Goal: Task Accomplishment & Management: Use online tool/utility

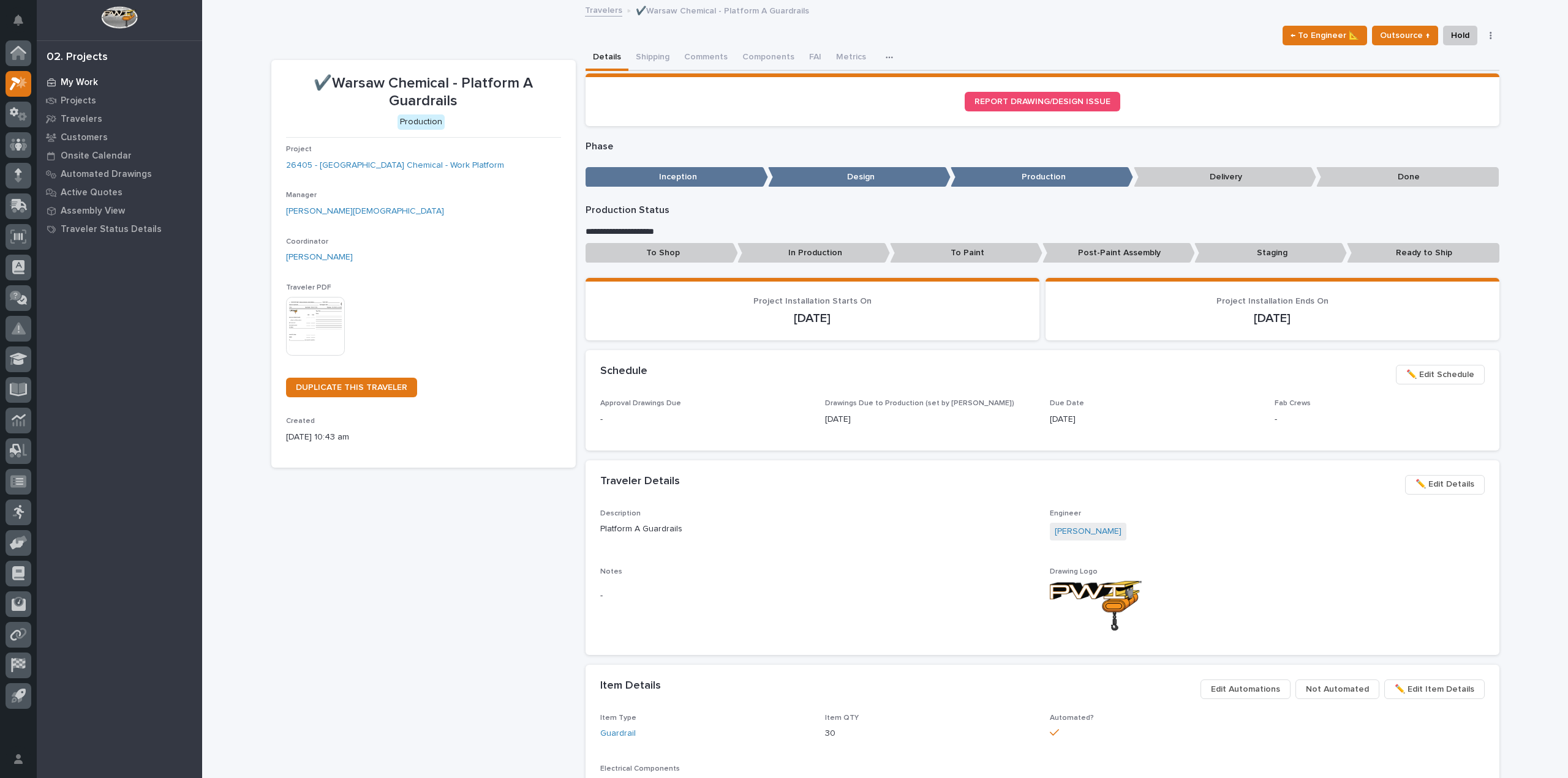
click at [69, 76] on div "My Work" at bounding box center [120, 82] width 159 height 17
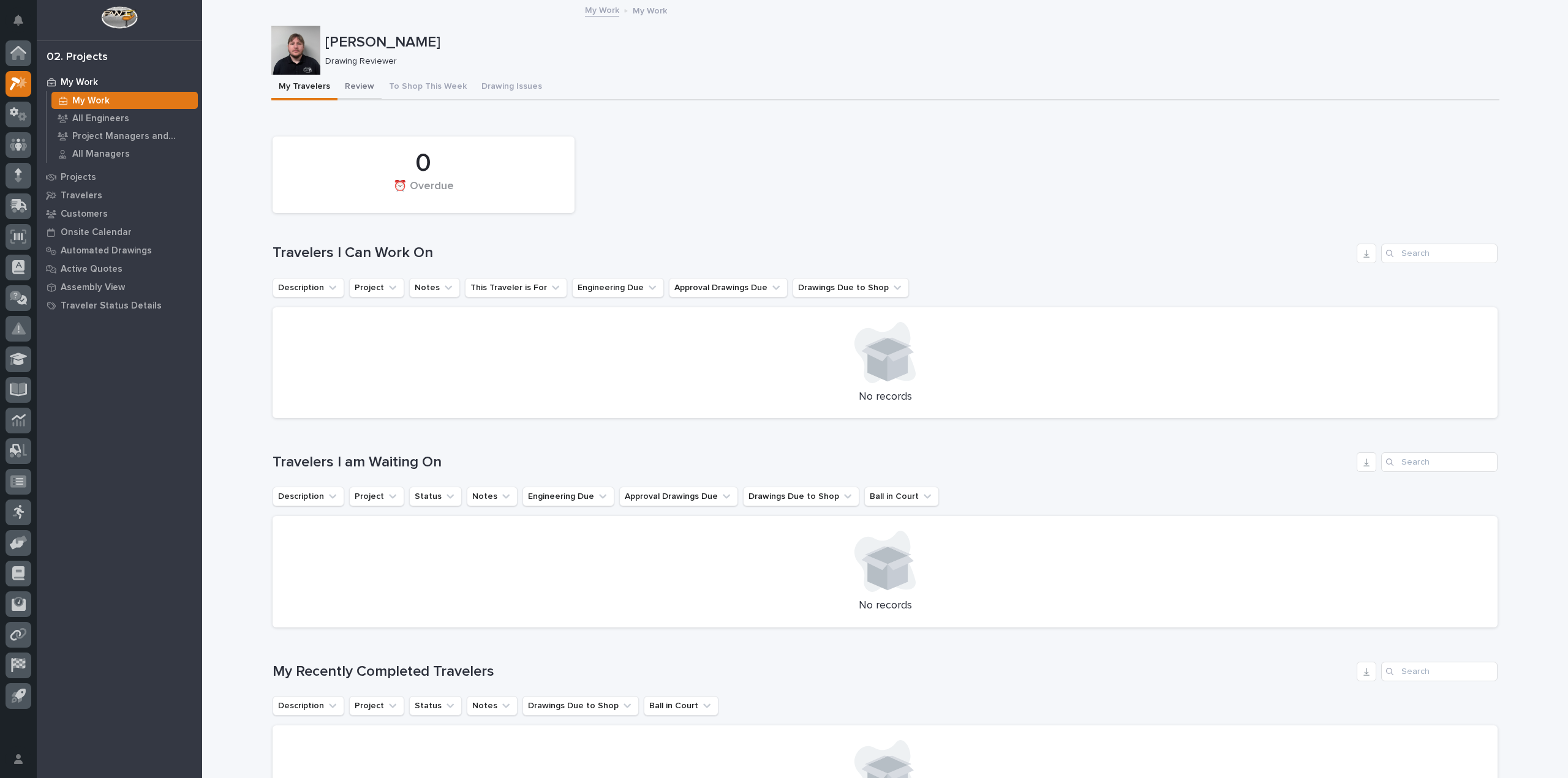
click at [342, 78] on button "Review" at bounding box center [359, 87] width 45 height 25
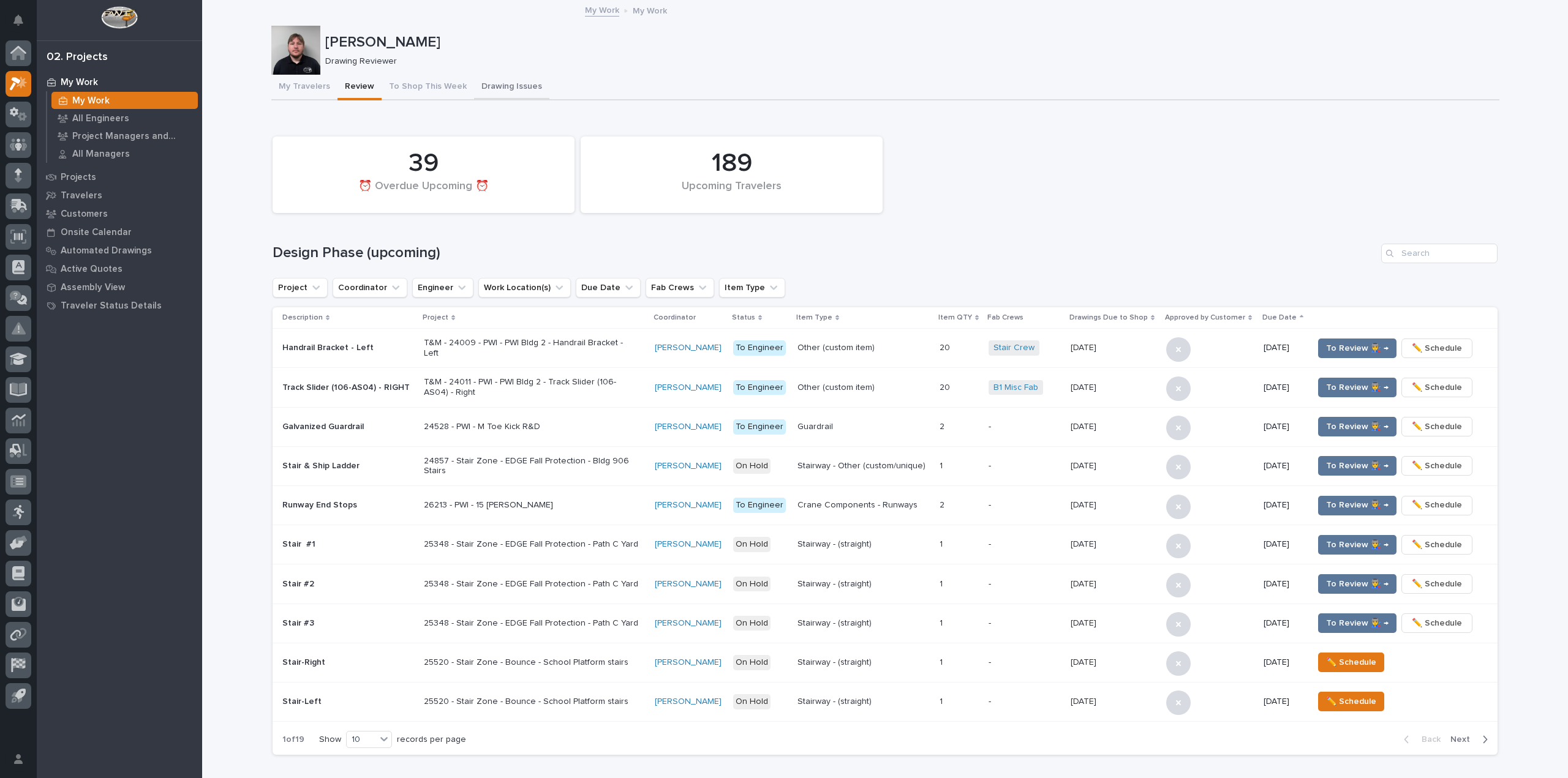
click at [483, 86] on button "Drawing Issues" at bounding box center [511, 87] width 75 height 25
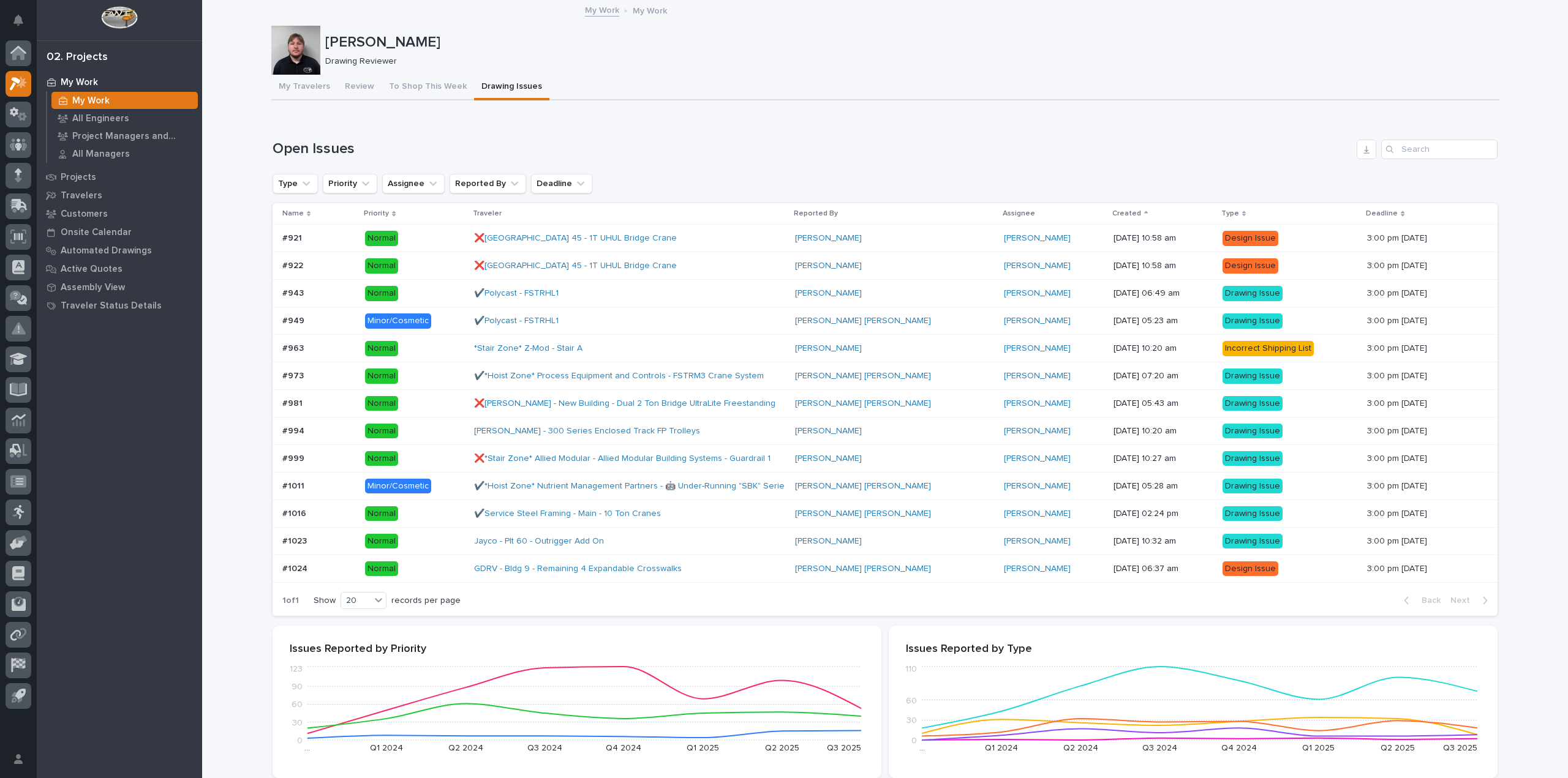
click at [333, 578] on div "#1024 #1024" at bounding box center [319, 569] width 73 height 20
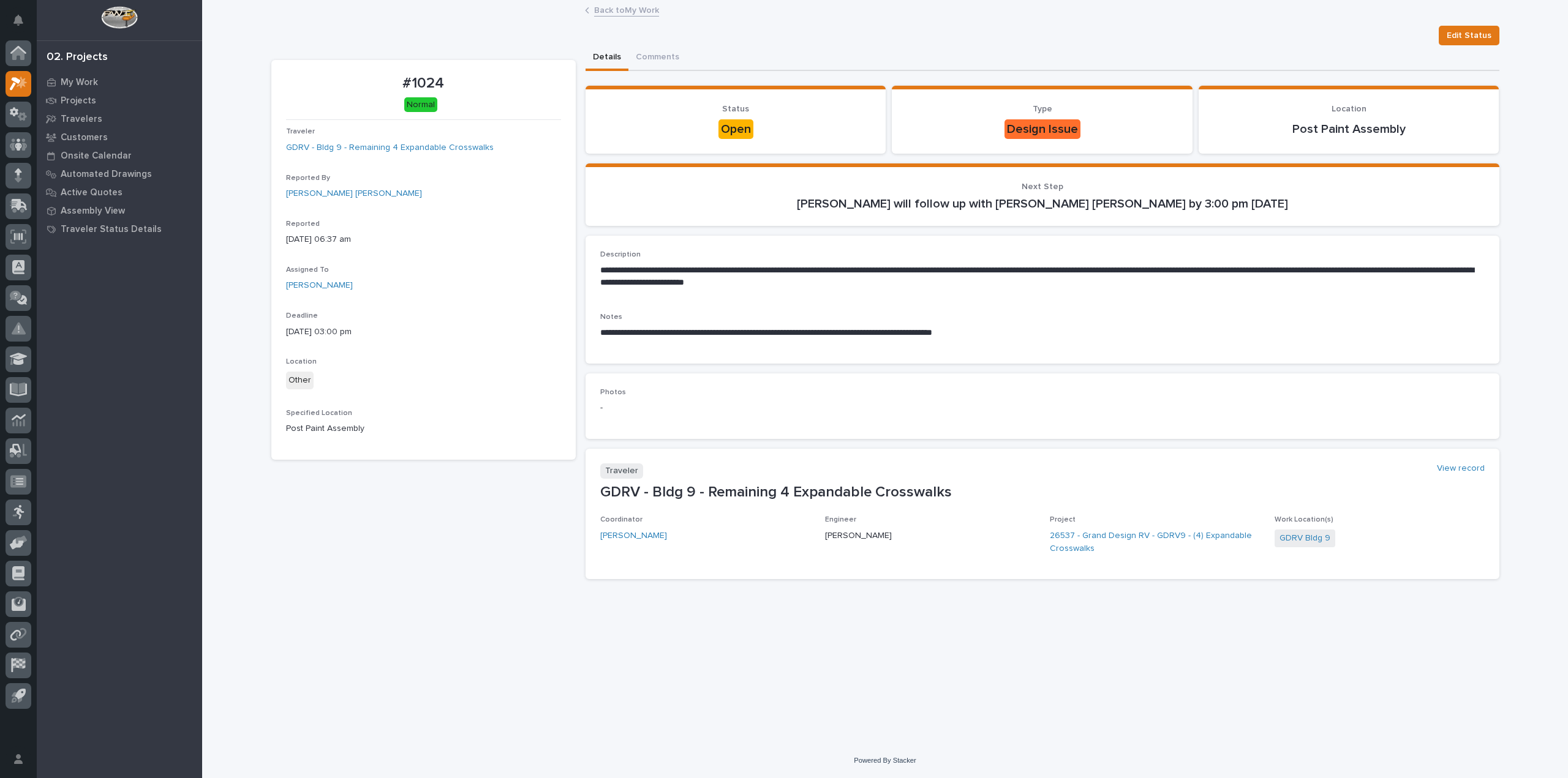
click at [640, 7] on link "Back to My Work" at bounding box center [627, 10] width 65 height 14
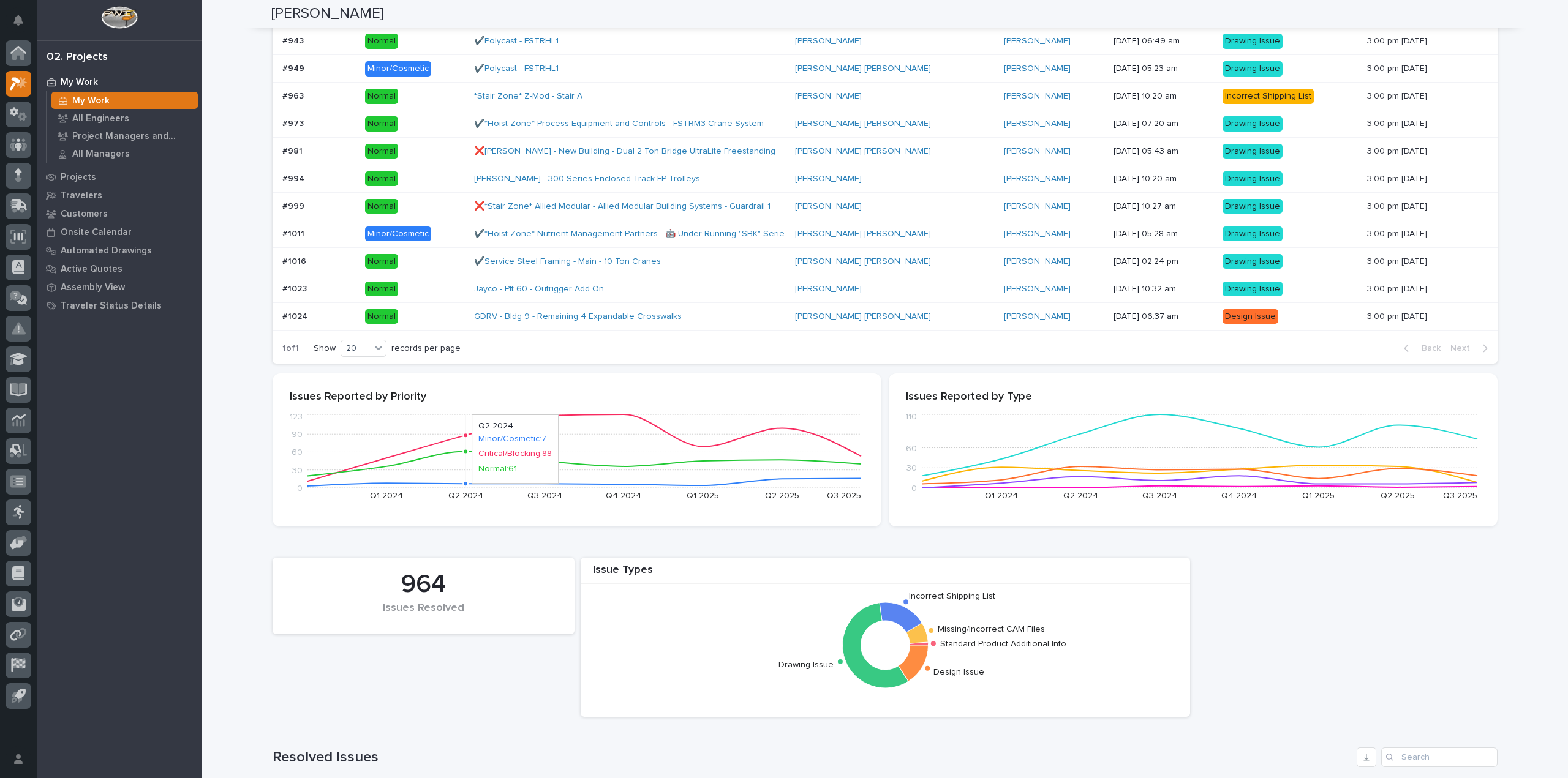
scroll to position [245, 0]
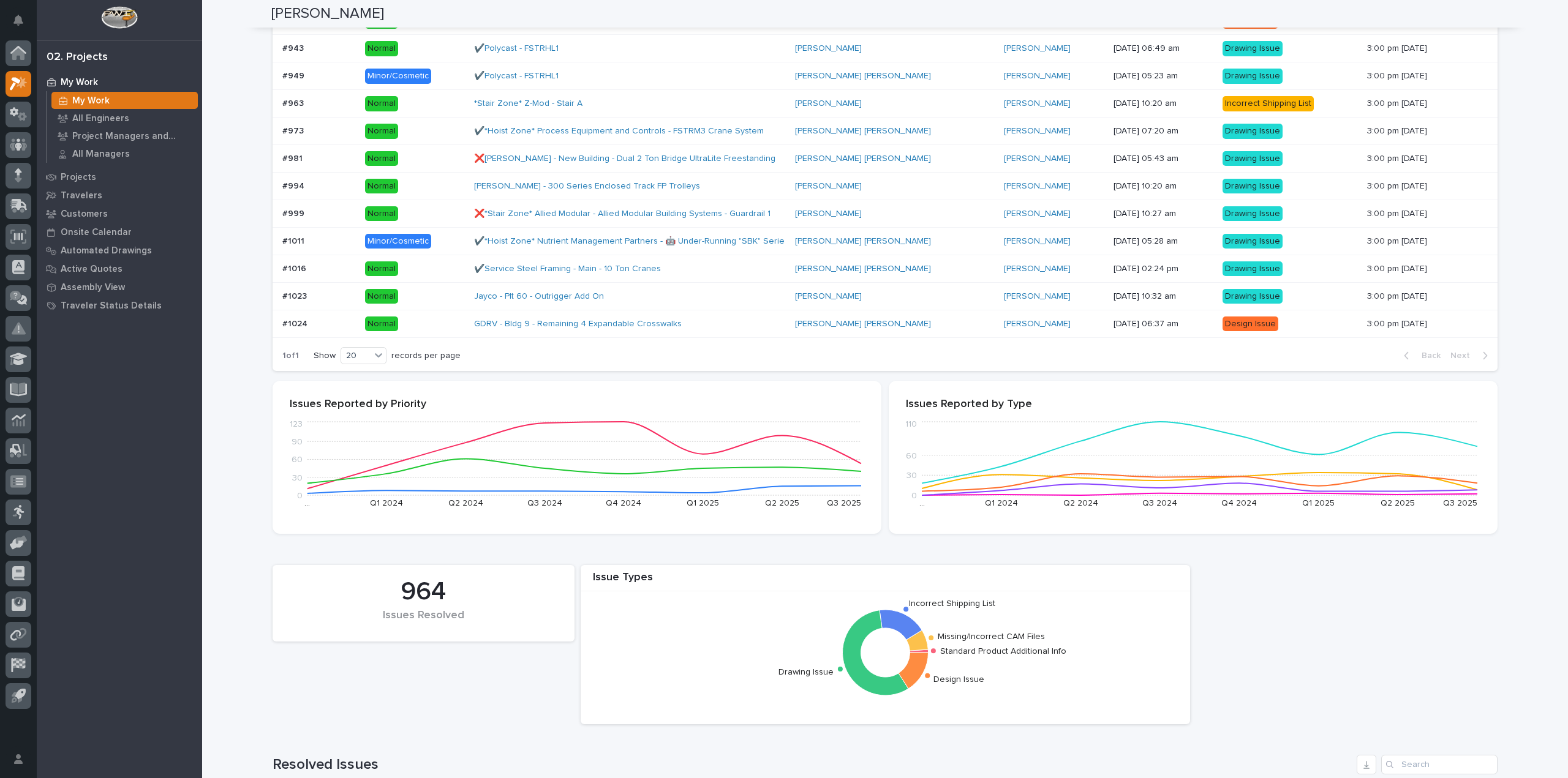
click at [413, 290] on p "Normal" at bounding box center [414, 297] width 99 height 16
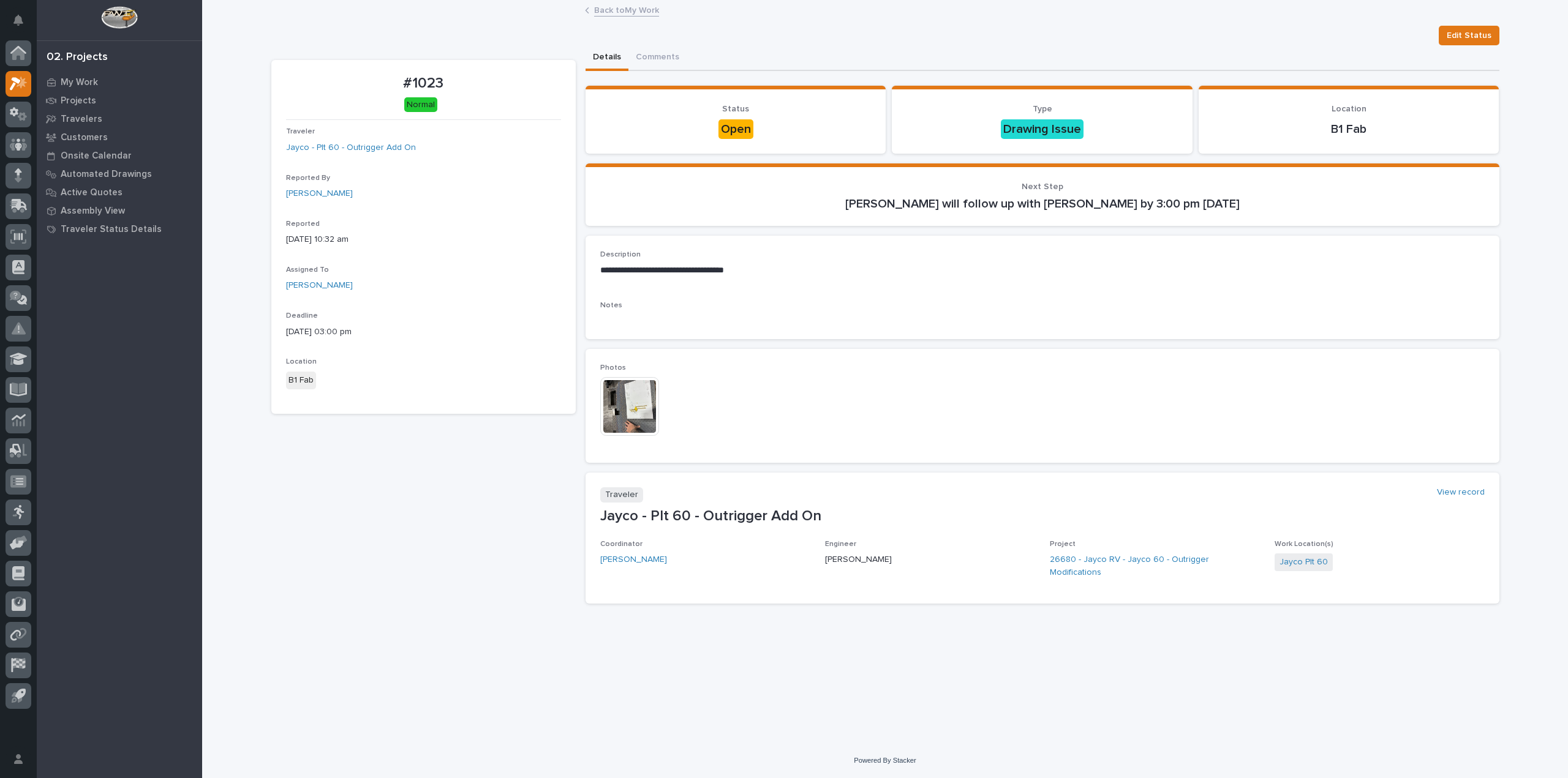
click at [635, 395] on img at bounding box center [629, 406] width 58 height 58
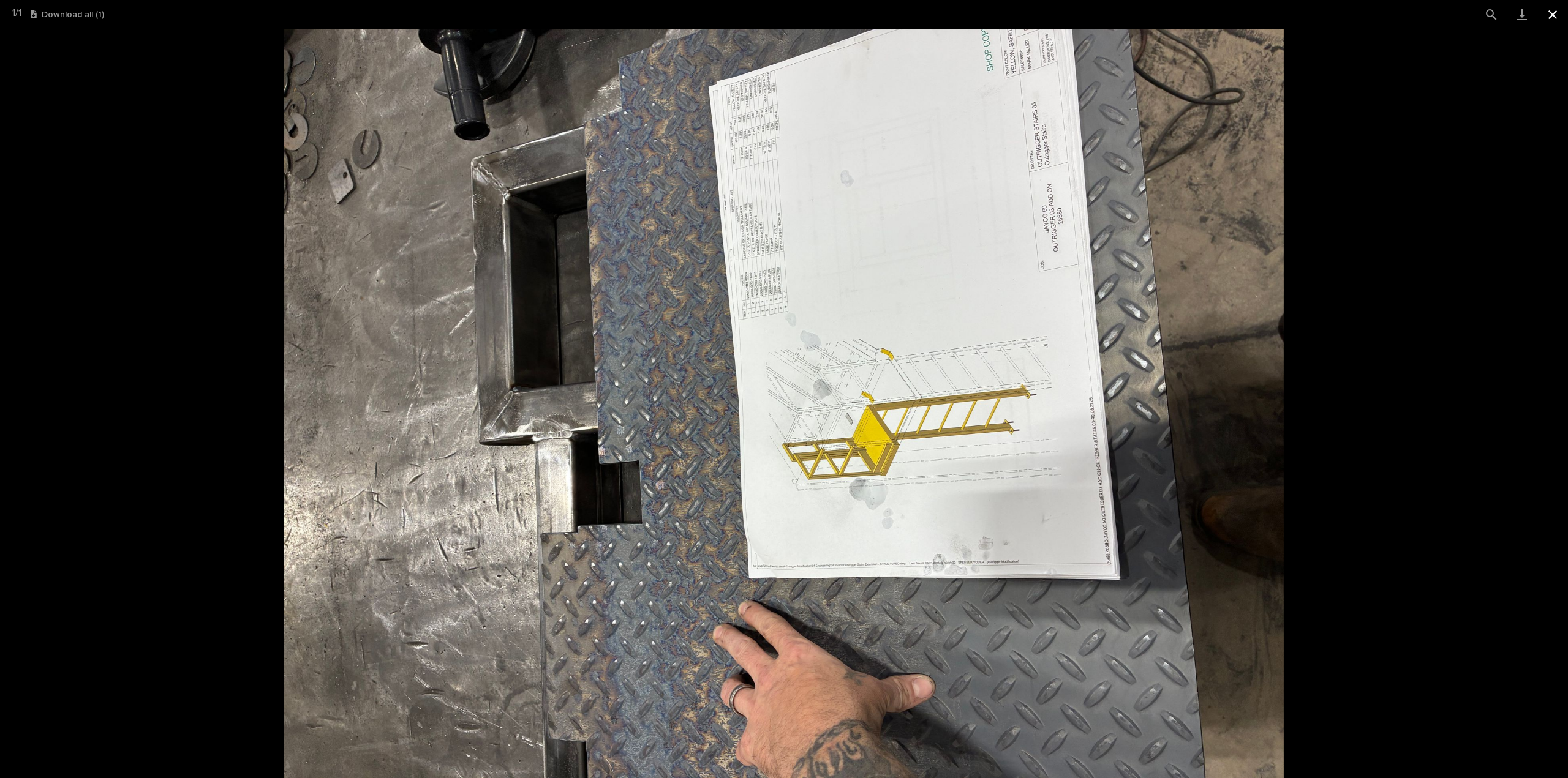
click at [1553, 5] on button "Close gallery" at bounding box center [1552, 14] width 31 height 29
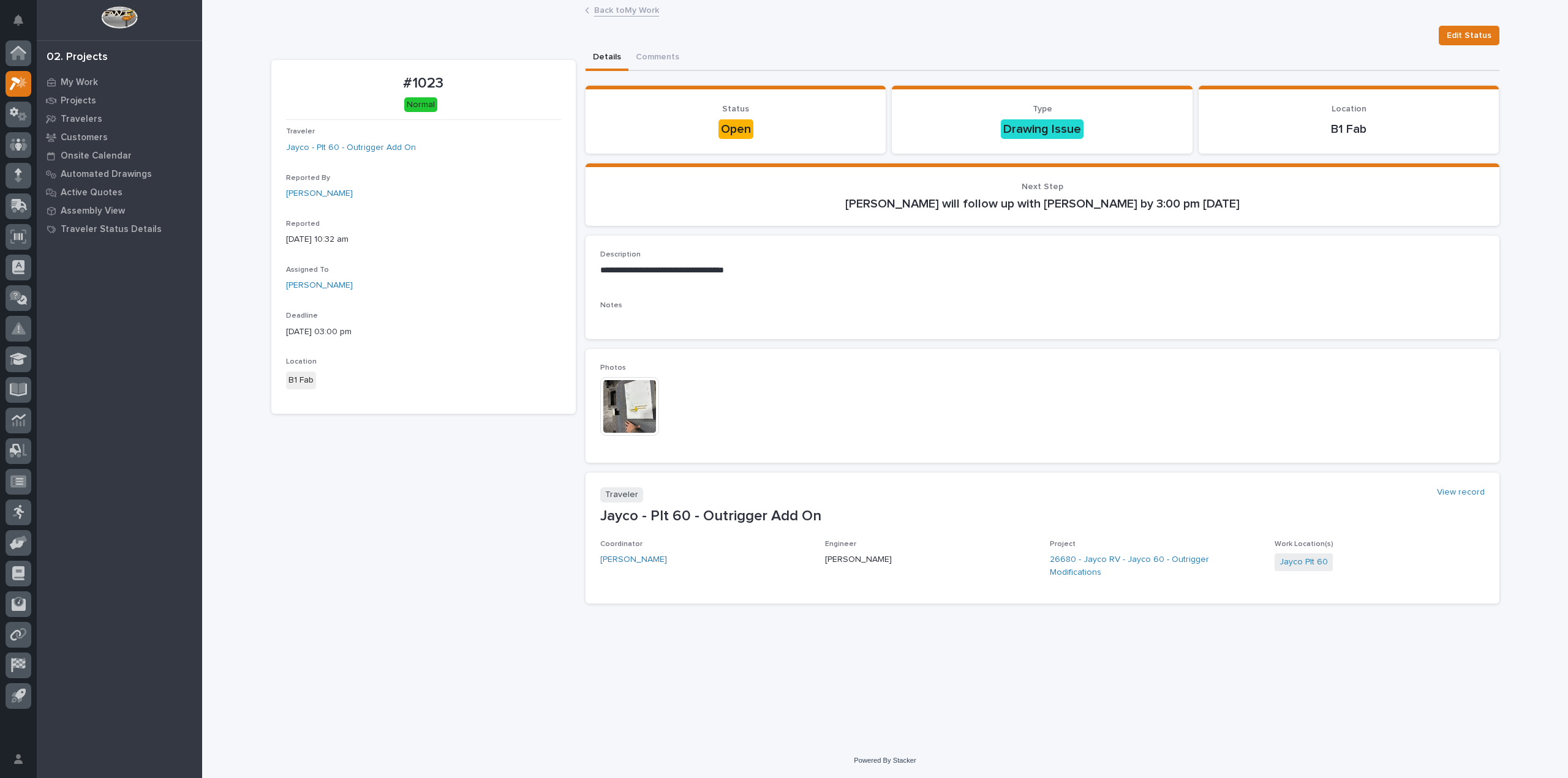
click at [625, 13] on link "Back to My Work" at bounding box center [627, 10] width 65 height 14
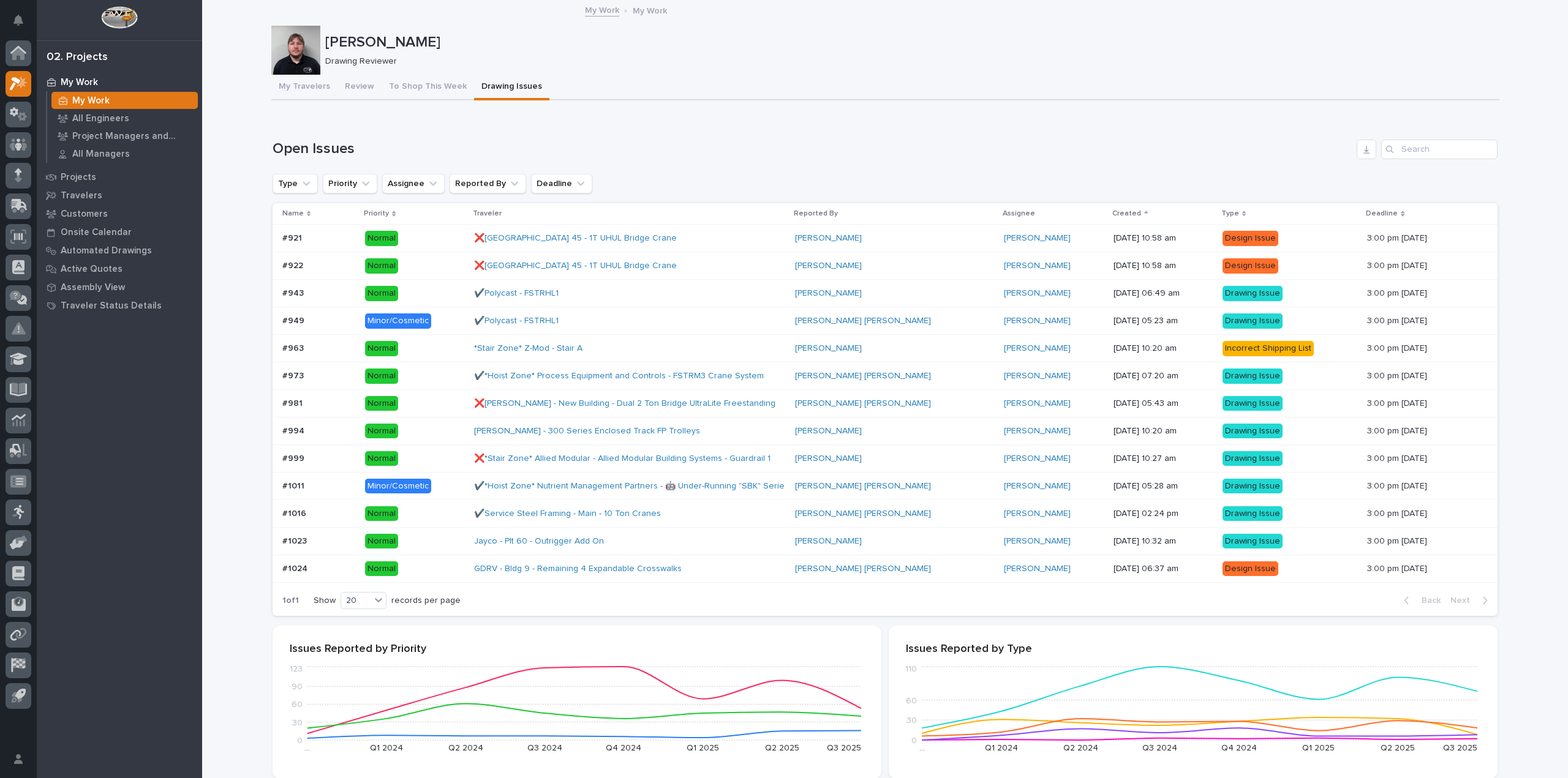
click at [336, 512] on p at bounding box center [319, 514] width 73 height 10
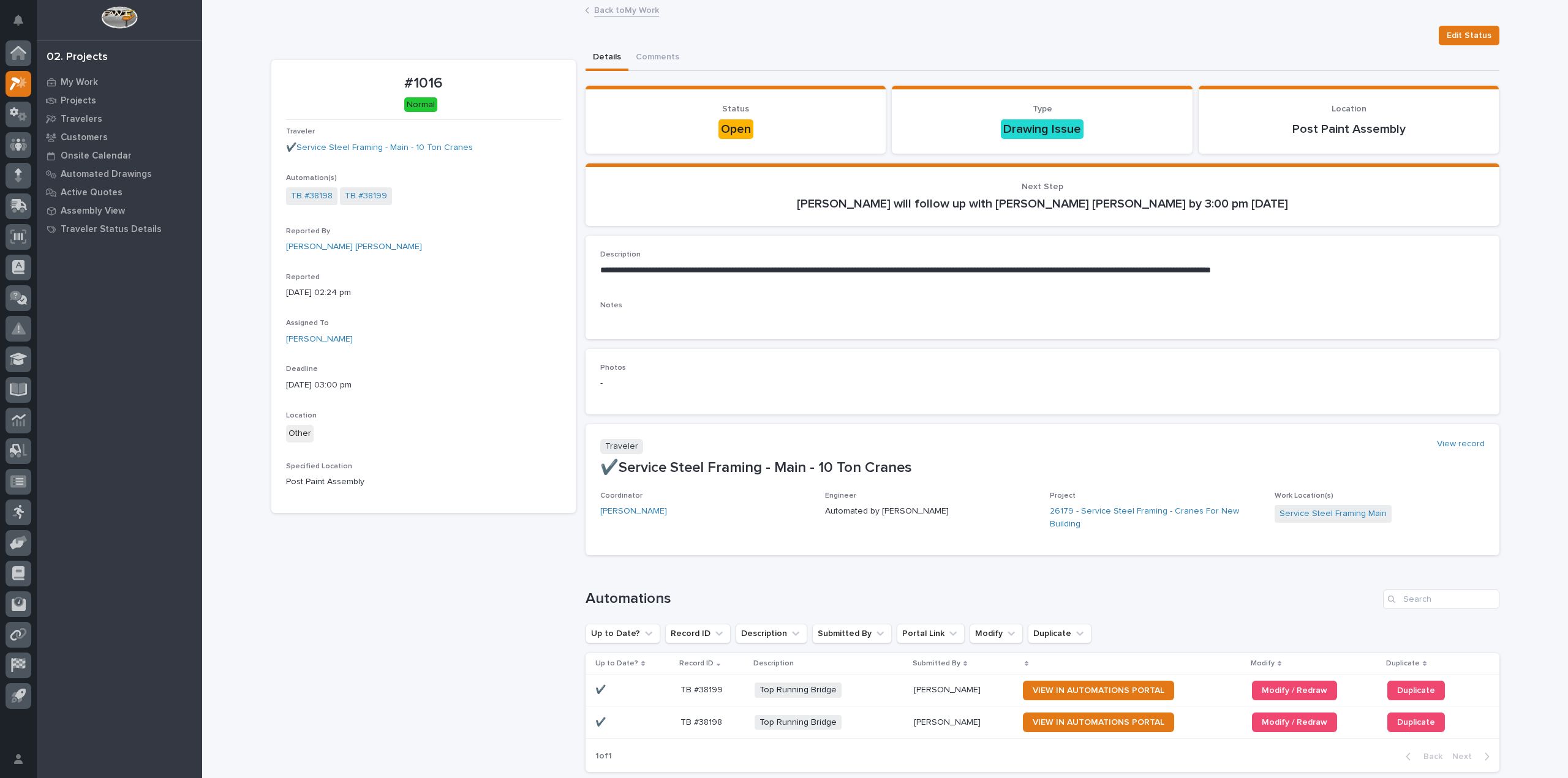
click at [640, 10] on link "Back to My Work" at bounding box center [627, 10] width 65 height 14
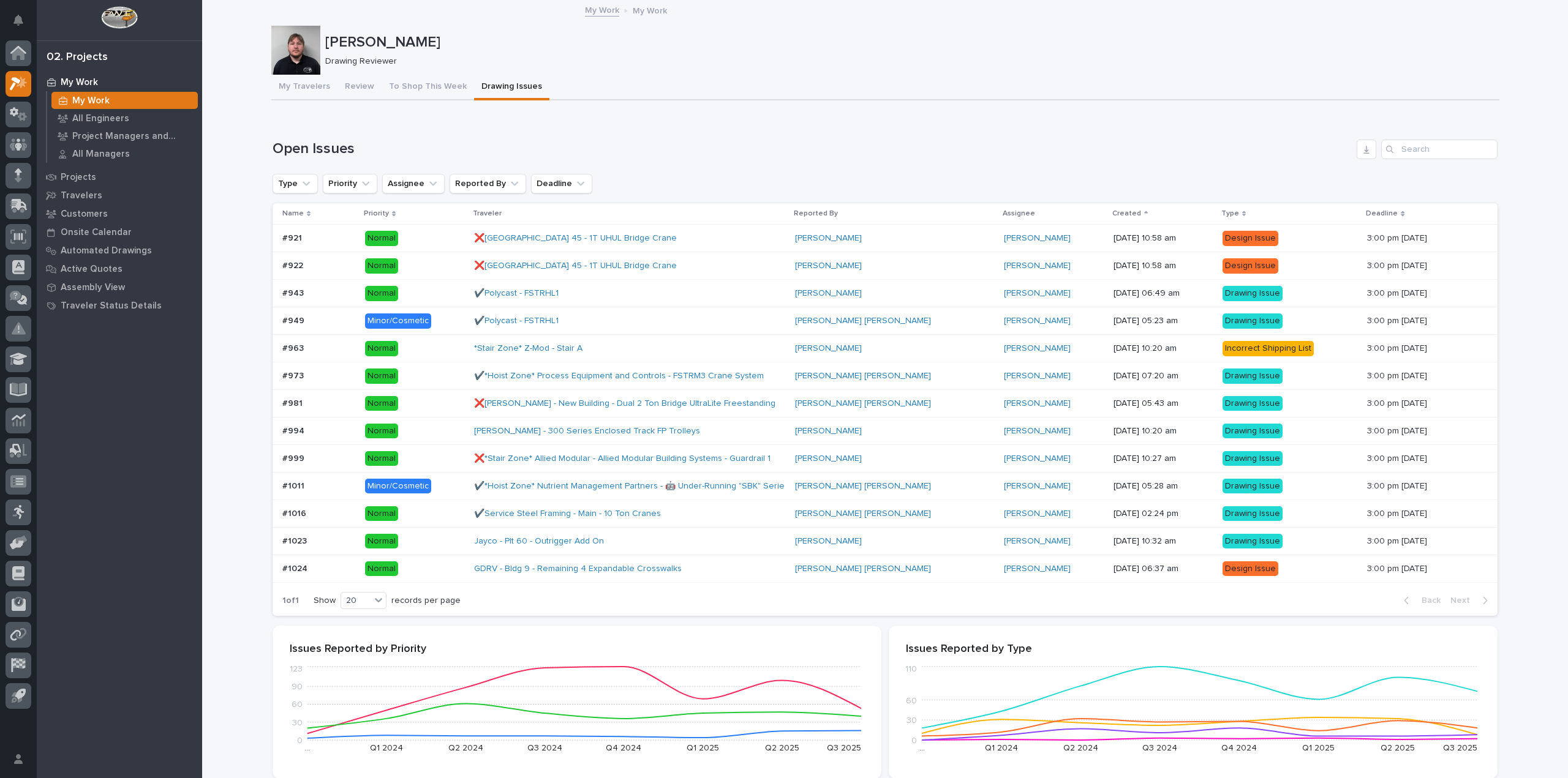
click at [346, 493] on div "#1011 #1011" at bounding box center [319, 486] width 73 height 20
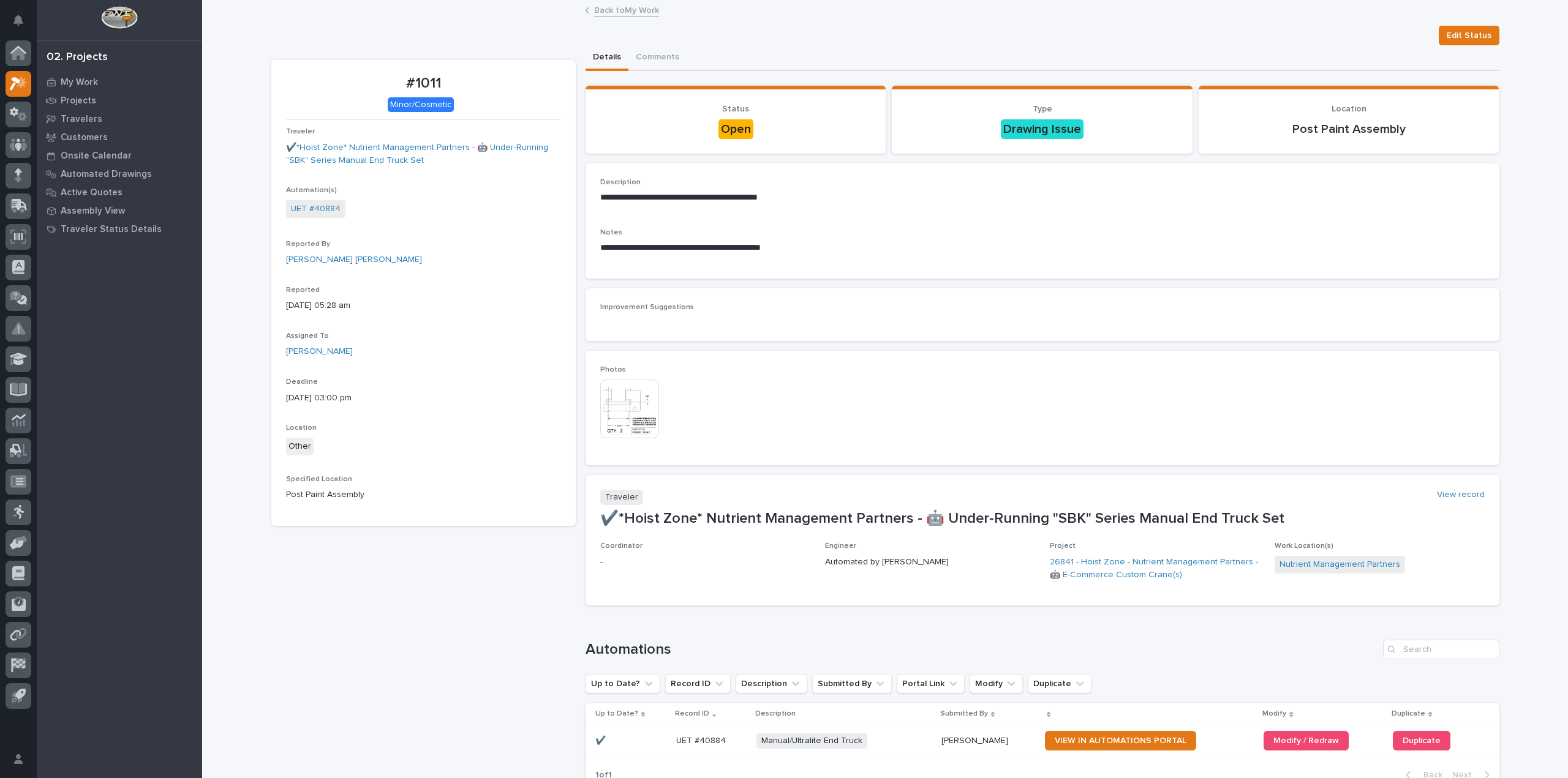
click at [623, 5] on link "Back to My Work" at bounding box center [627, 10] width 65 height 14
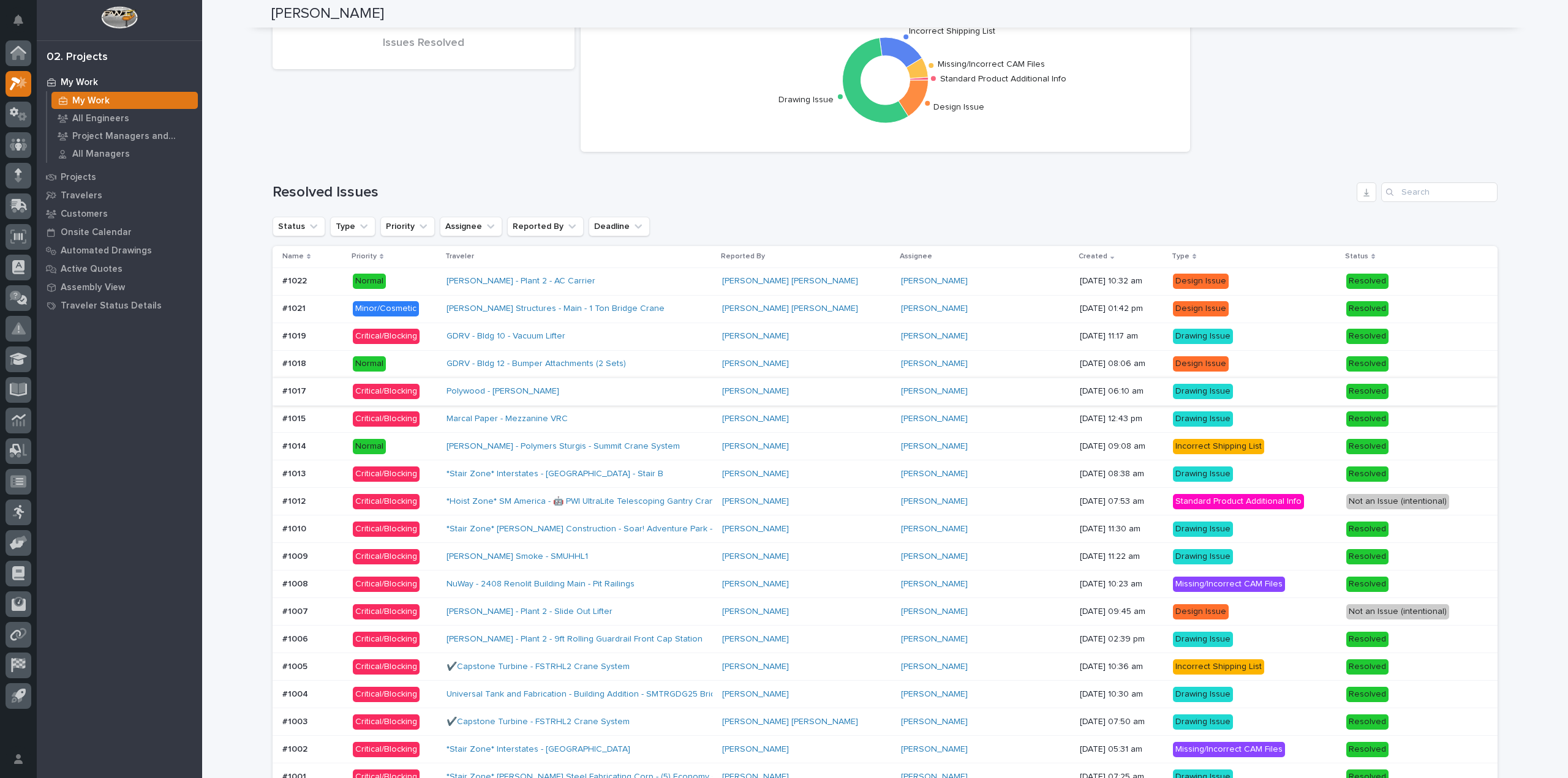
scroll to position [857, 0]
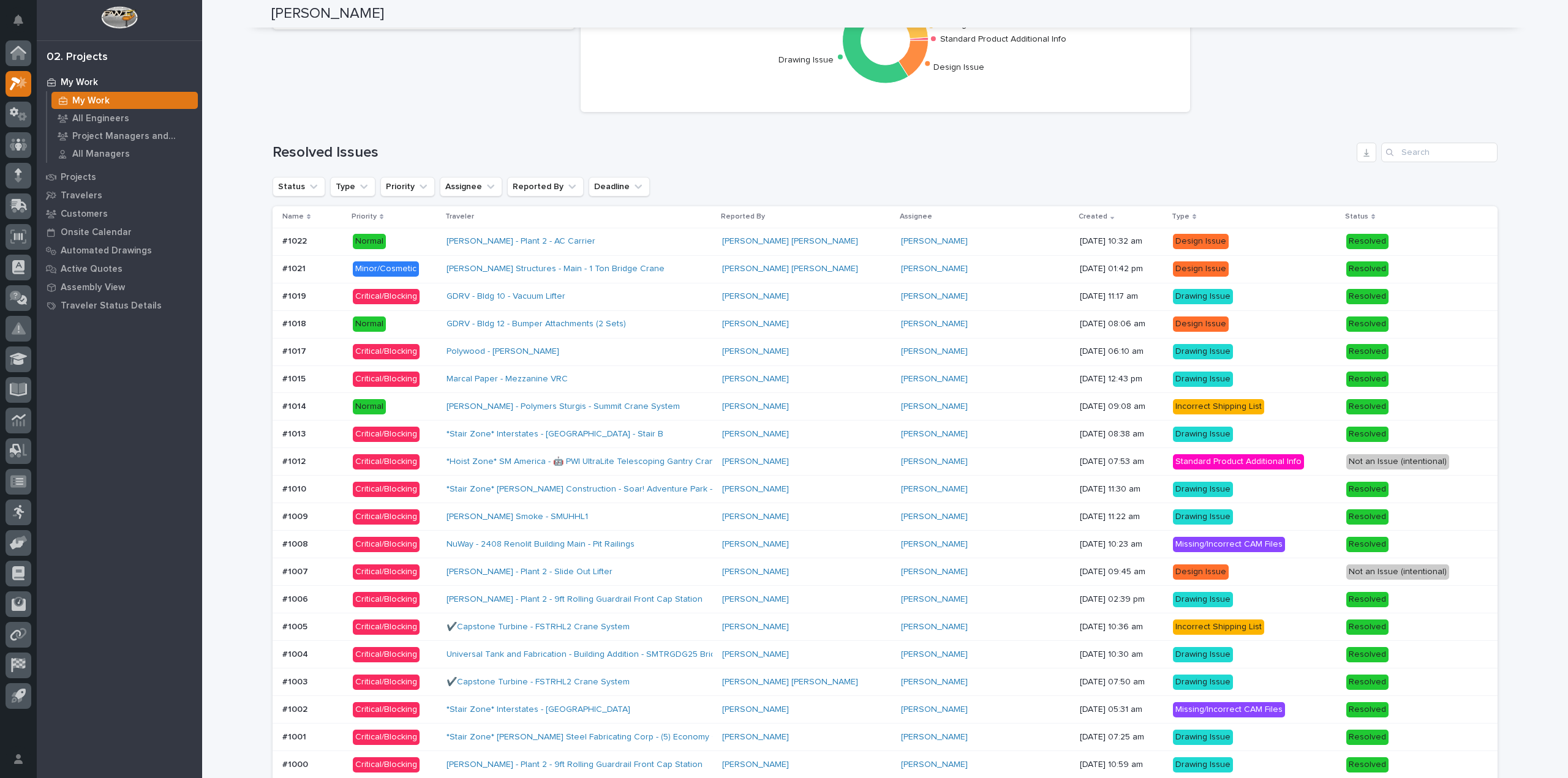
click at [328, 452] on div "#1012 #1012" at bounding box center [312, 461] width 60 height 20
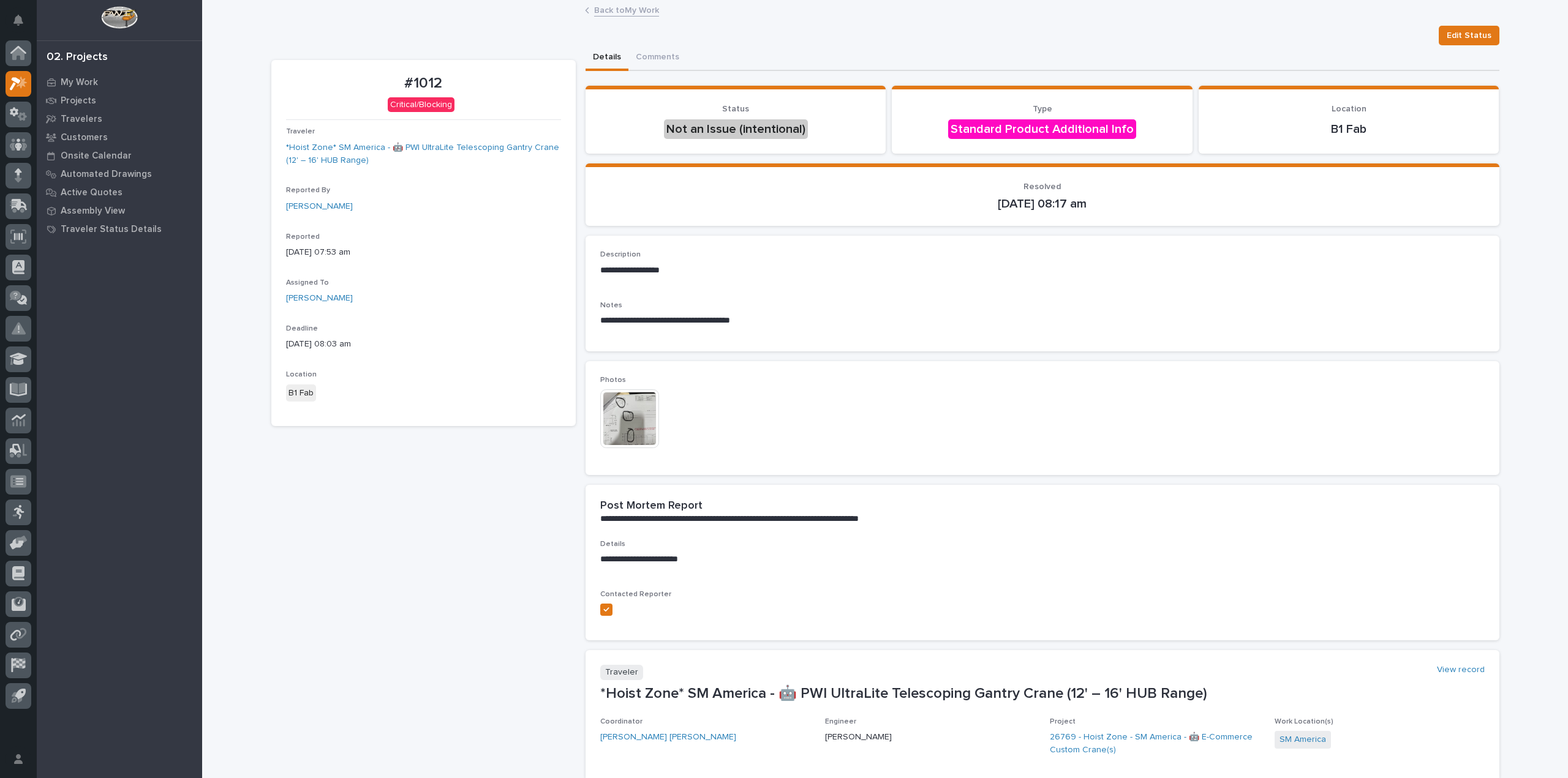
click at [613, 6] on link "Back to My Work" at bounding box center [627, 10] width 65 height 14
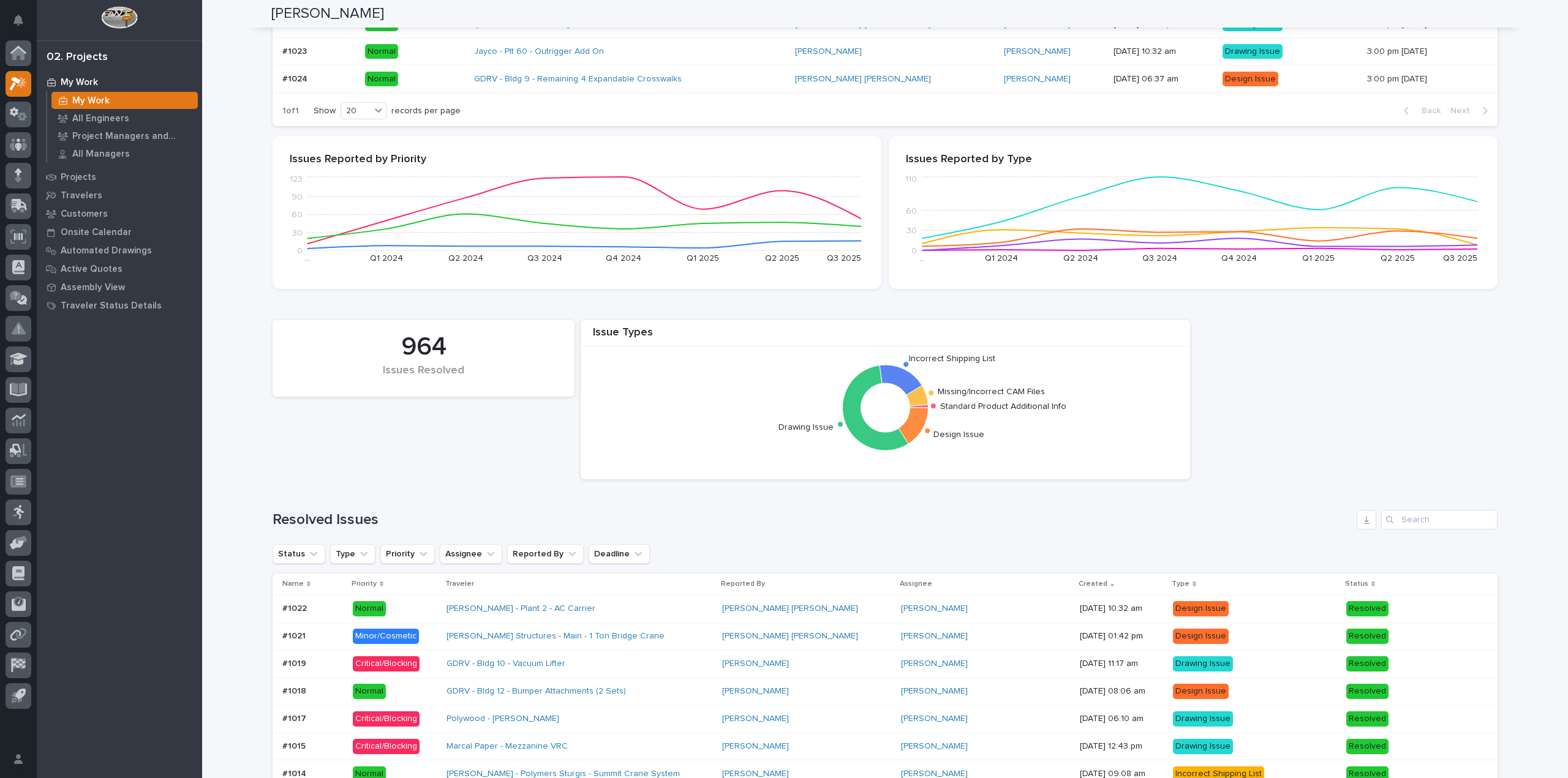
scroll to position [918, 0]
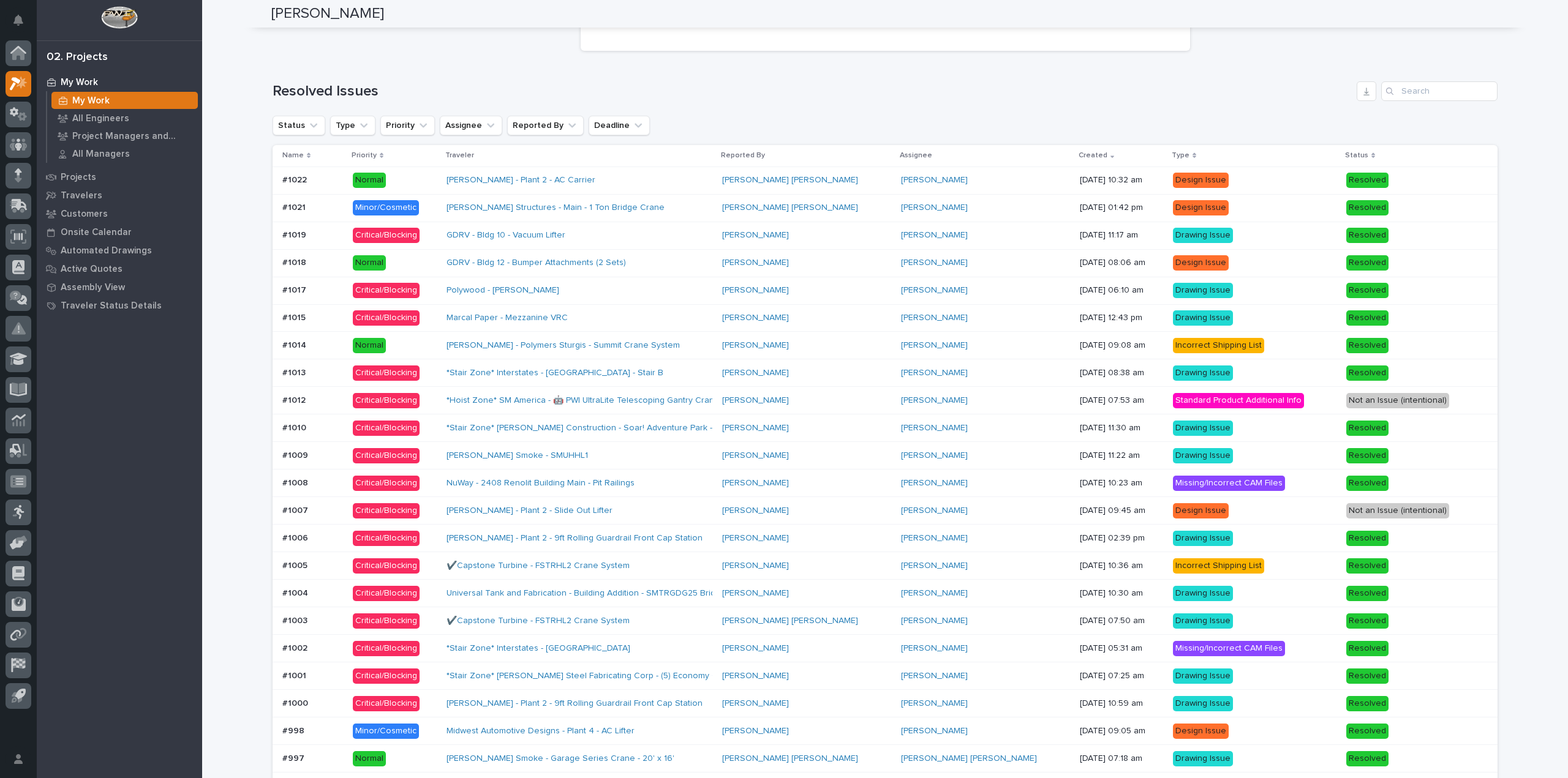
click at [311, 366] on div "#1013 #1013" at bounding box center [312, 372] width 60 height 20
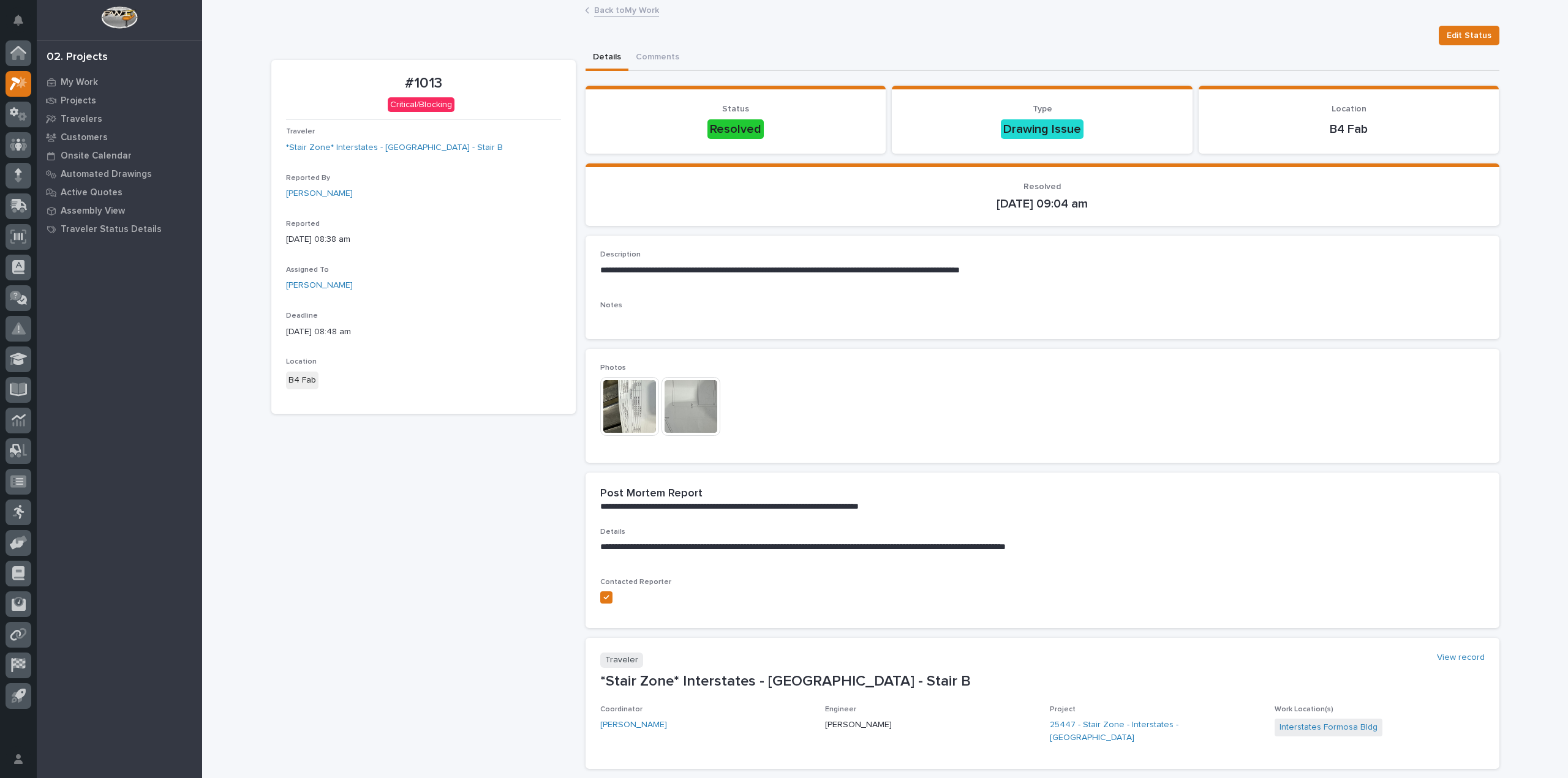
click at [636, 5] on link "Back to My Work" at bounding box center [627, 10] width 65 height 14
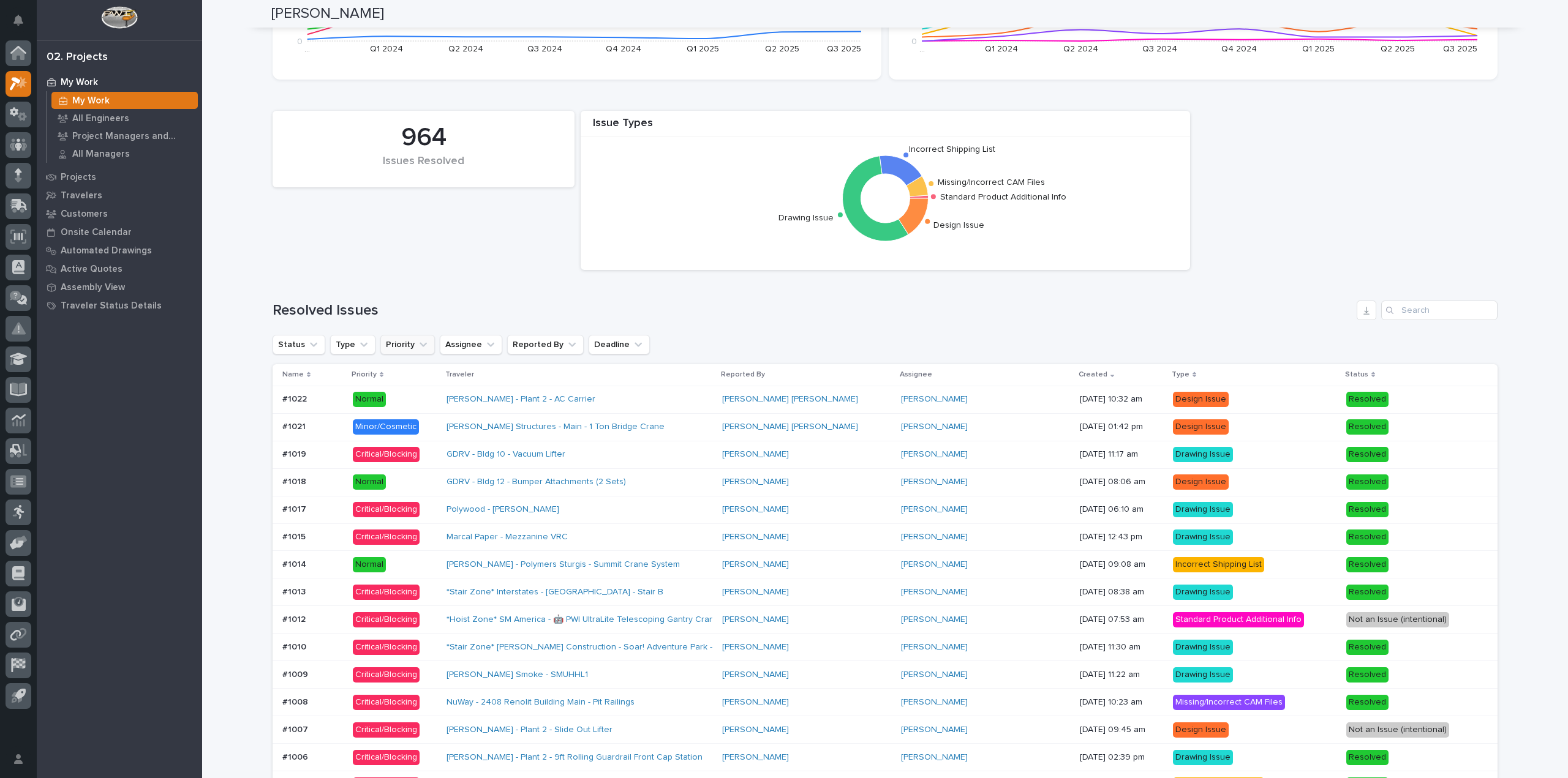
scroll to position [857, 0]
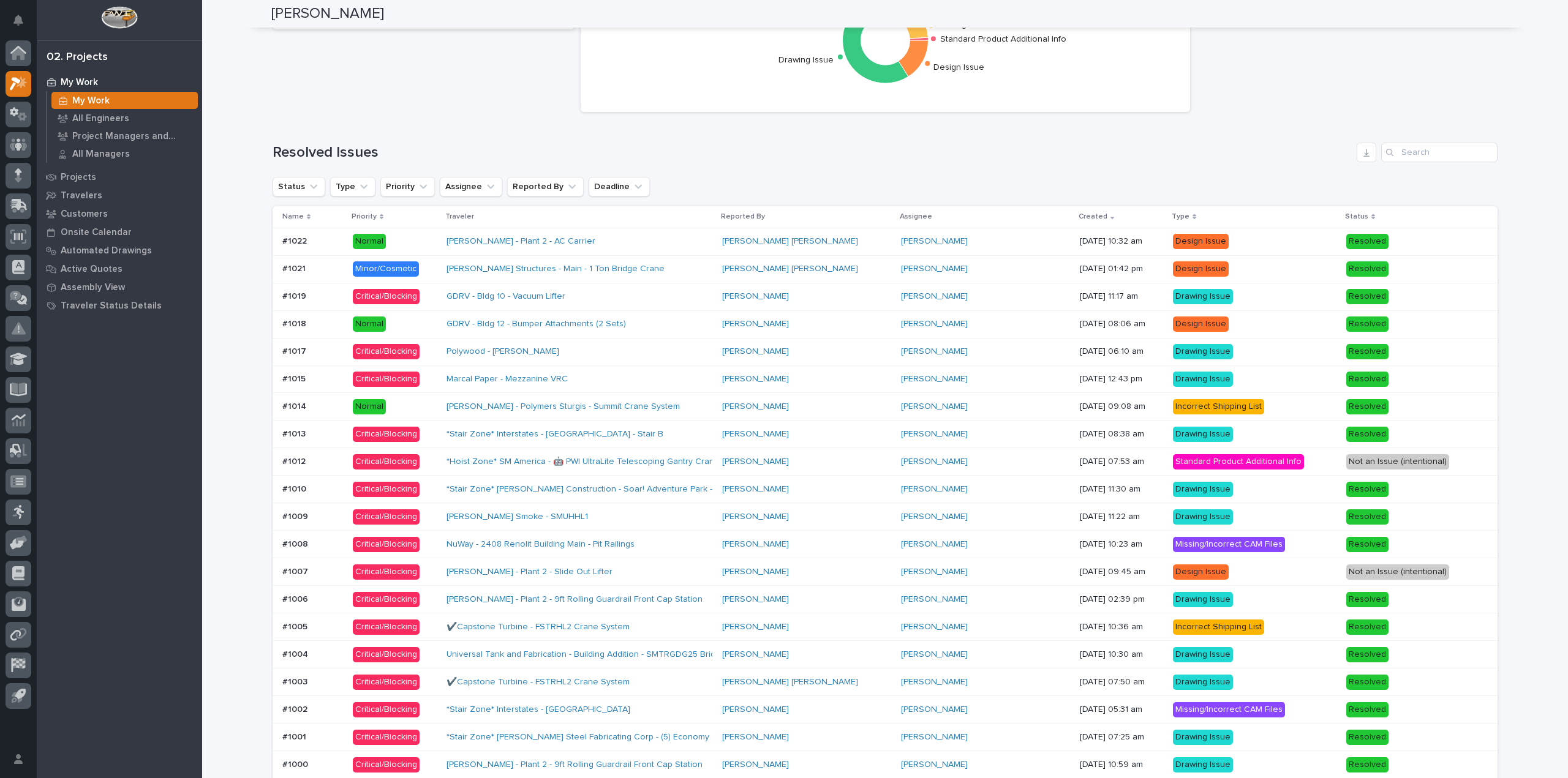
click at [316, 457] on p at bounding box center [312, 462] width 60 height 10
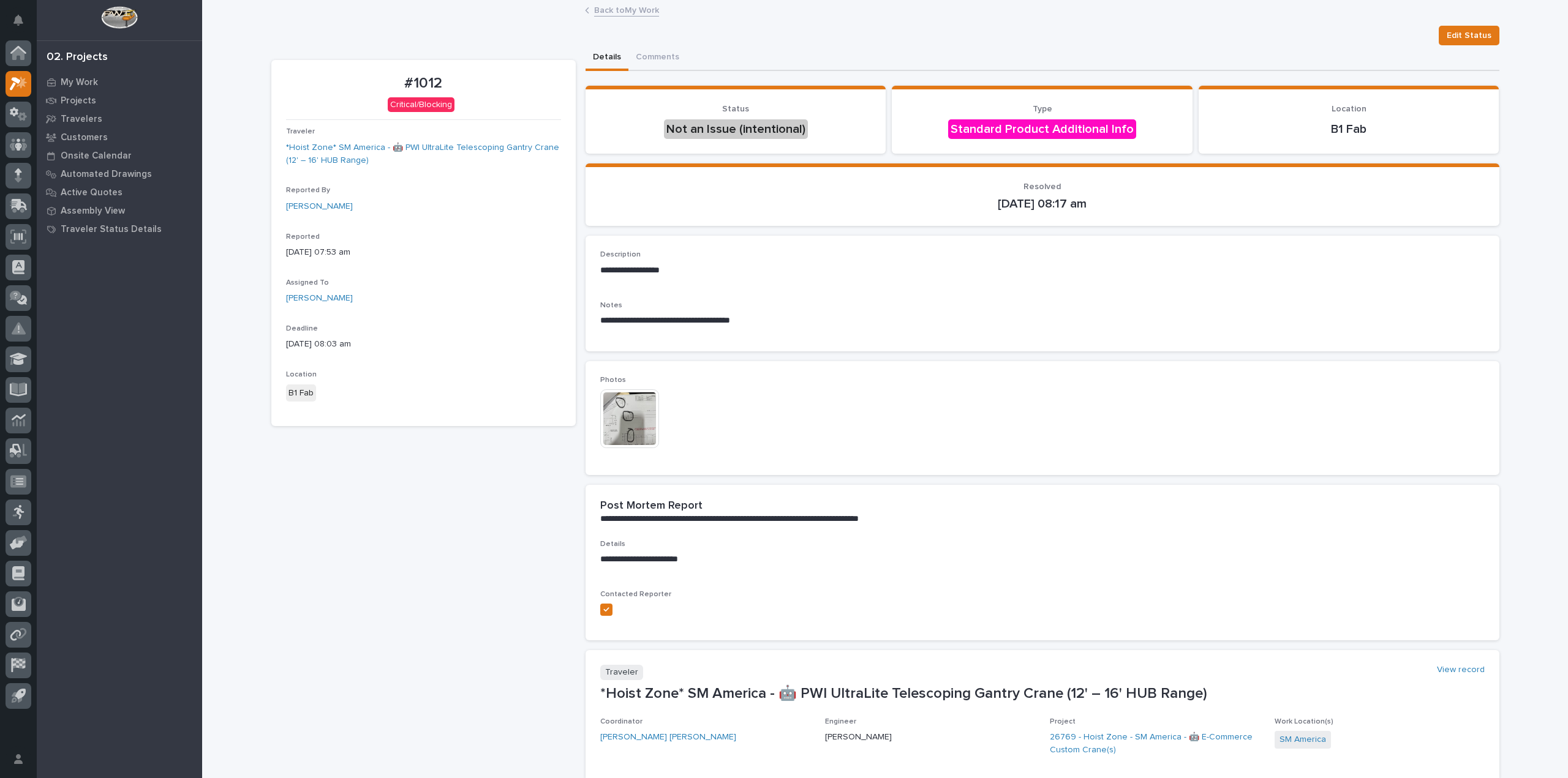
click at [645, 10] on link "Back to My Work" at bounding box center [627, 10] width 65 height 14
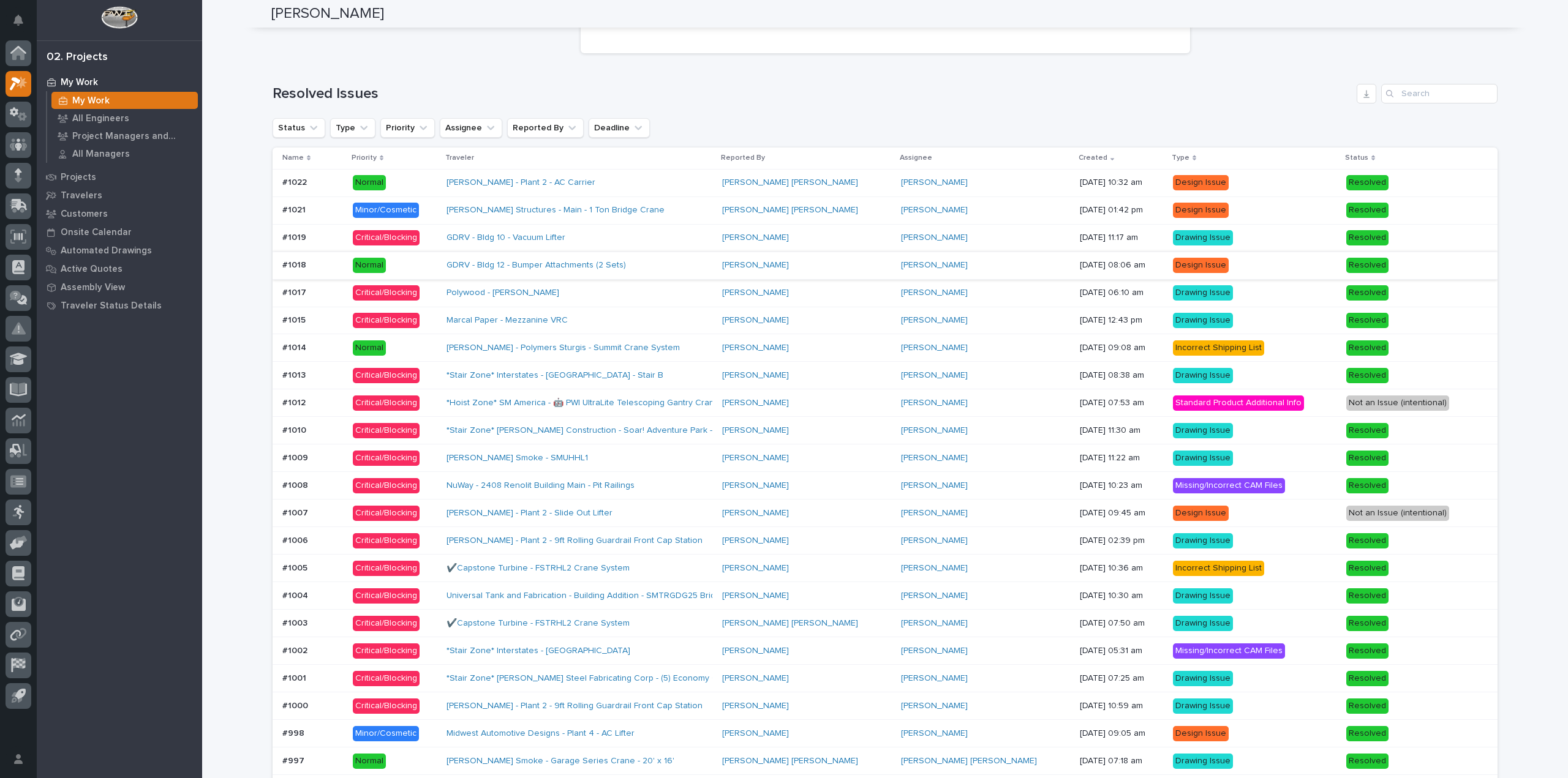
scroll to position [979, 0]
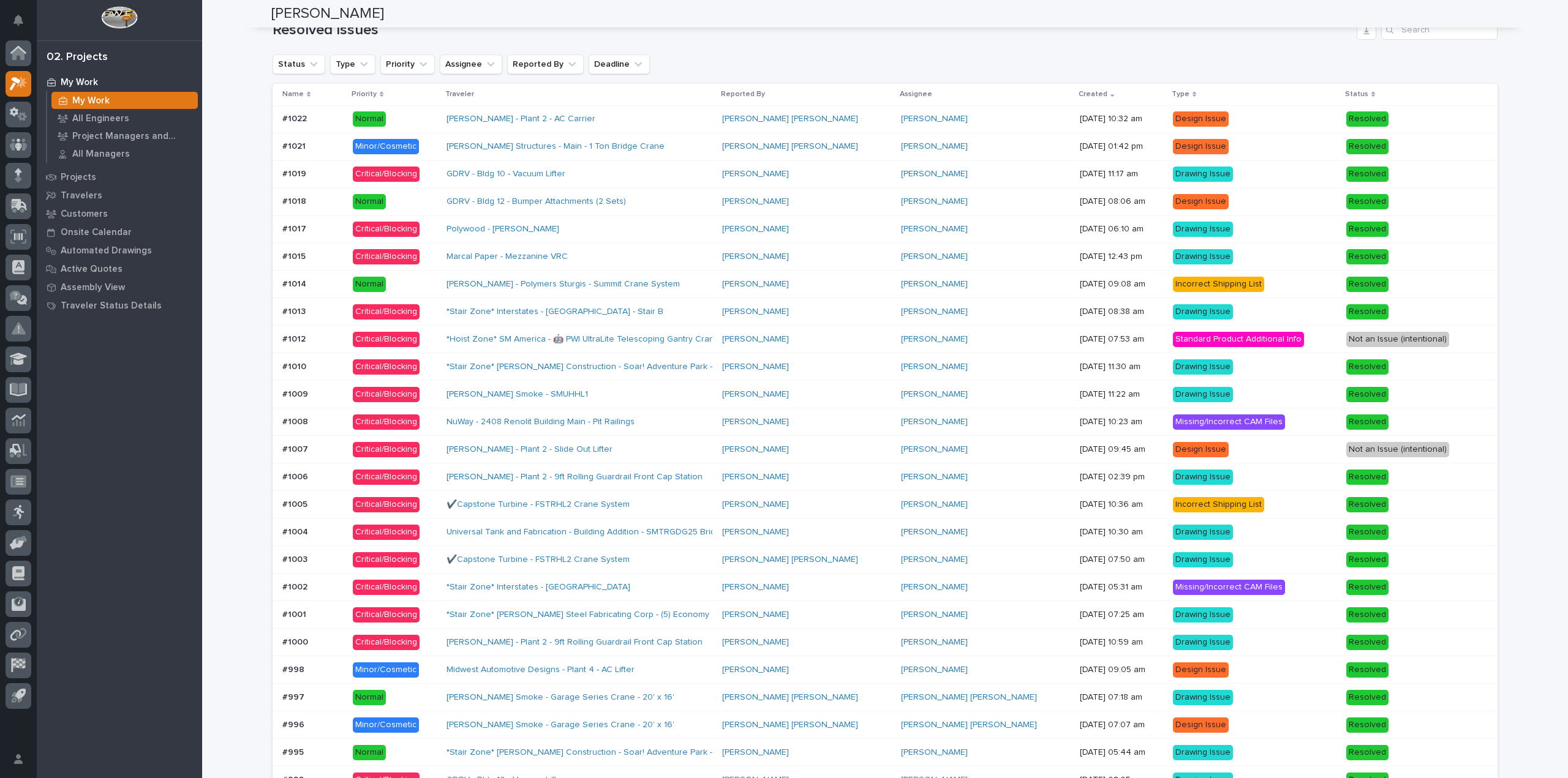
click at [310, 274] on div "#1014 #1014" at bounding box center [312, 283] width 60 height 20
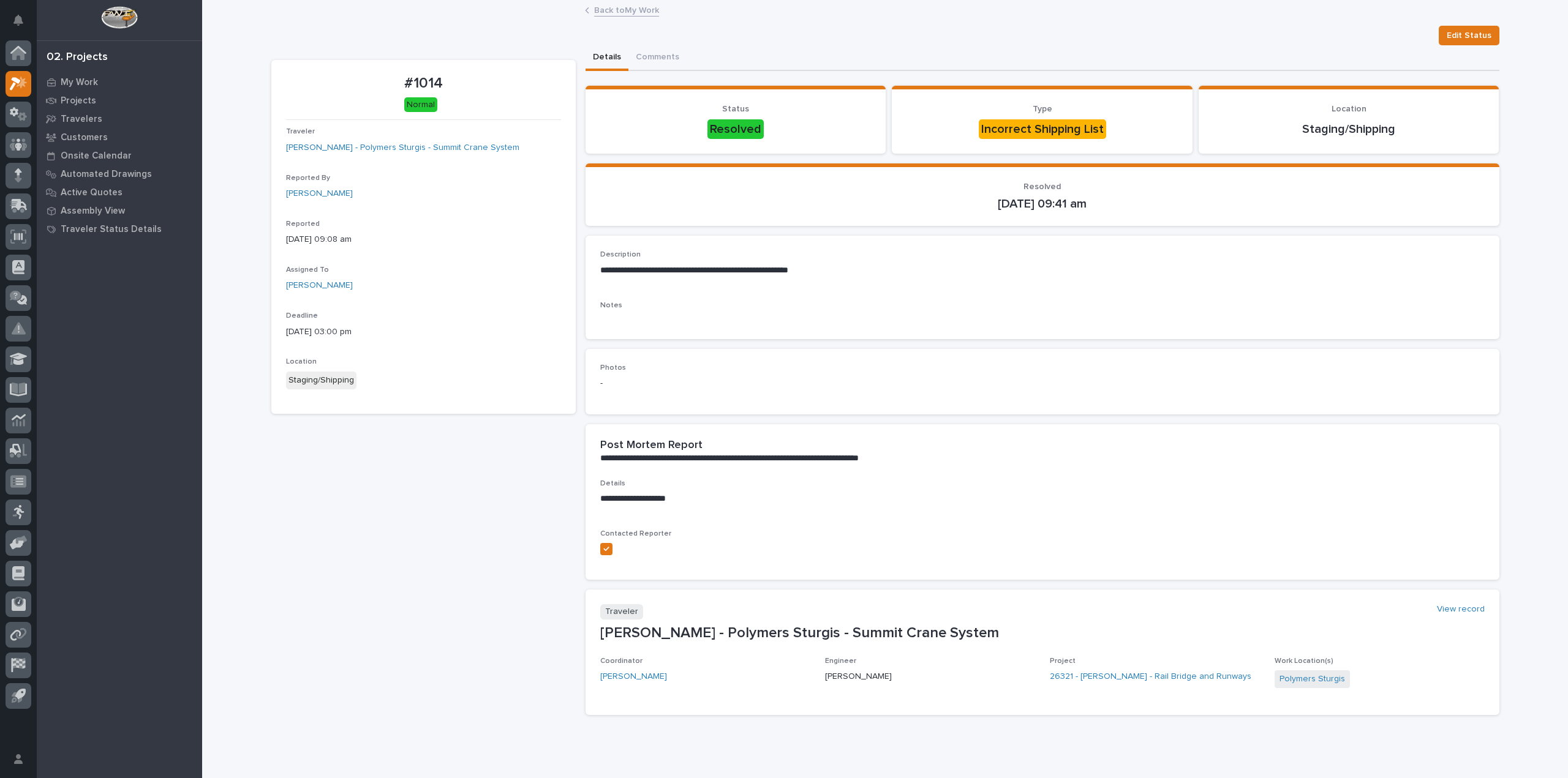
click at [627, 5] on link "Back to My Work" at bounding box center [627, 10] width 65 height 14
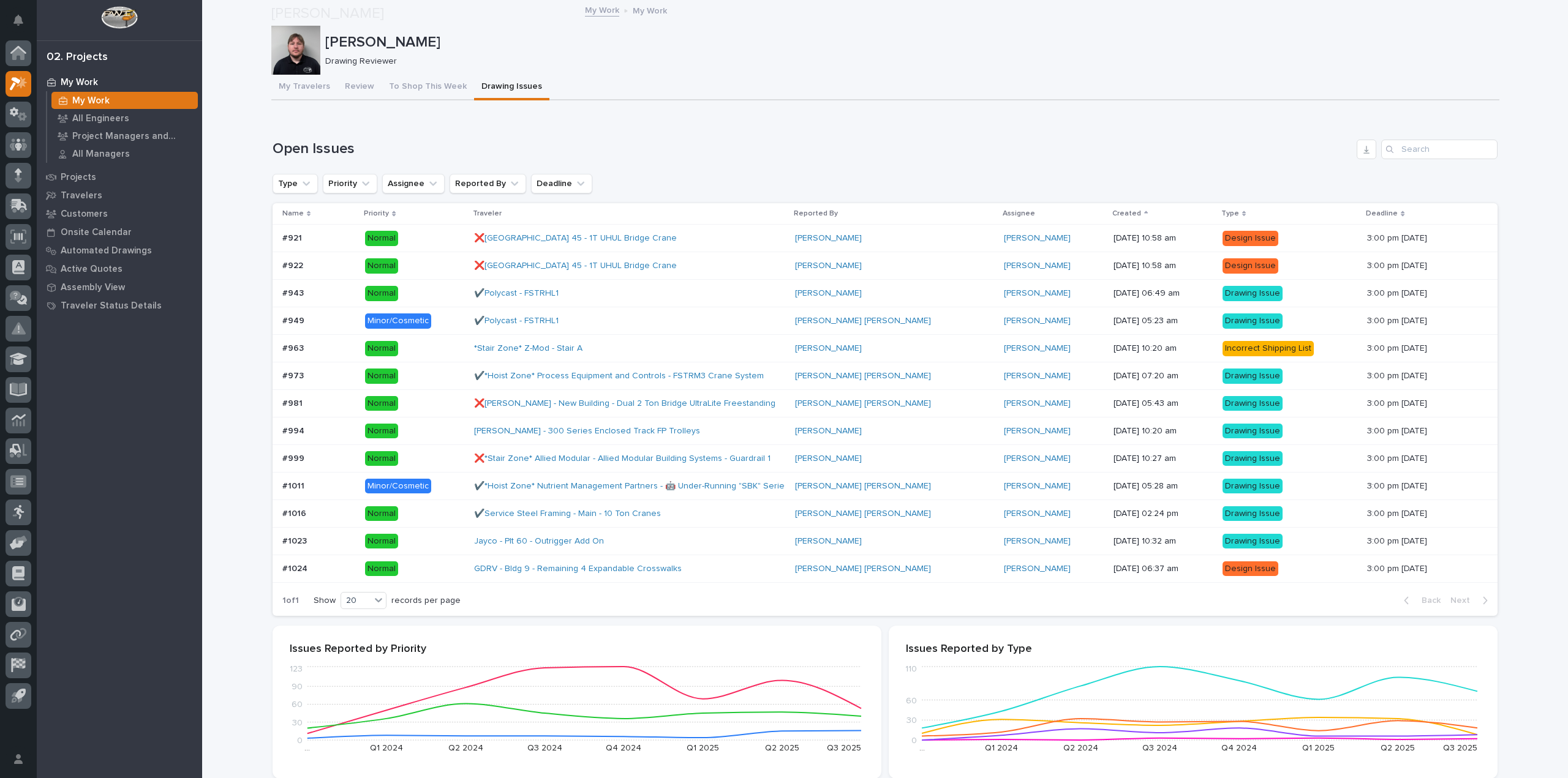
scroll to position [734, 0]
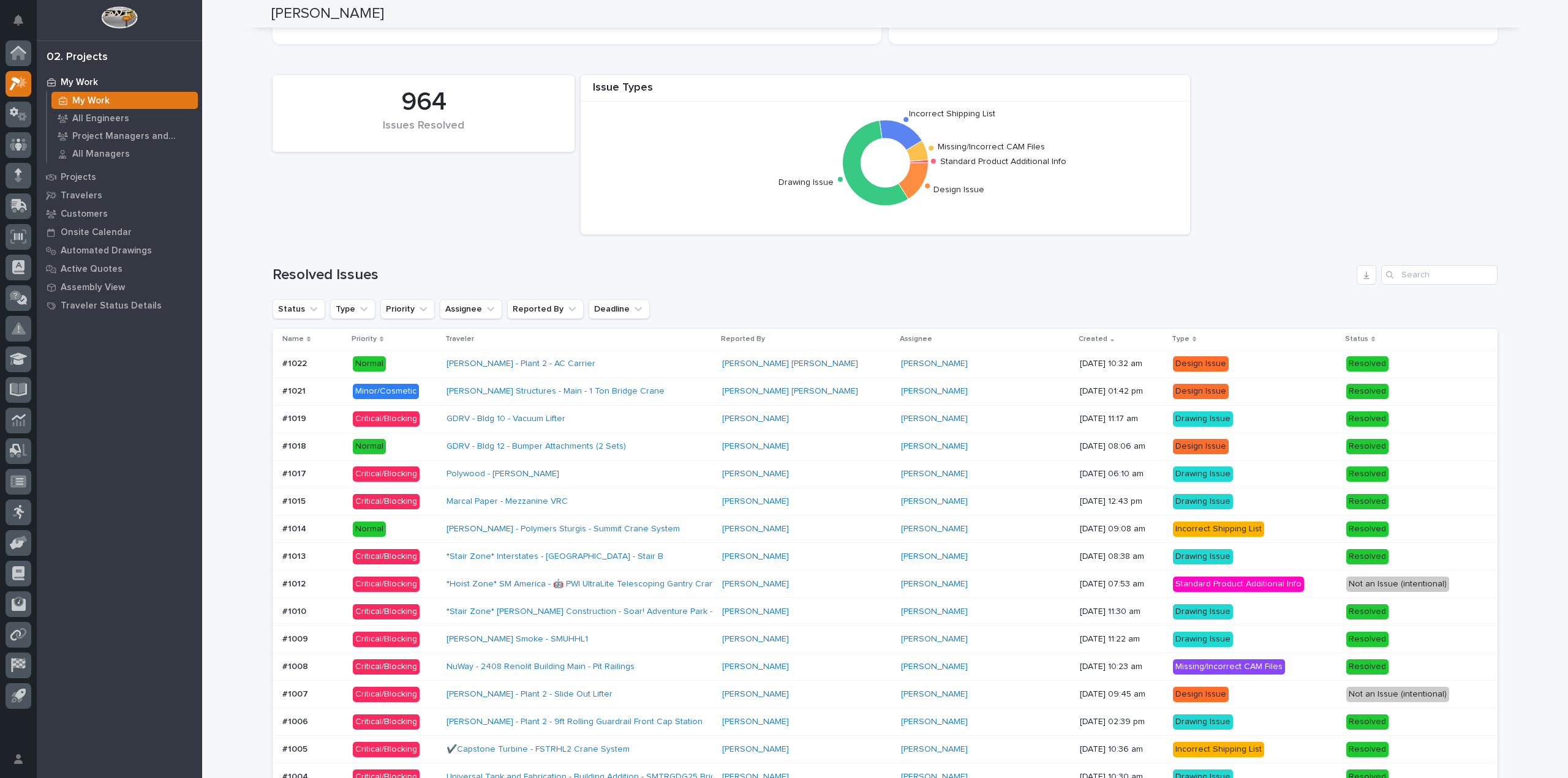
click at [336, 506] on p at bounding box center [312, 502] width 60 height 10
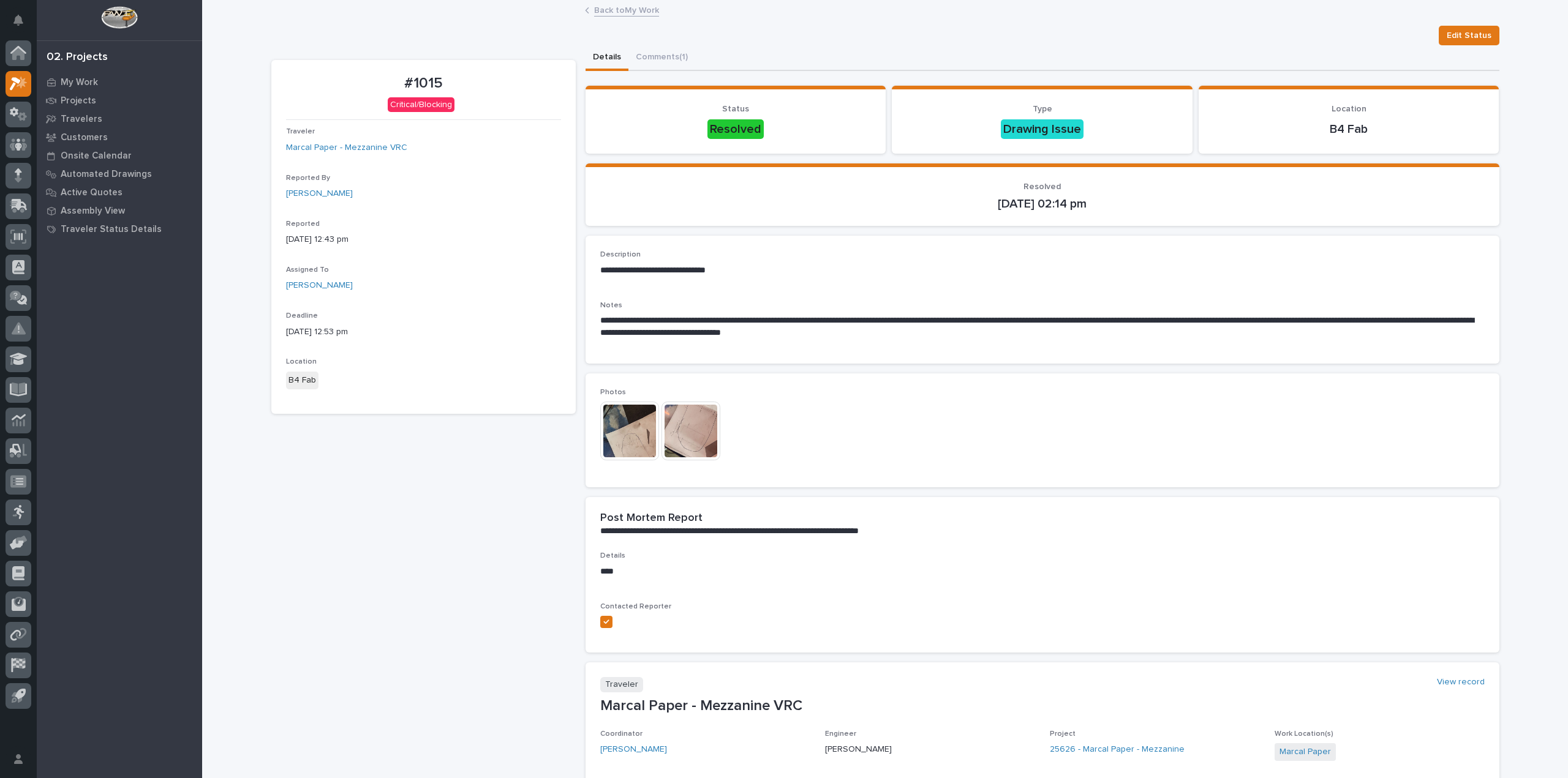
click at [624, 426] on img at bounding box center [629, 430] width 58 height 58
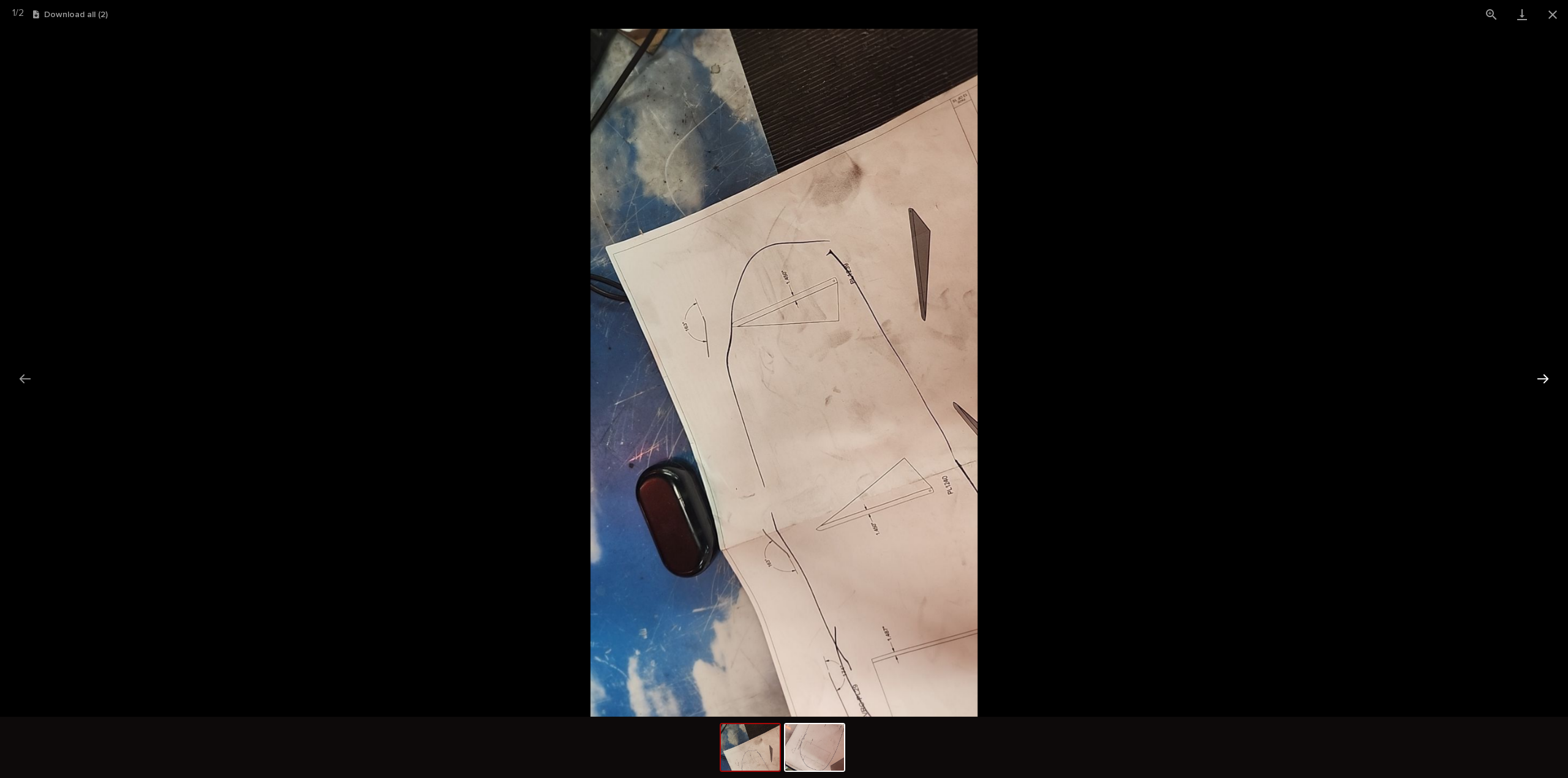
click at [1552, 375] on button "Next slide" at bounding box center [1542, 378] width 25 height 24
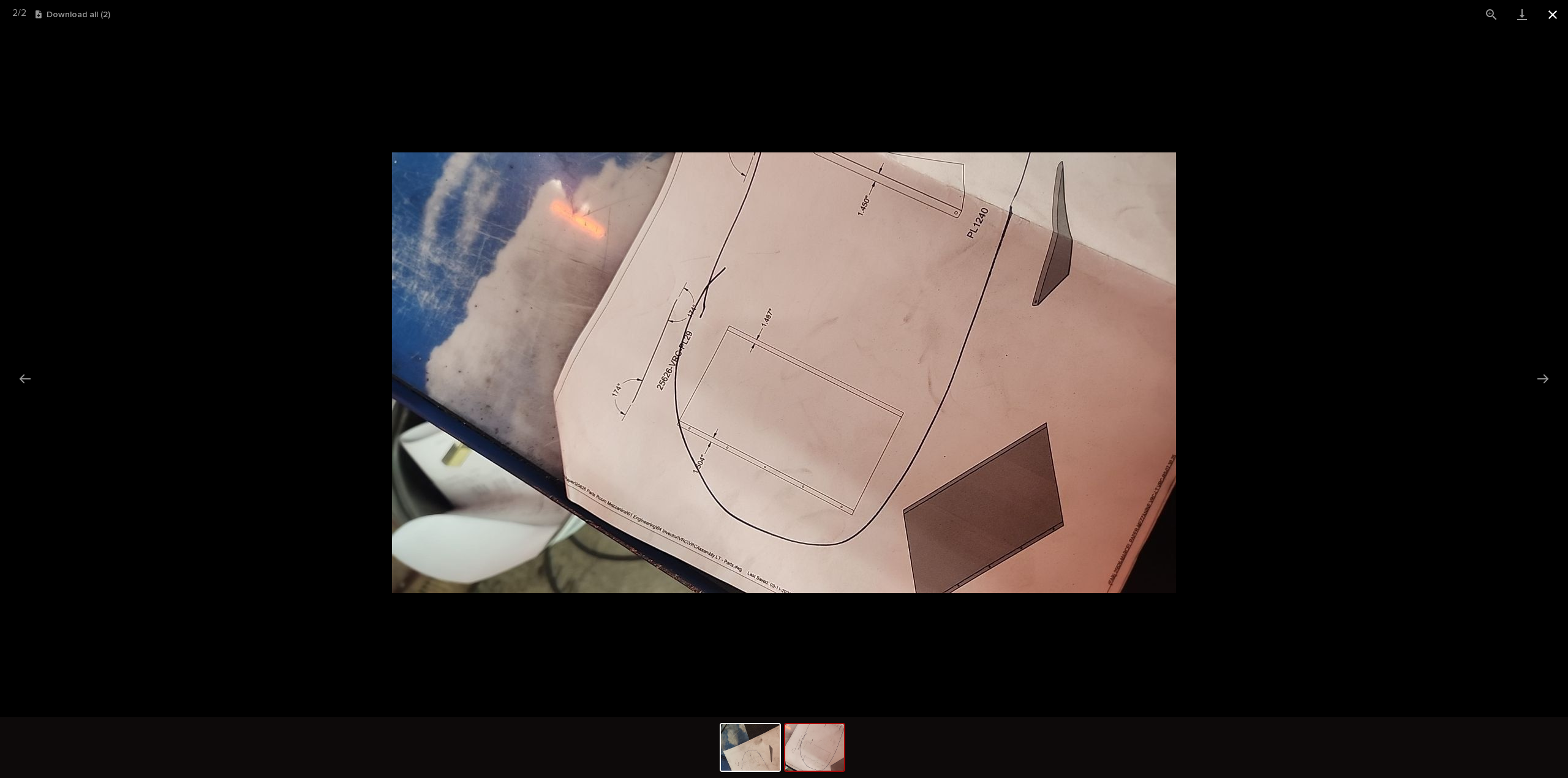
click at [1560, 10] on button "Close gallery" at bounding box center [1552, 14] width 31 height 29
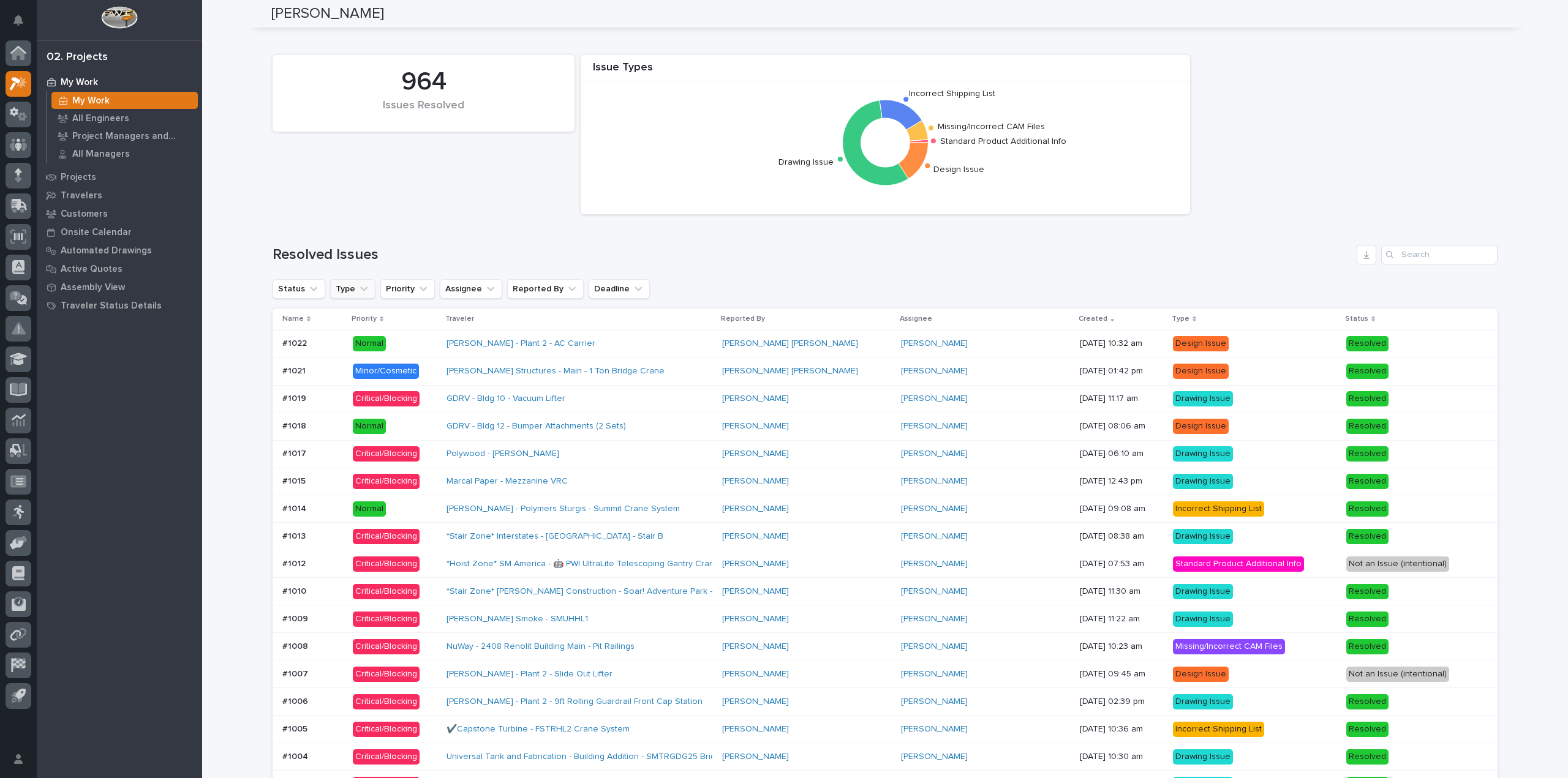
scroll to position [795, 0]
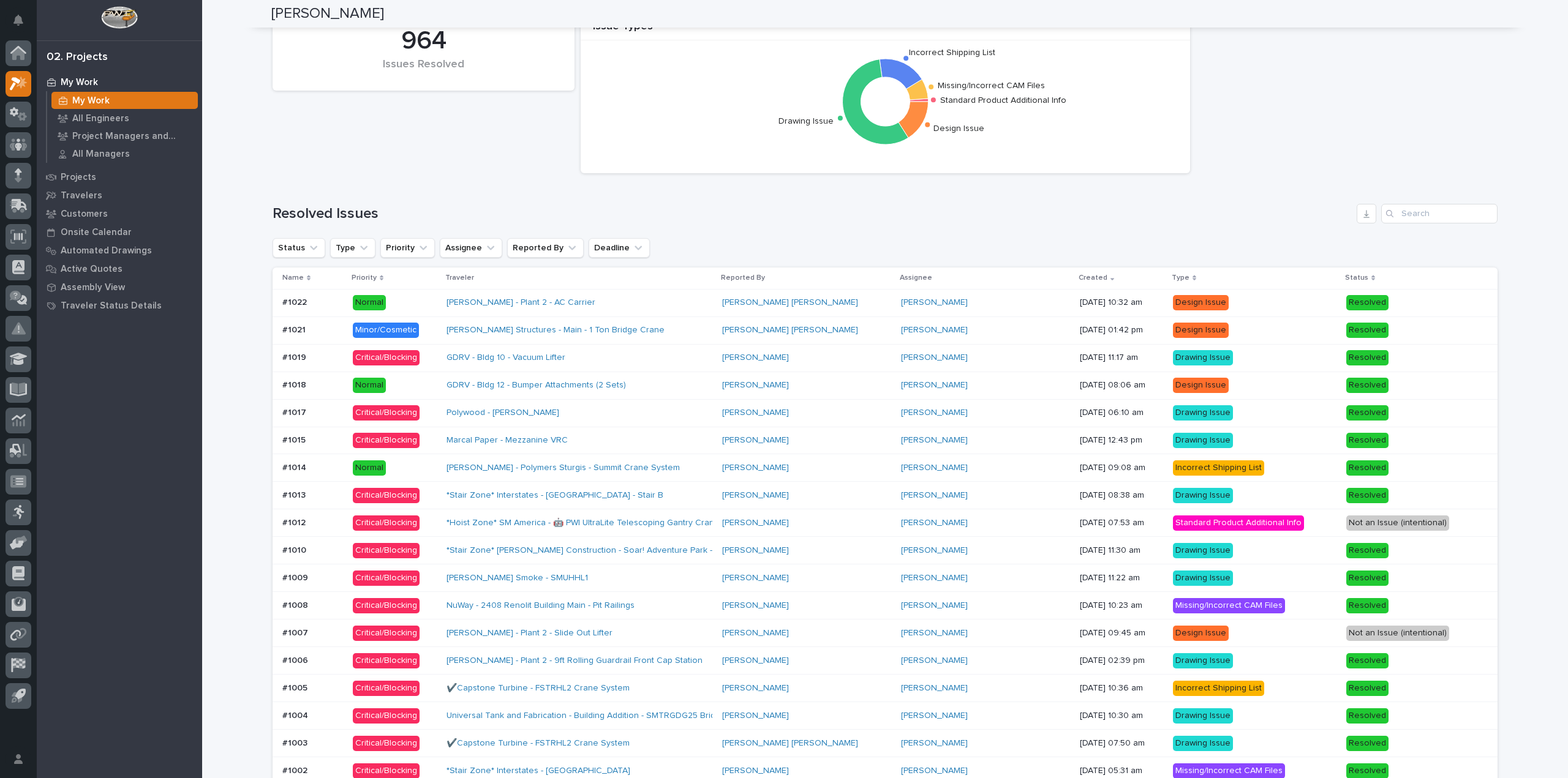
click at [313, 408] on p at bounding box center [312, 413] width 60 height 10
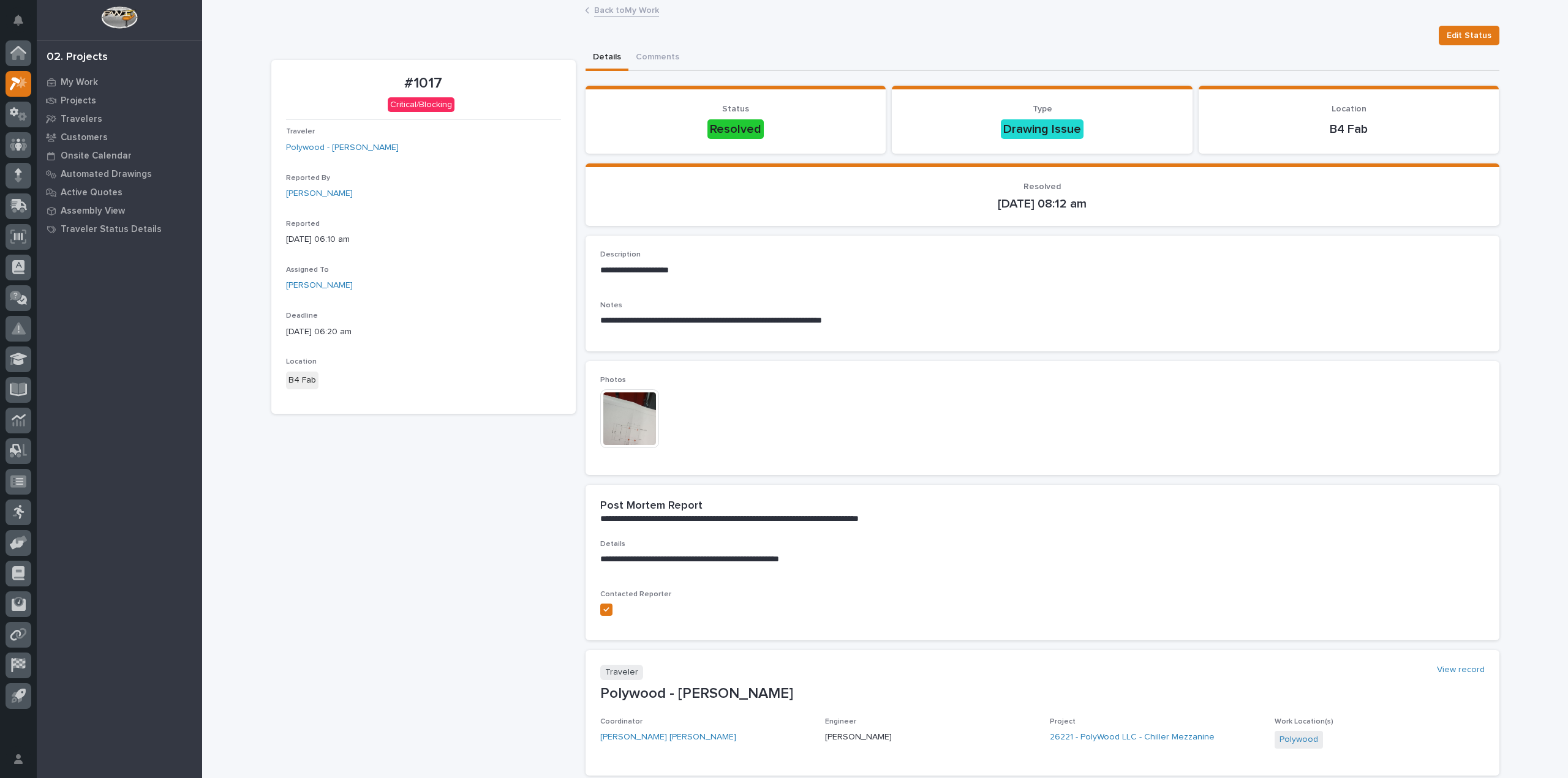
click at [632, 420] on img at bounding box center [629, 418] width 58 height 58
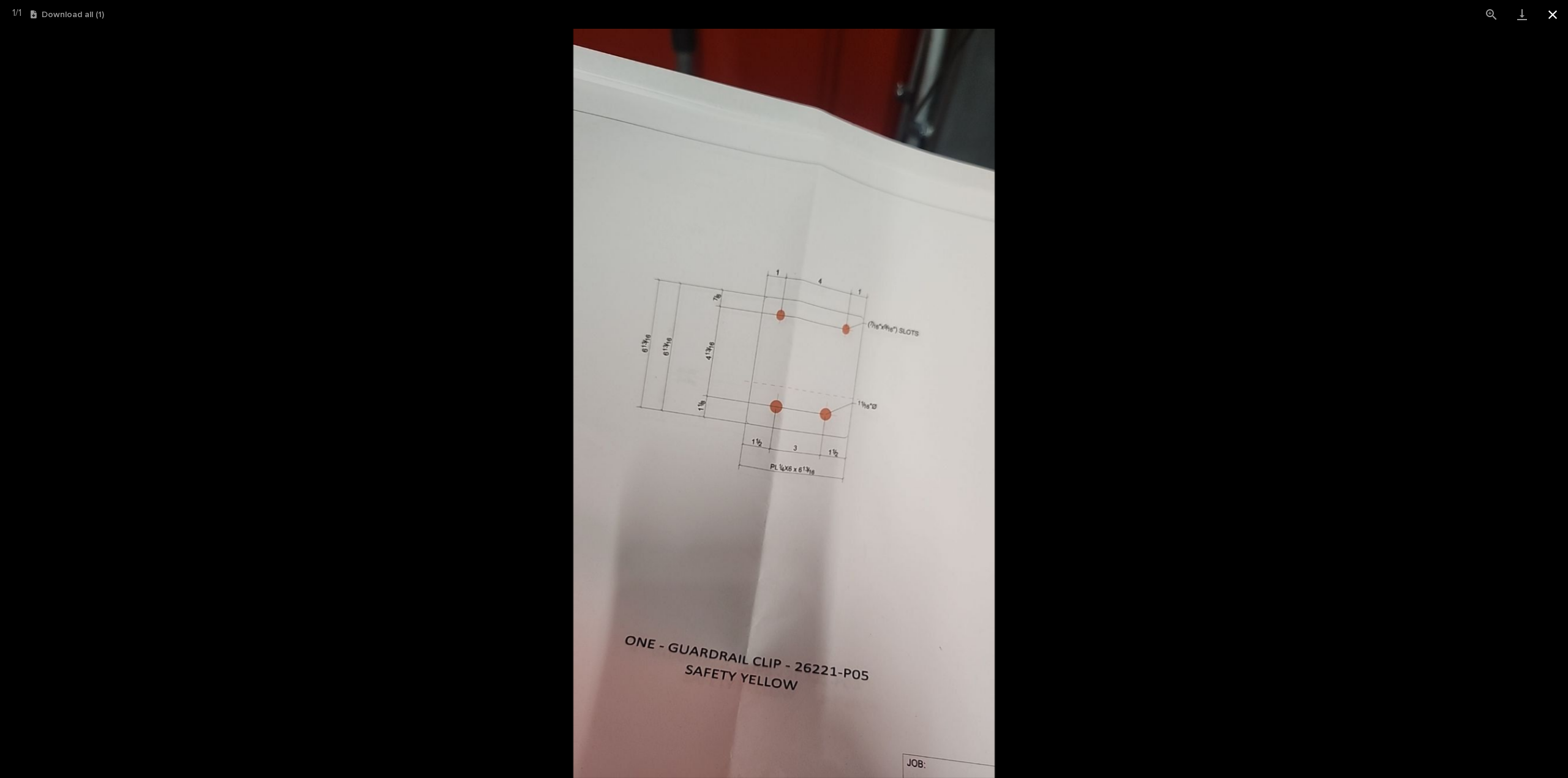
click at [1562, 10] on button "Close gallery" at bounding box center [1552, 14] width 31 height 29
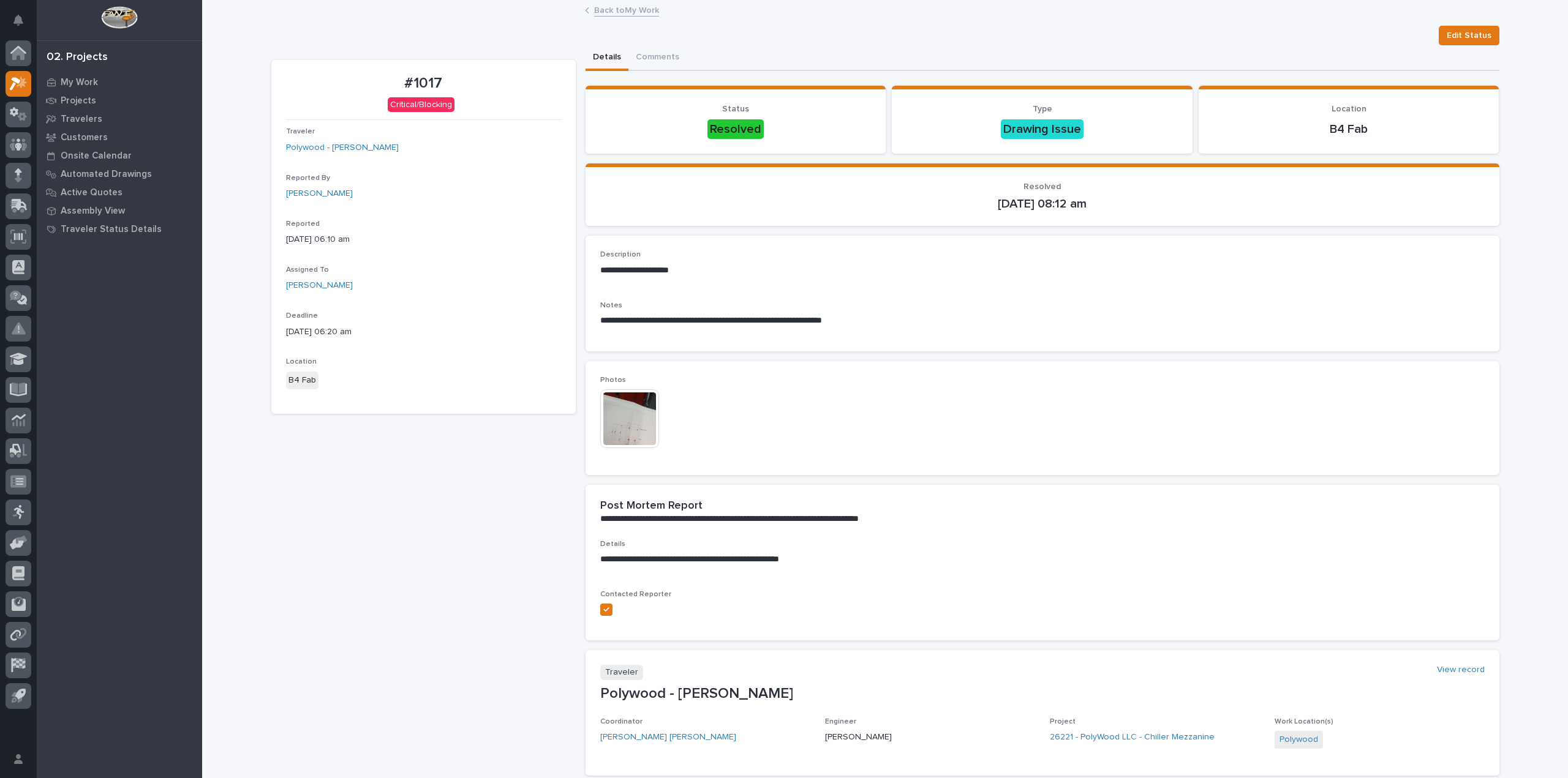
click at [640, 3] on link "Back to My Work" at bounding box center [627, 10] width 65 height 14
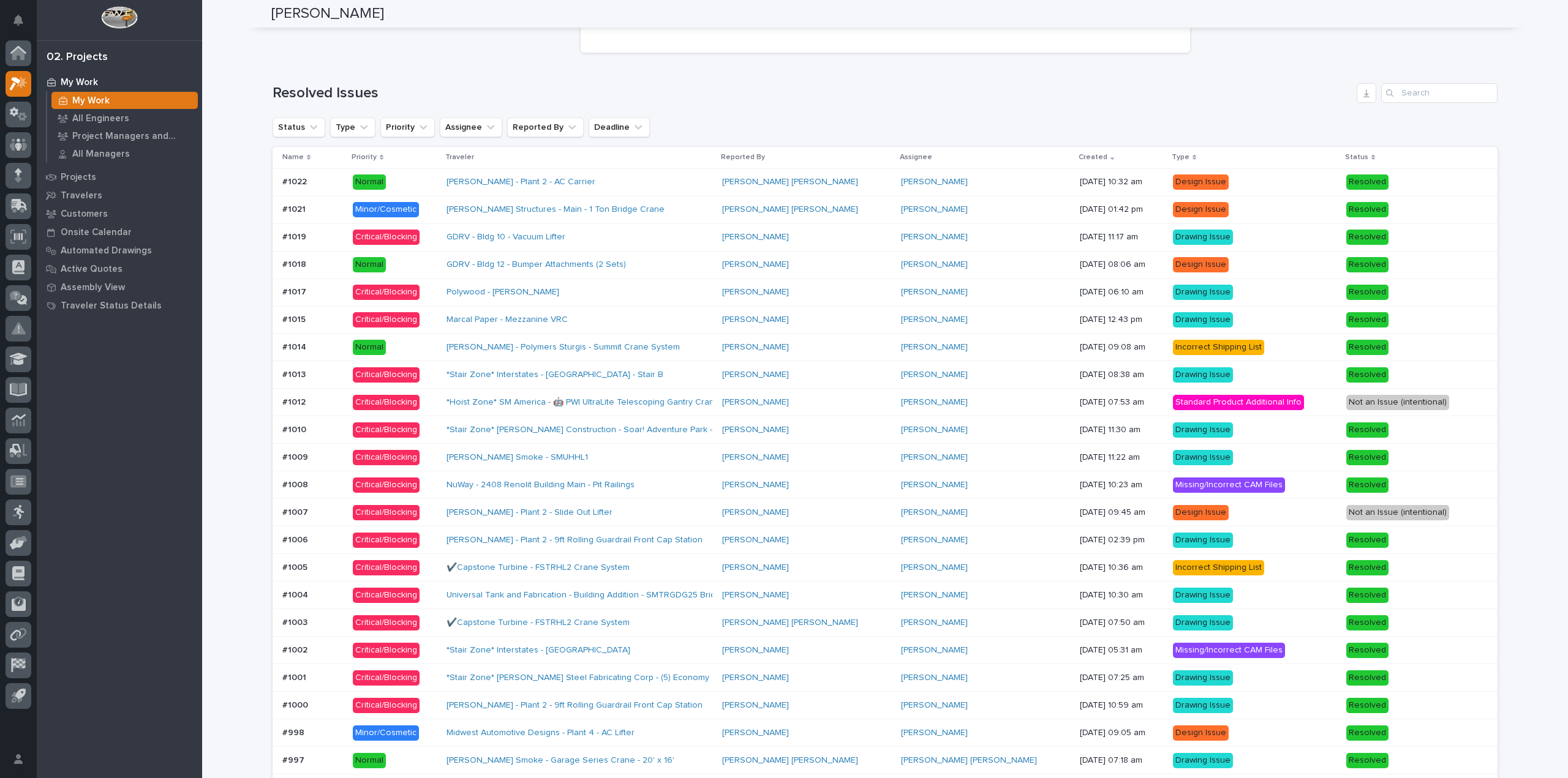
scroll to position [918, 0]
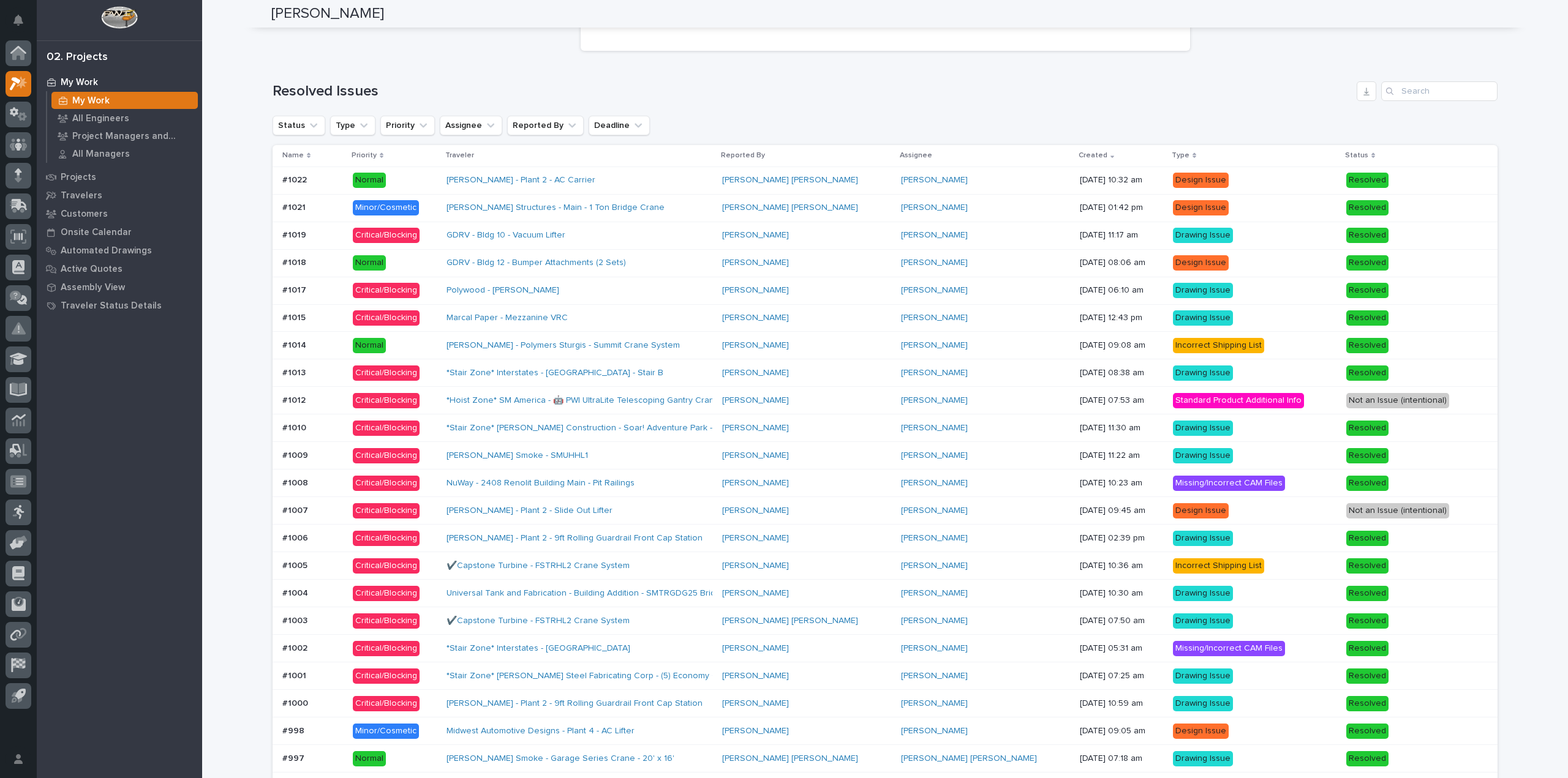
click at [343, 266] on p at bounding box center [312, 263] width 60 height 10
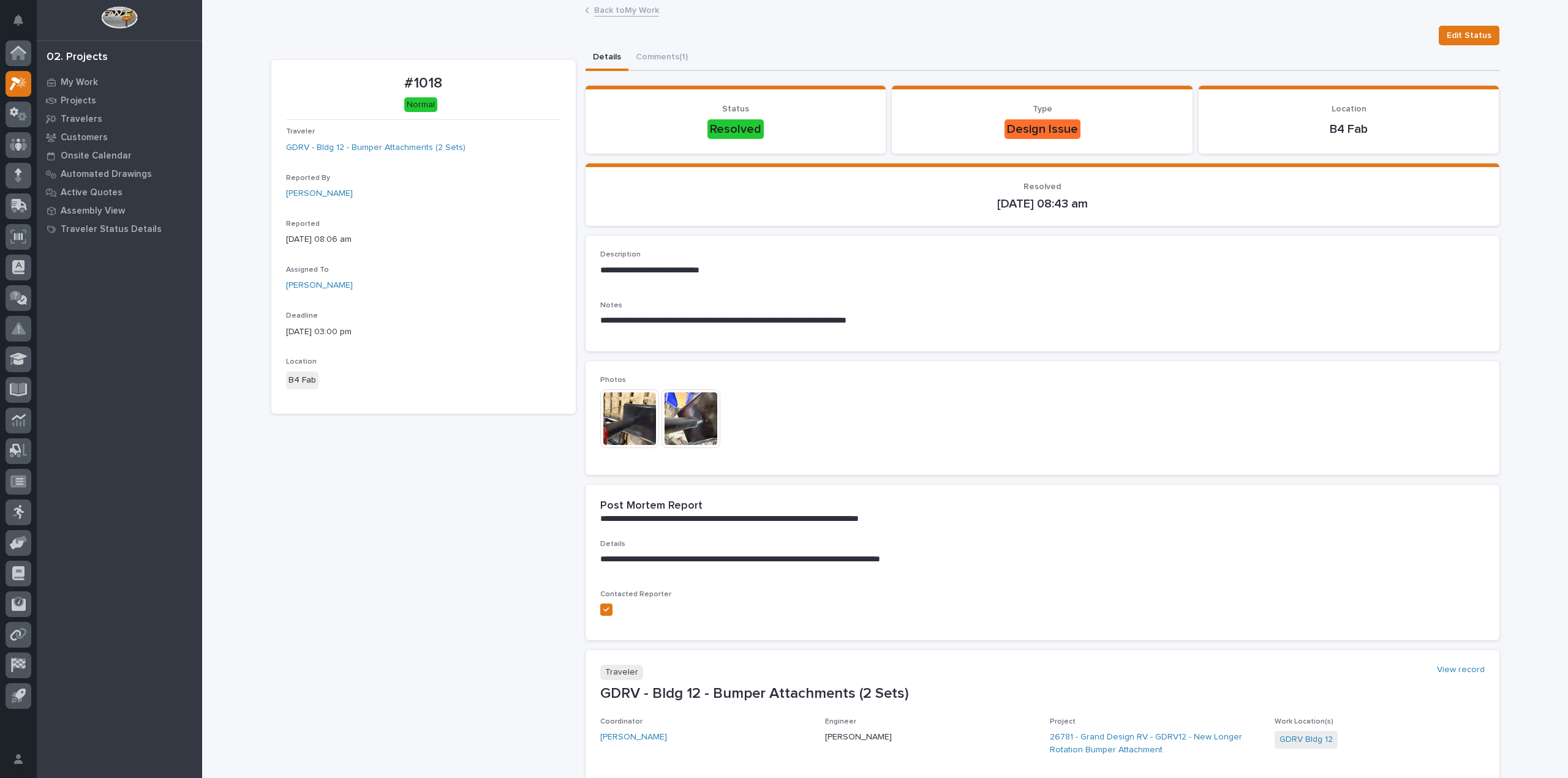
click at [630, 413] on img at bounding box center [629, 418] width 58 height 58
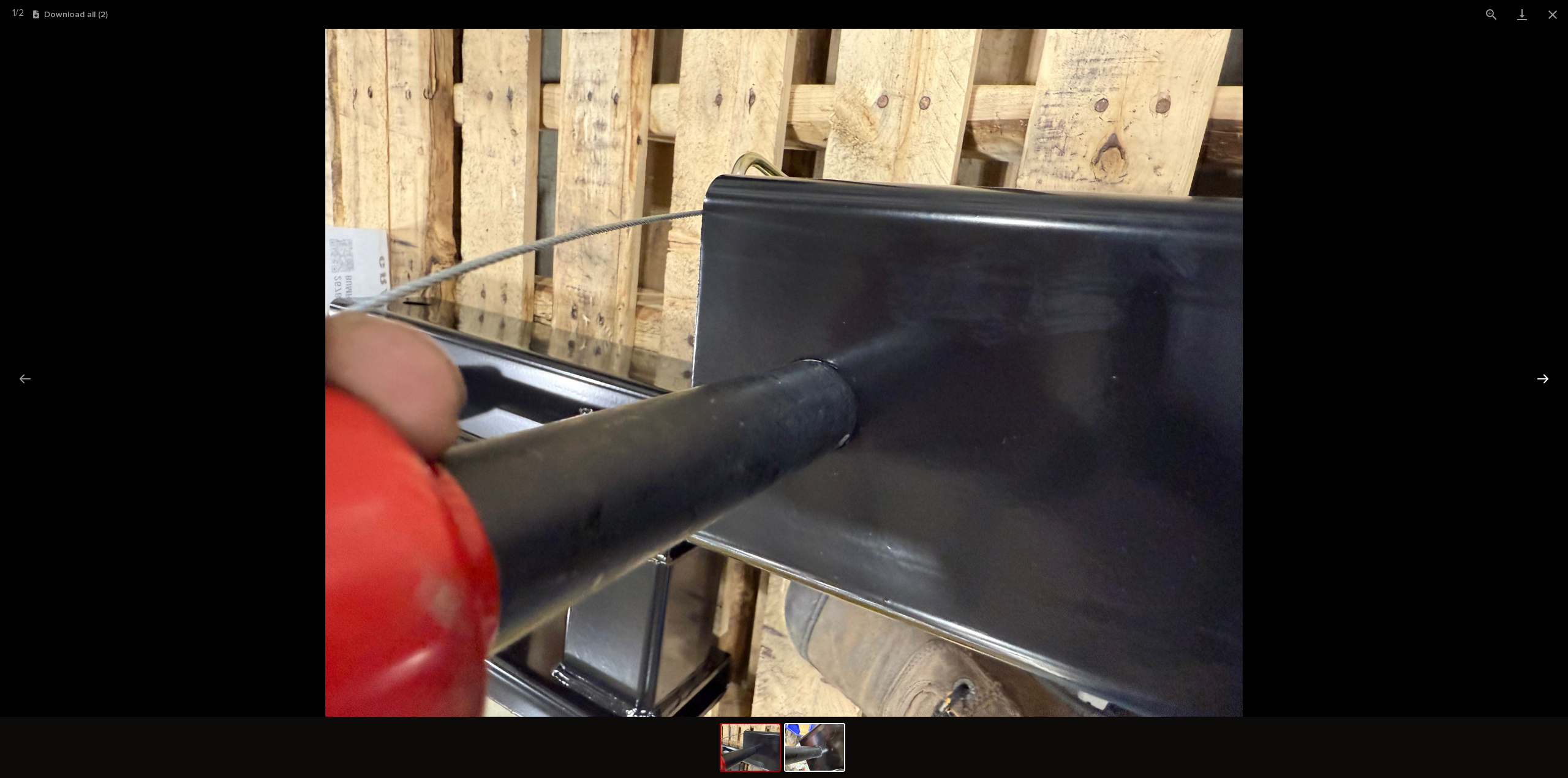
click at [1539, 377] on button "Next slide" at bounding box center [1542, 378] width 25 height 24
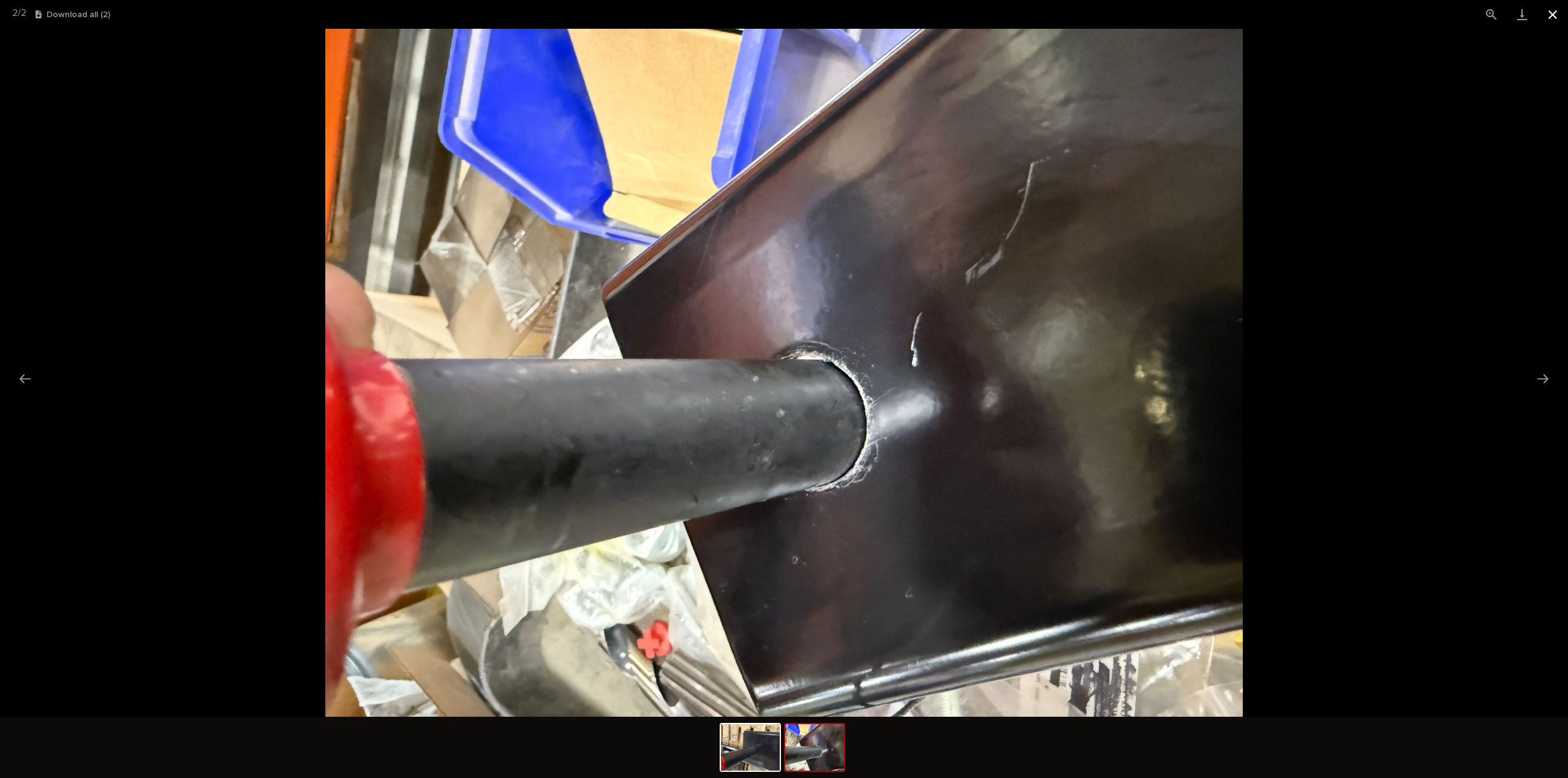
click at [1545, 18] on button "Close gallery" at bounding box center [1552, 14] width 31 height 29
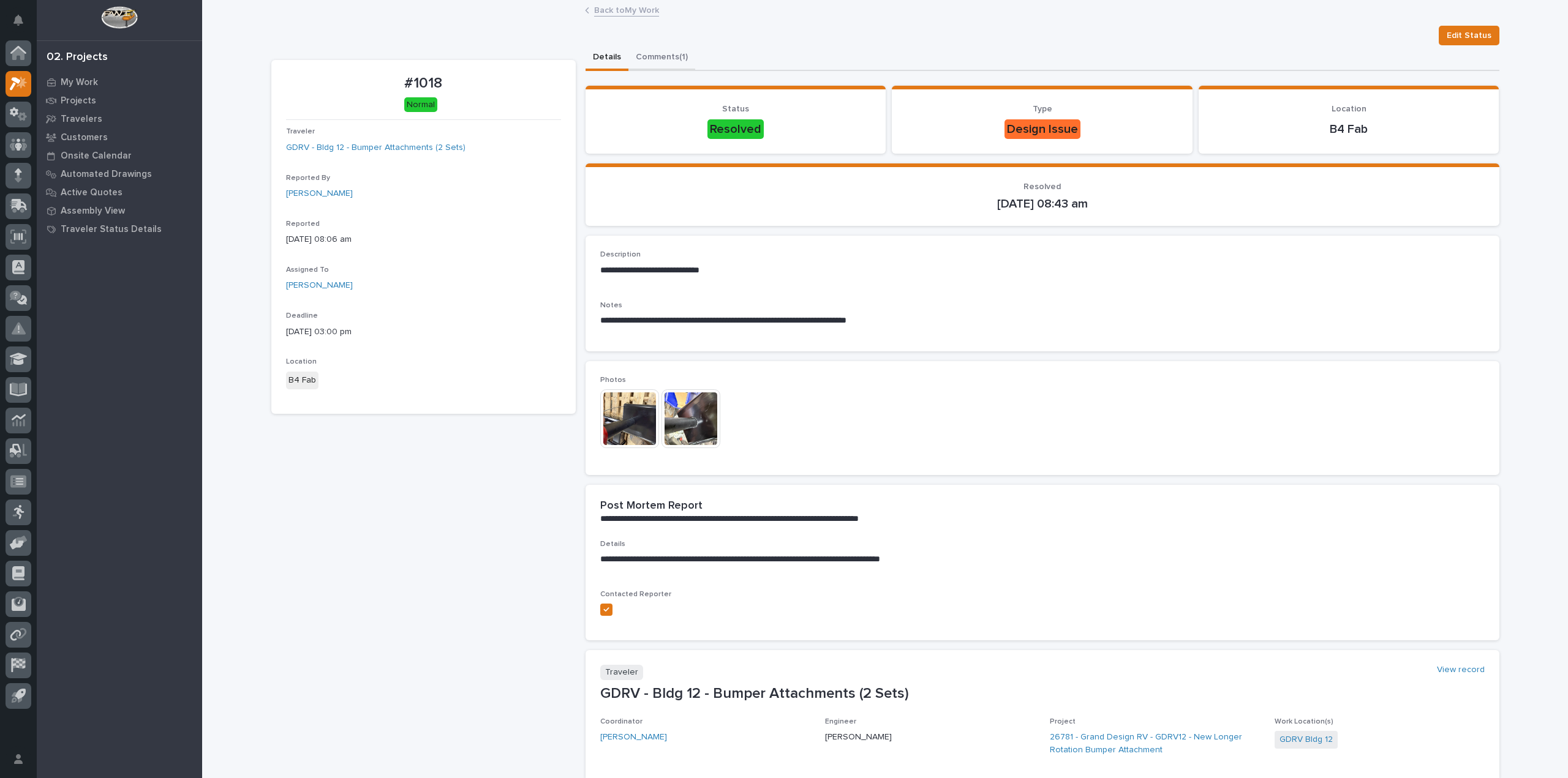
click at [678, 51] on button "Comments (1)" at bounding box center [661, 58] width 66 height 25
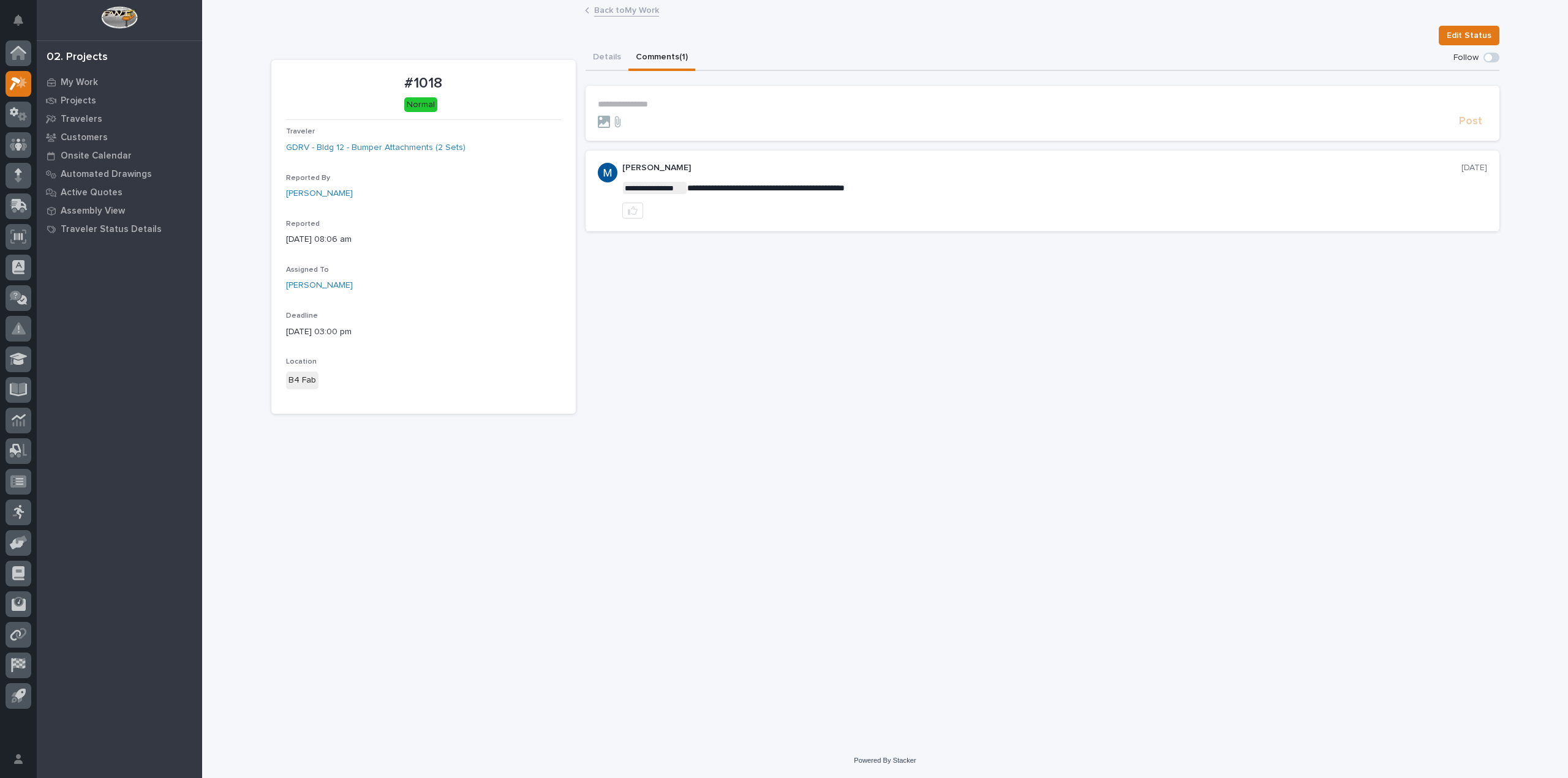
click at [611, 16] on link "Back to My Work" at bounding box center [627, 10] width 65 height 14
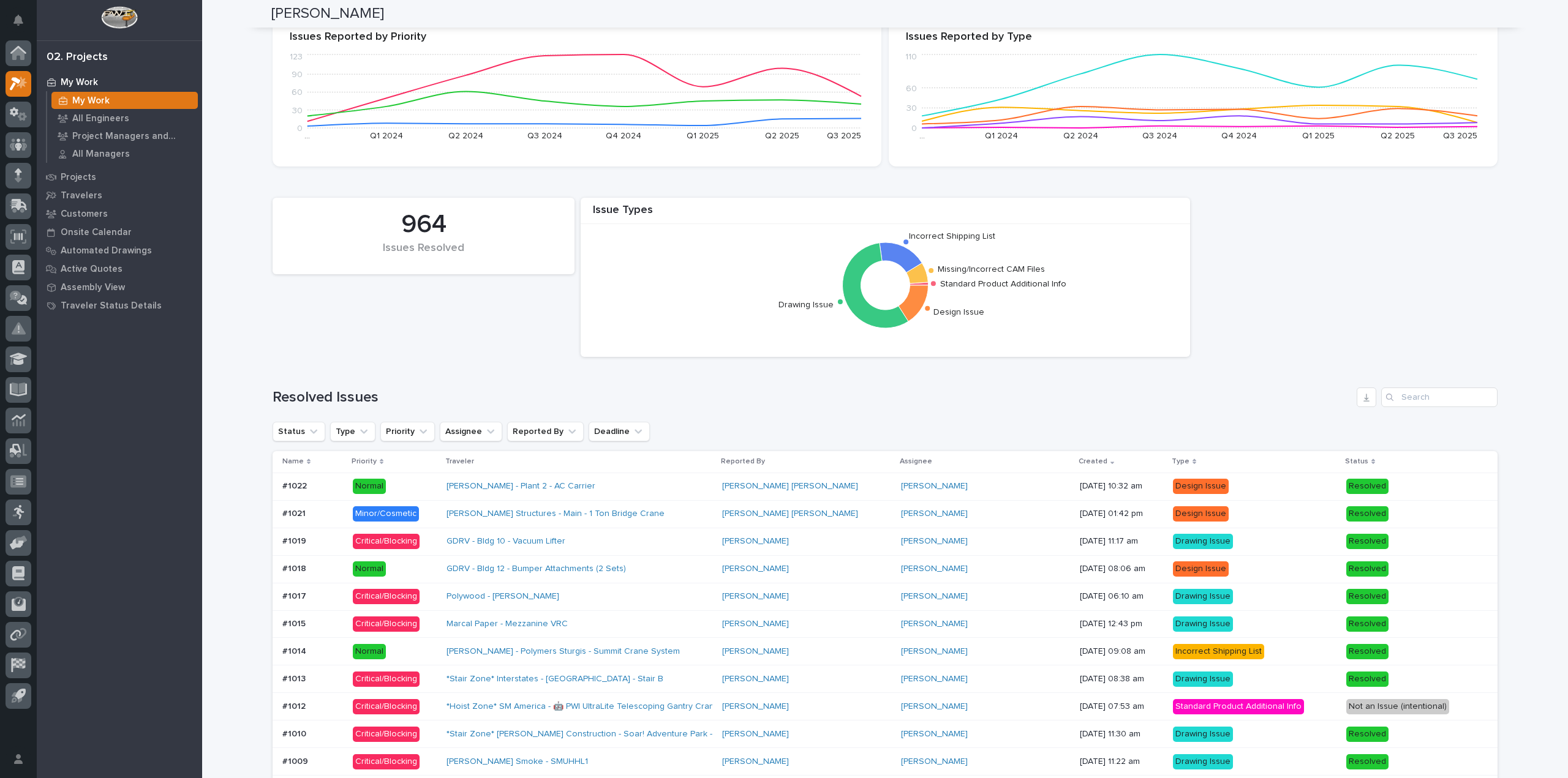
scroll to position [673, 0]
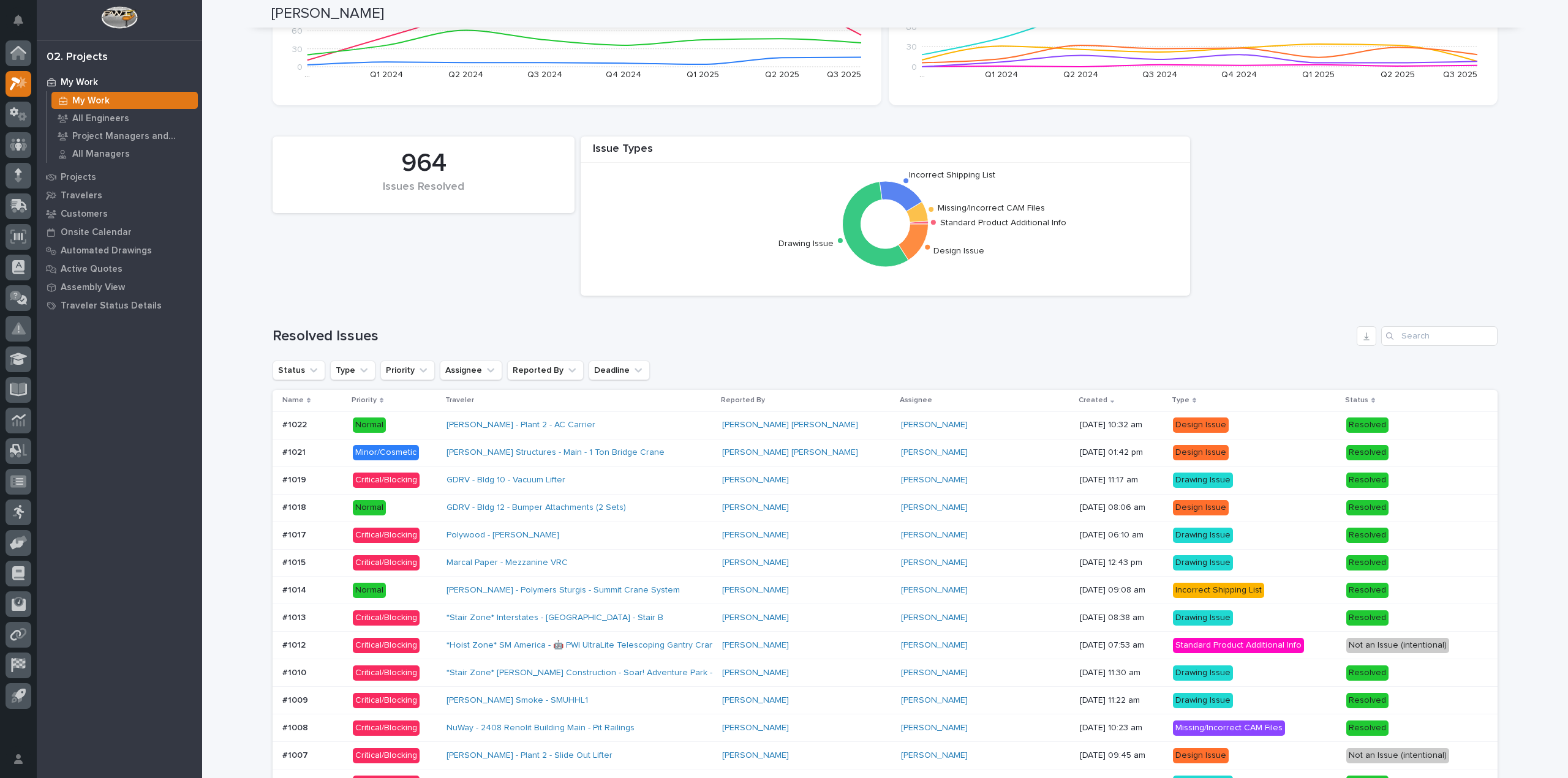
click at [427, 480] on p "Critical/Blocking" at bounding box center [394, 481] width 84 height 16
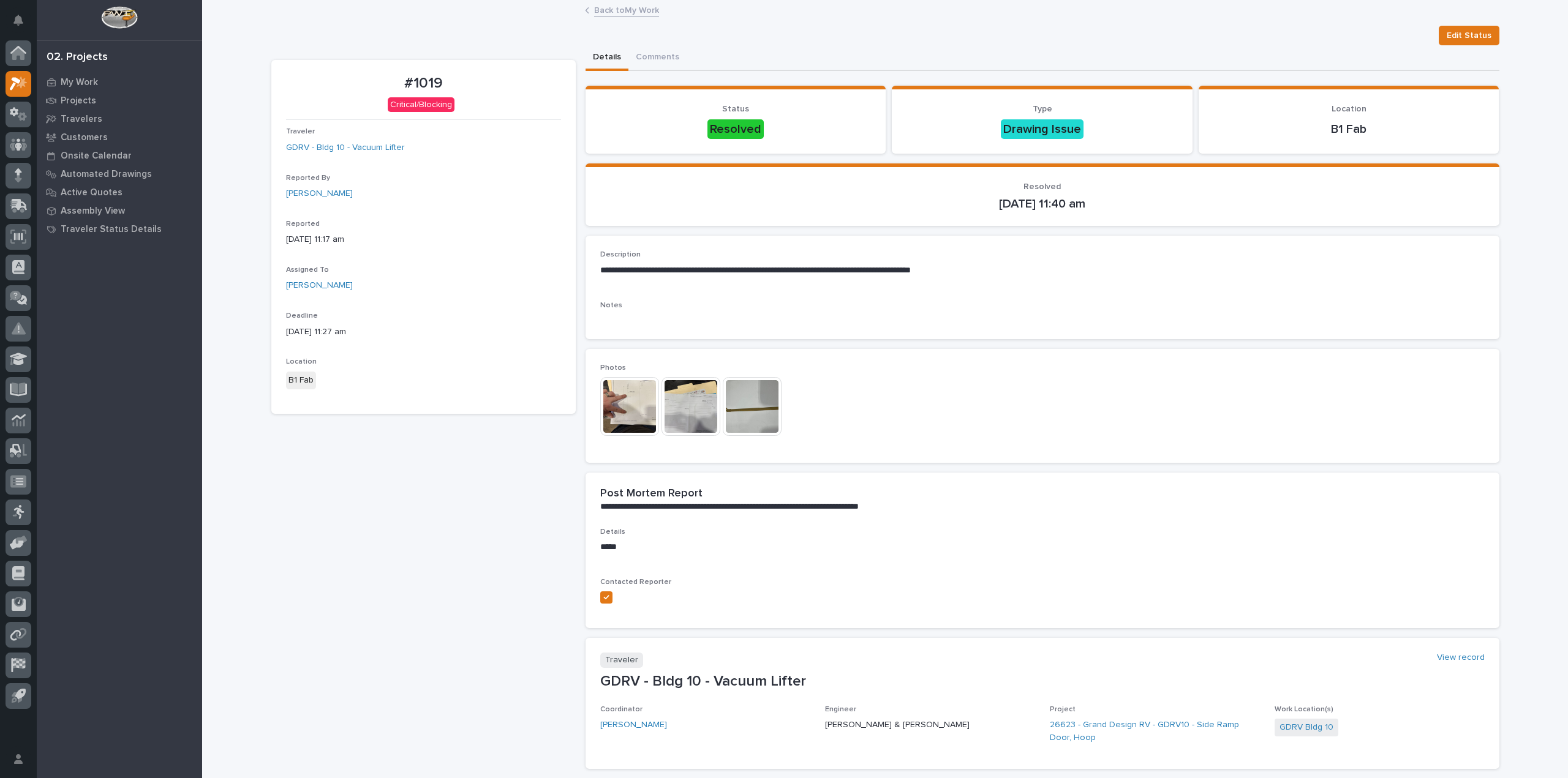
click at [621, 403] on img at bounding box center [629, 406] width 58 height 58
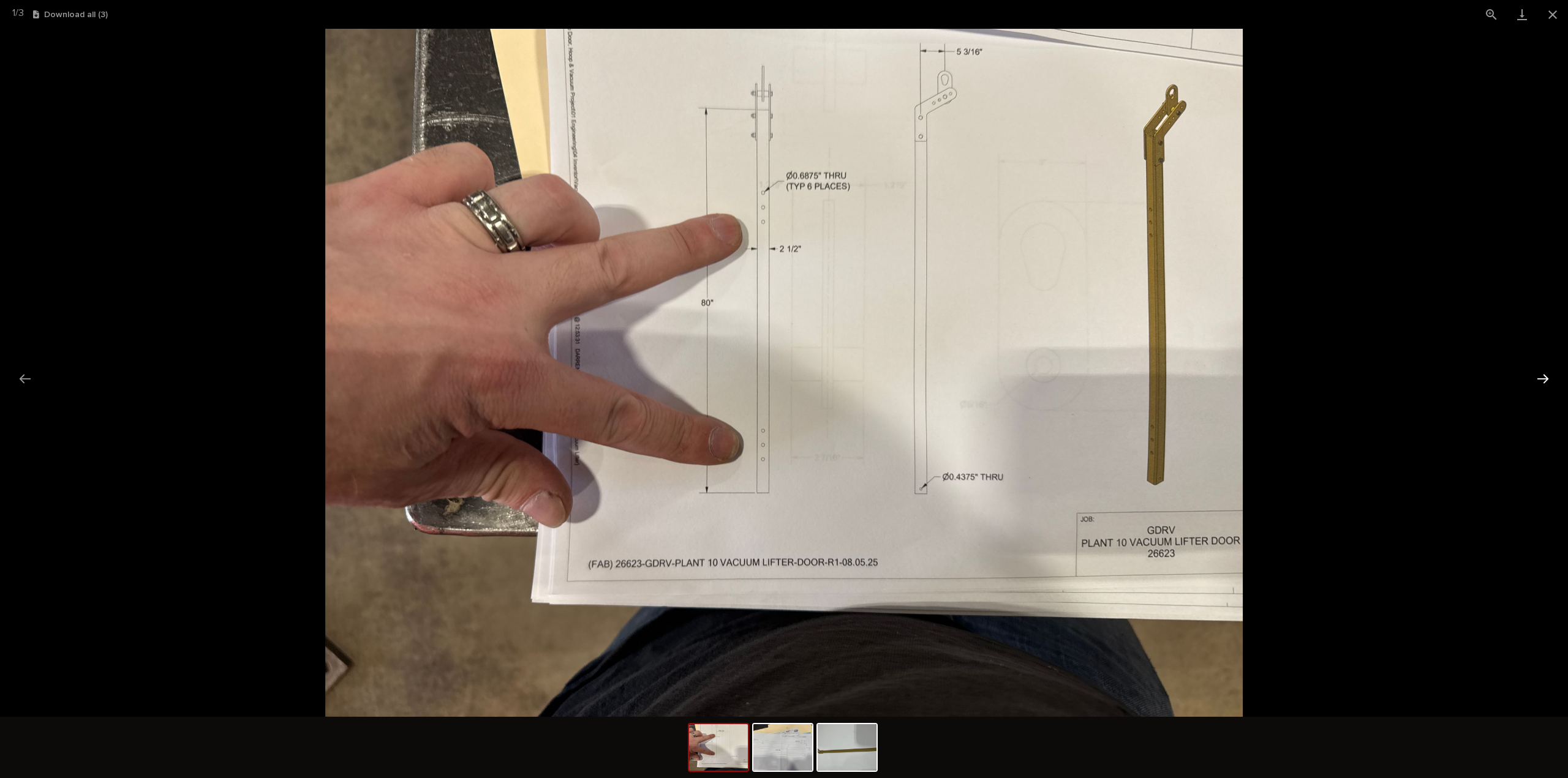
click at [1539, 383] on button "Next slide" at bounding box center [1542, 378] width 25 height 24
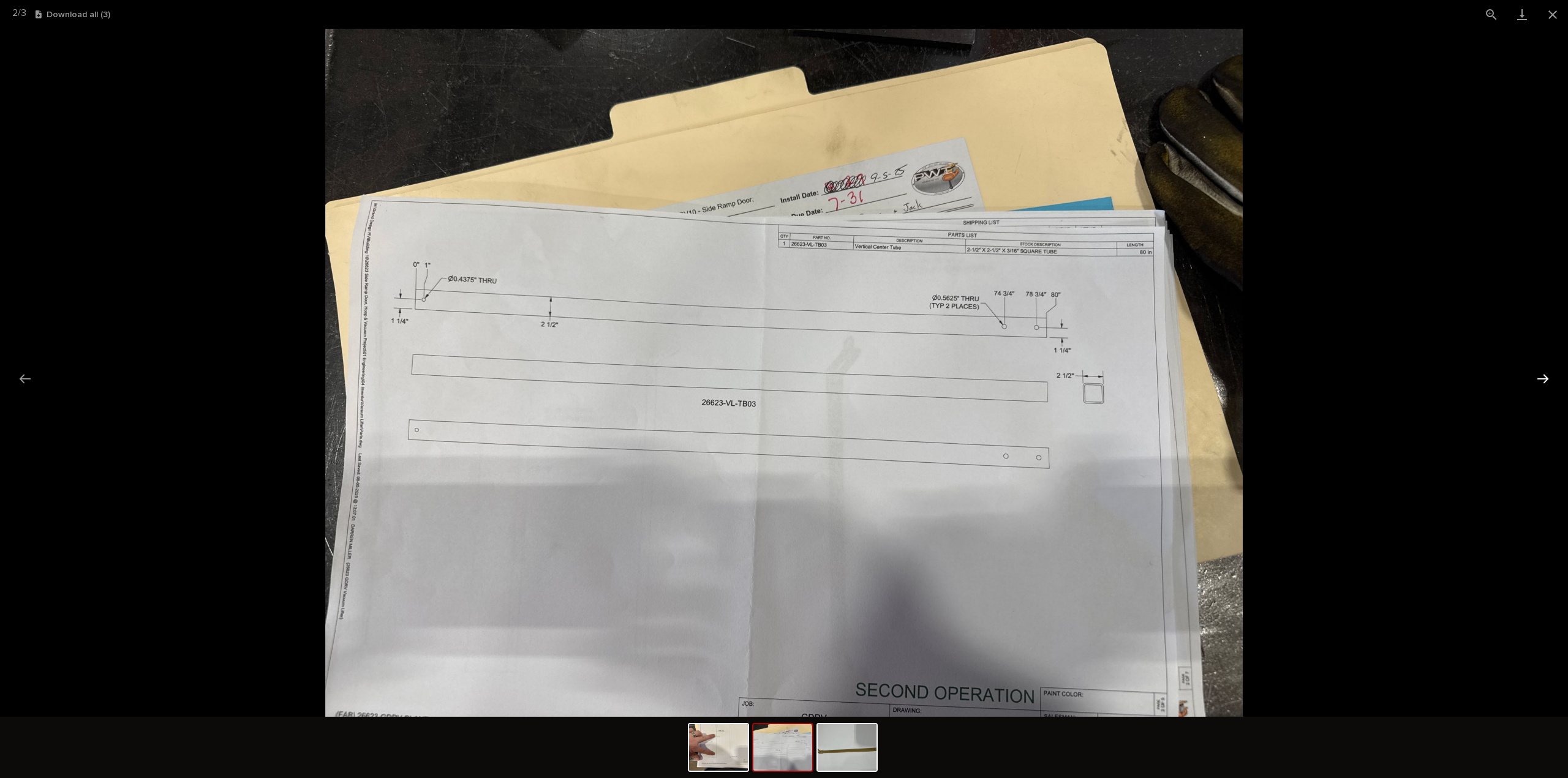
click at [1539, 383] on button "Next slide" at bounding box center [1542, 378] width 25 height 24
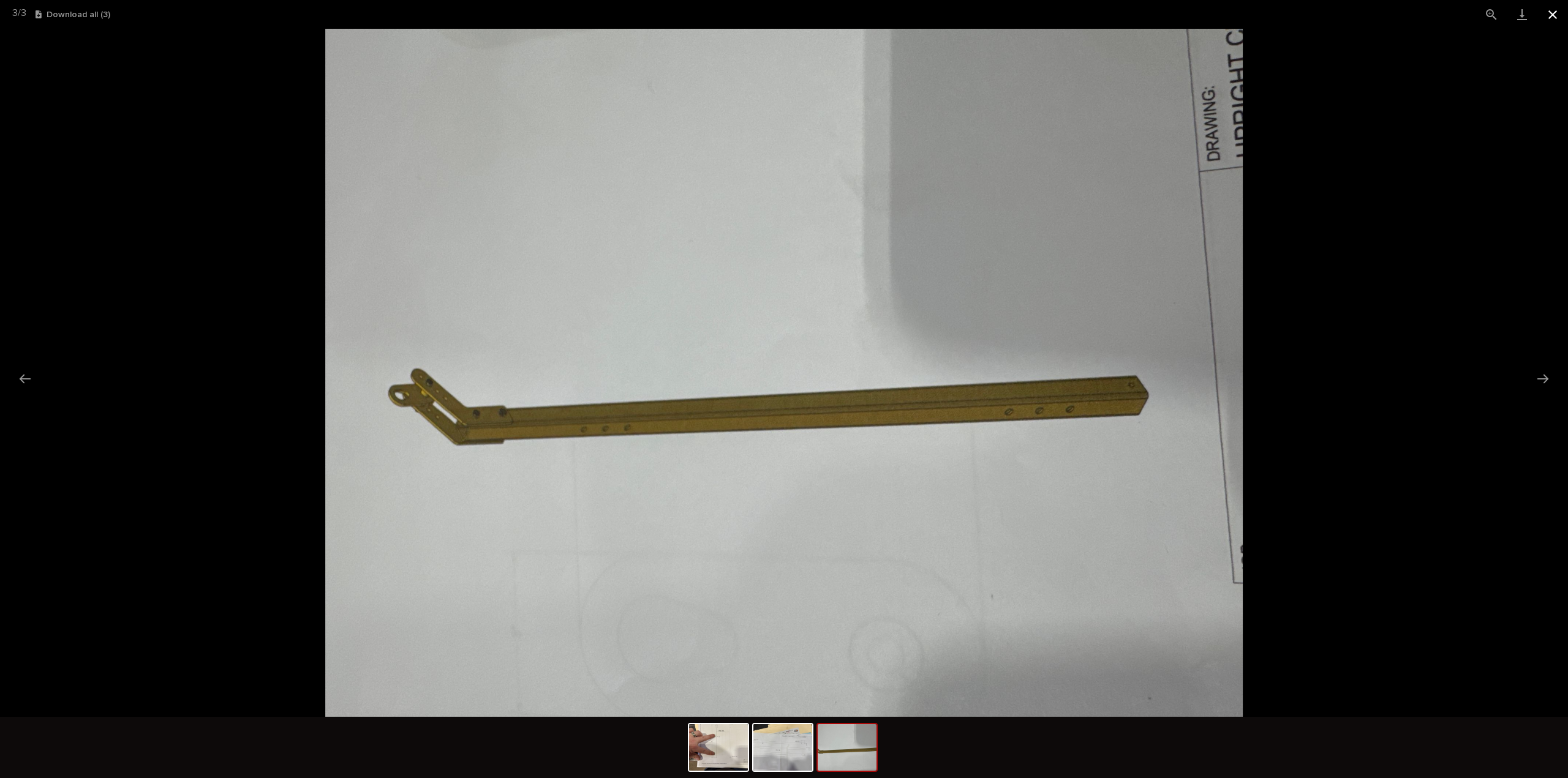
click at [1554, 14] on button "Close gallery" at bounding box center [1552, 14] width 31 height 29
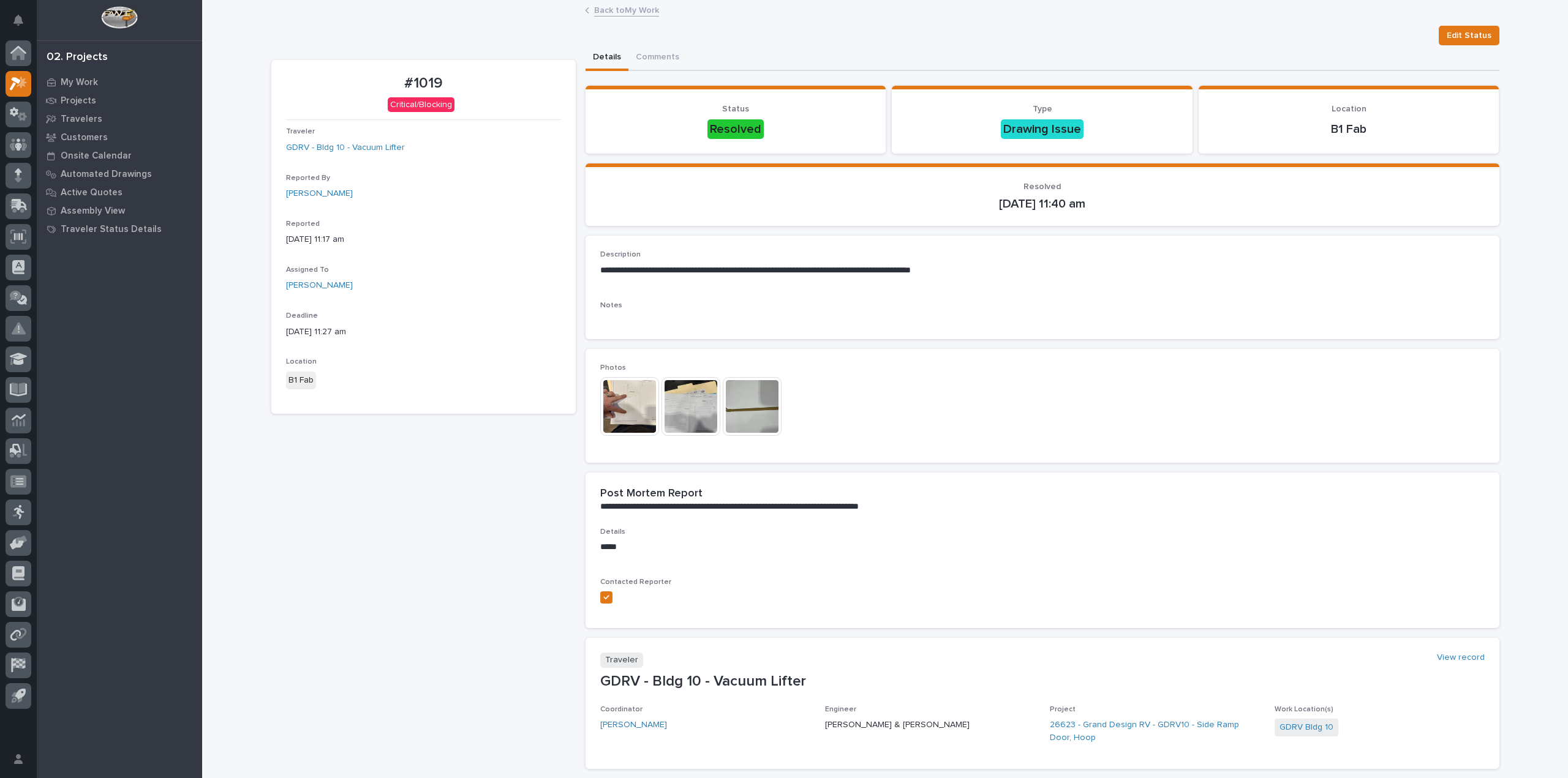
click at [637, 10] on link "Back to My Work" at bounding box center [627, 10] width 65 height 14
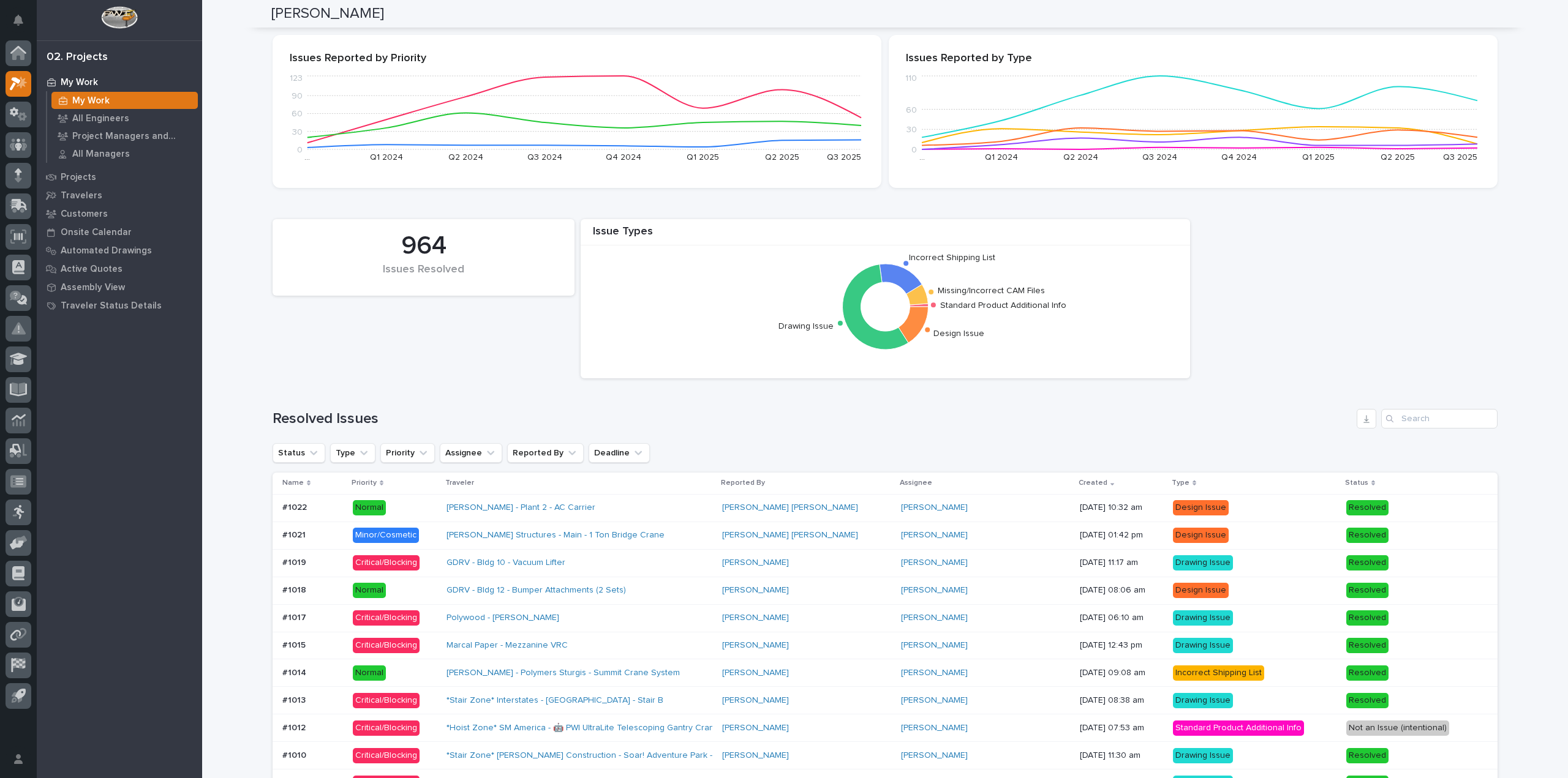
scroll to position [612, 0]
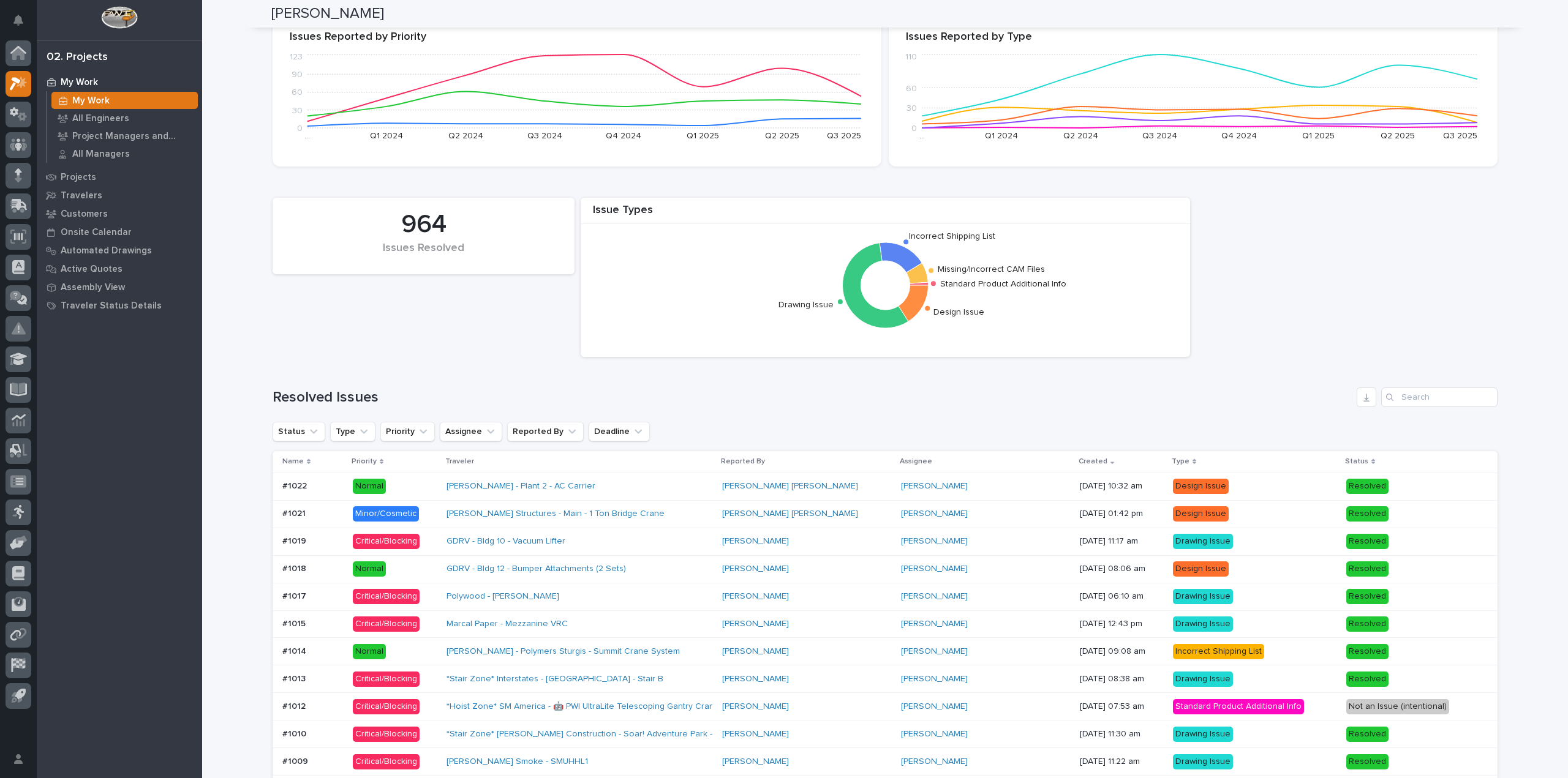
click at [334, 521] on div "#1021 #1021" at bounding box center [312, 514] width 60 height 20
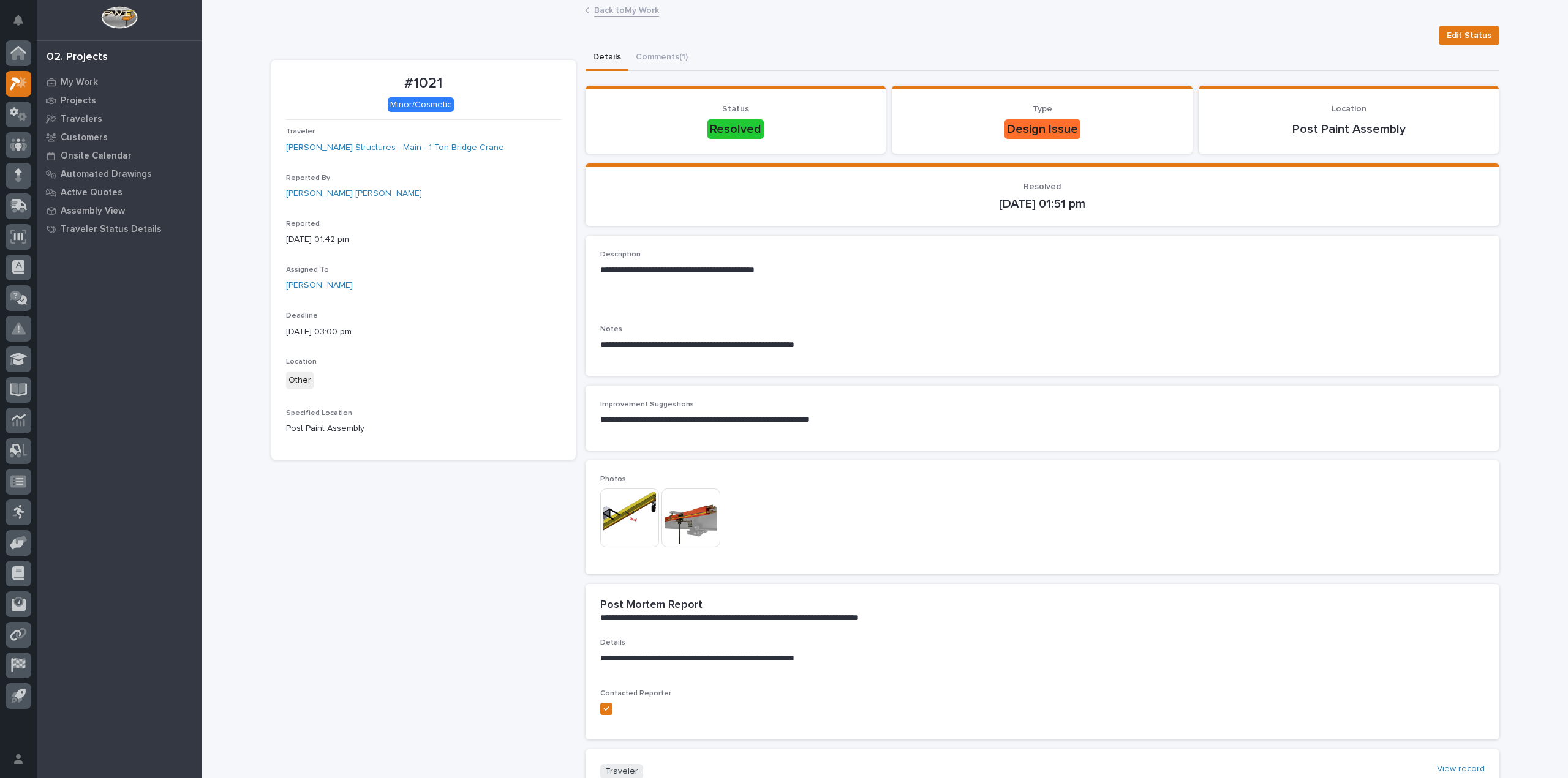
click at [629, 516] on img at bounding box center [629, 517] width 58 height 58
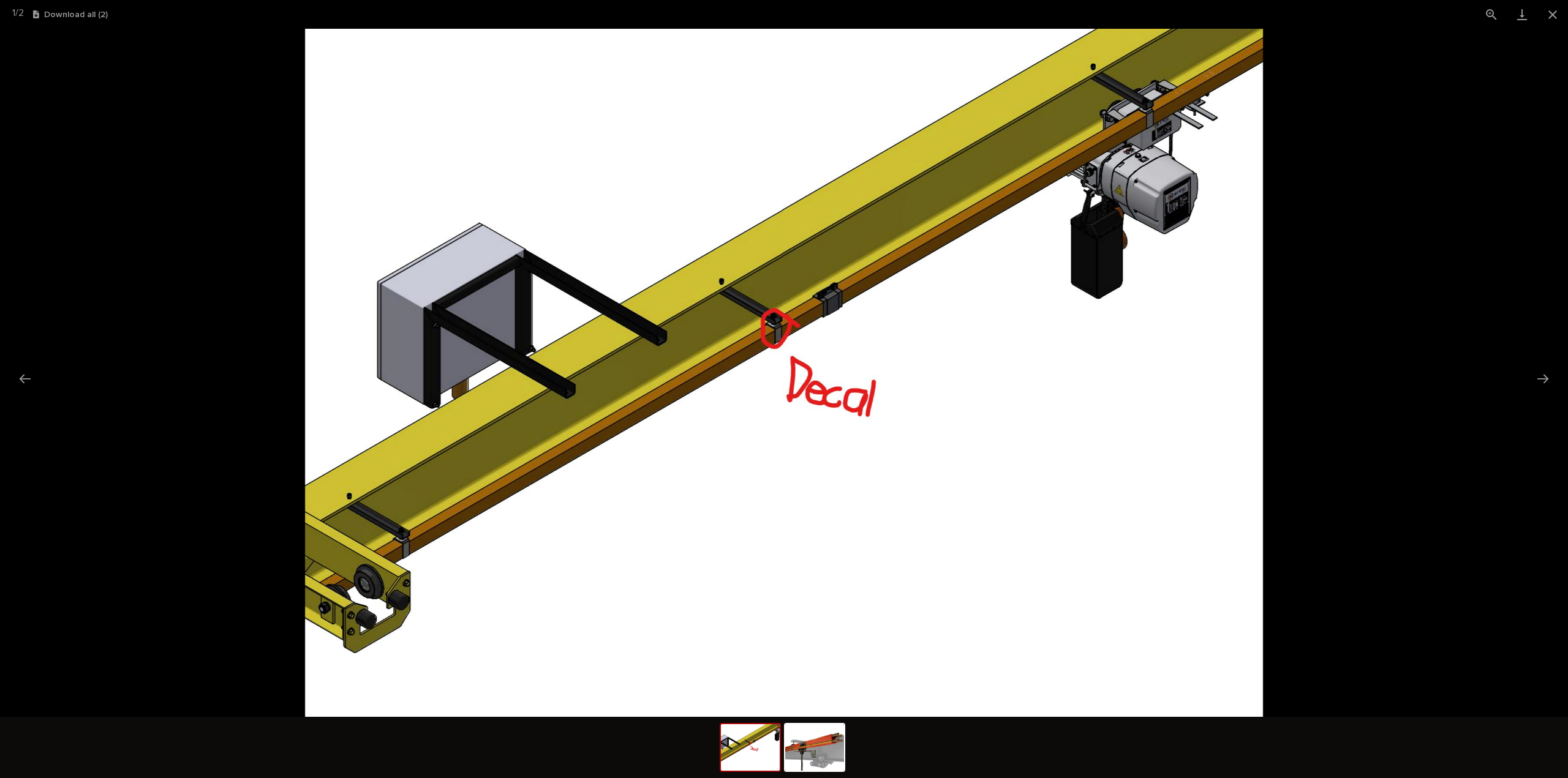
click at [1562, 377] on picture at bounding box center [784, 372] width 1568 height 688
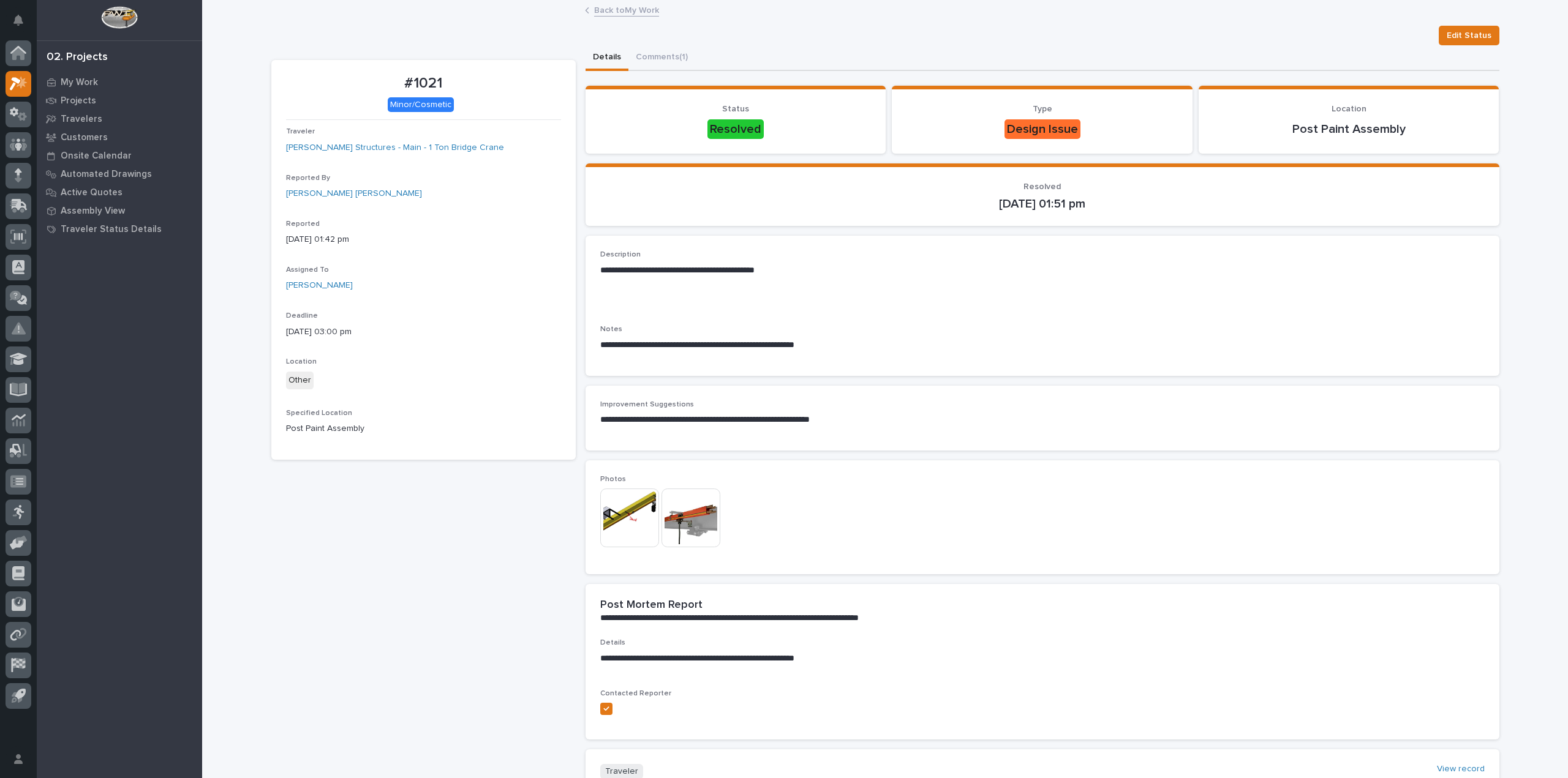
click at [654, 9] on div "Back to My Work" at bounding box center [885, 11] width 613 height 17
click at [639, 9] on link "Back to My Work" at bounding box center [627, 10] width 65 height 14
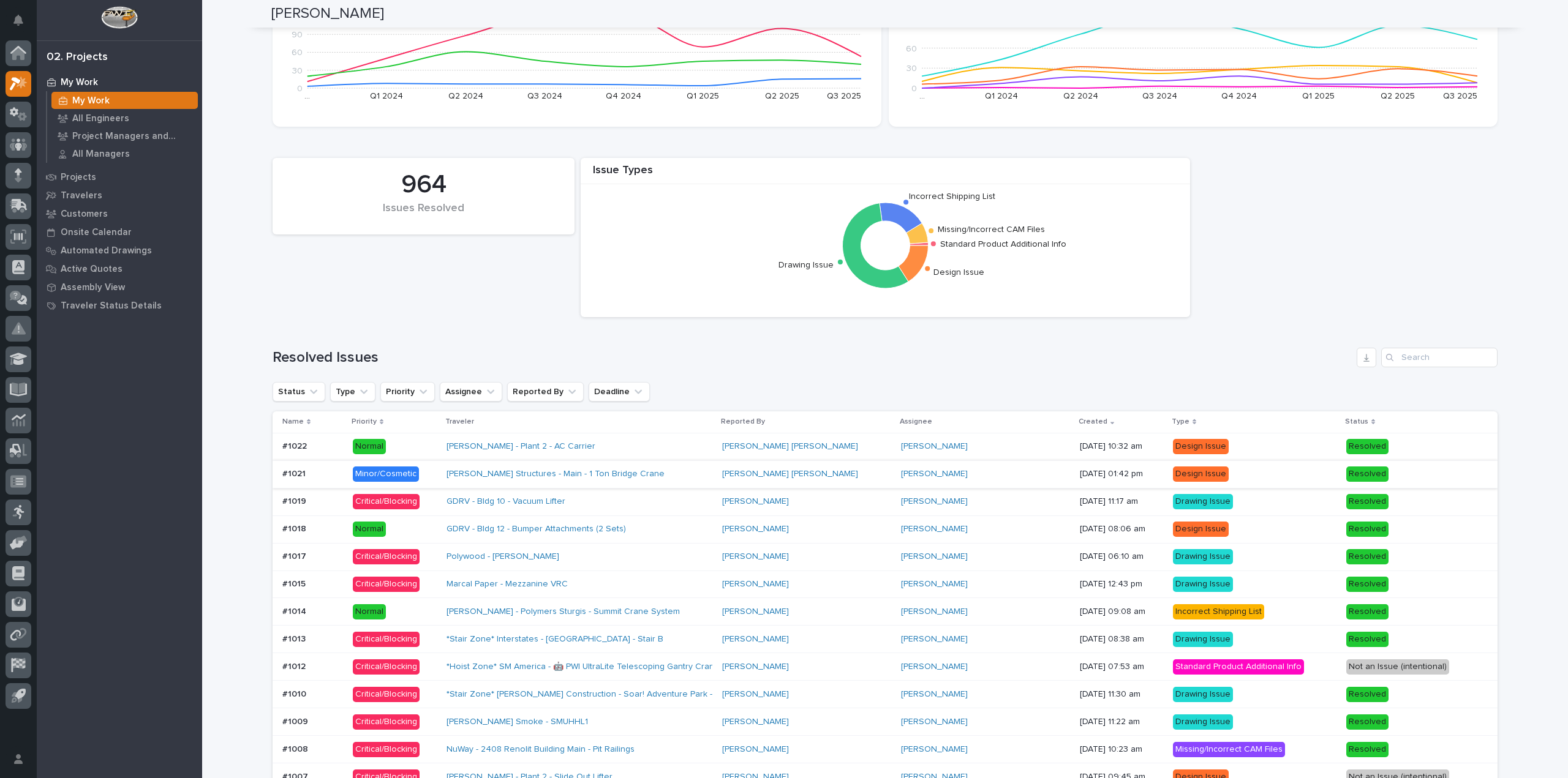
scroll to position [673, 0]
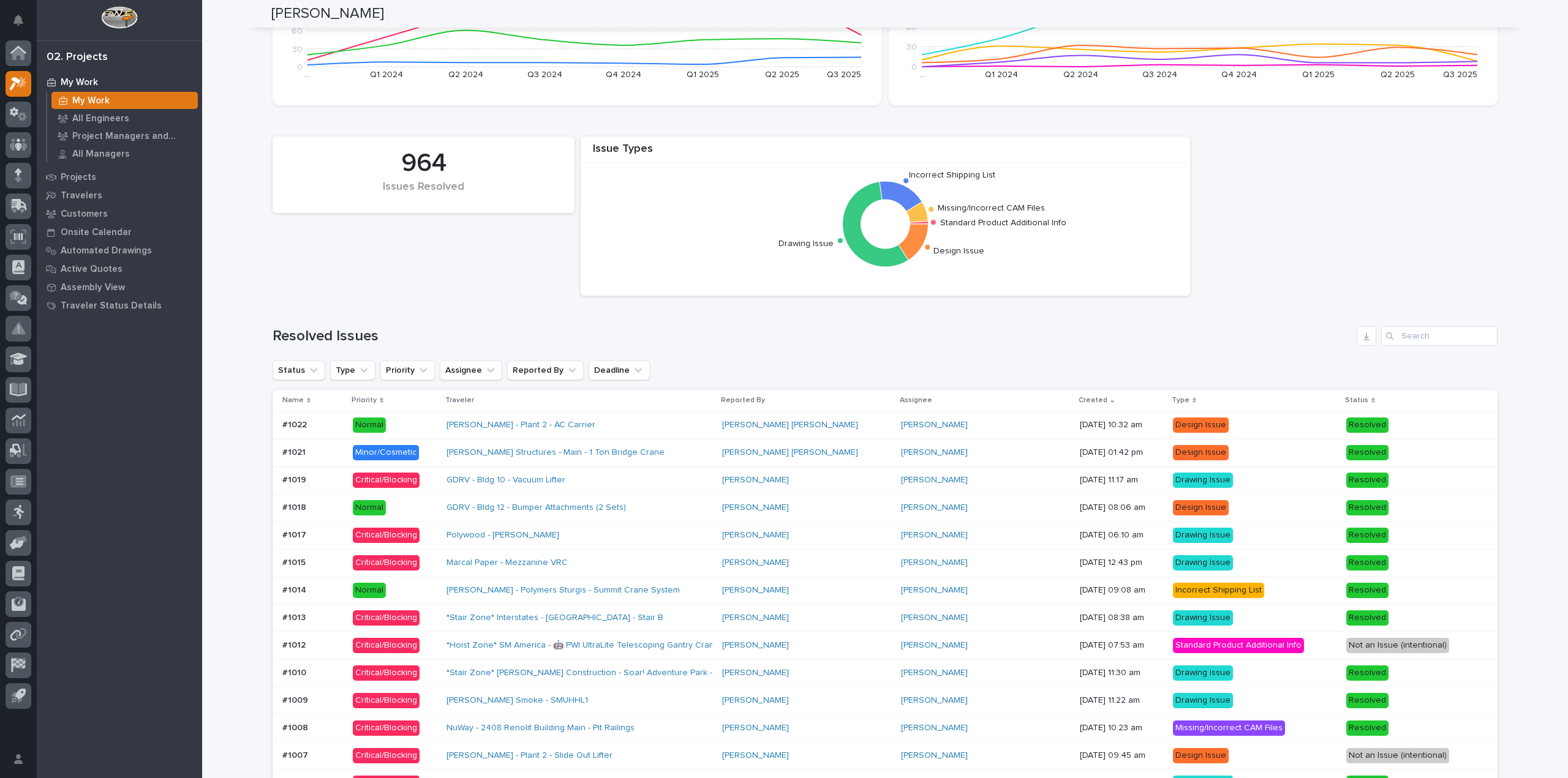
click at [371, 447] on div "Minor/Cosmetic" at bounding box center [386, 453] width 66 height 16
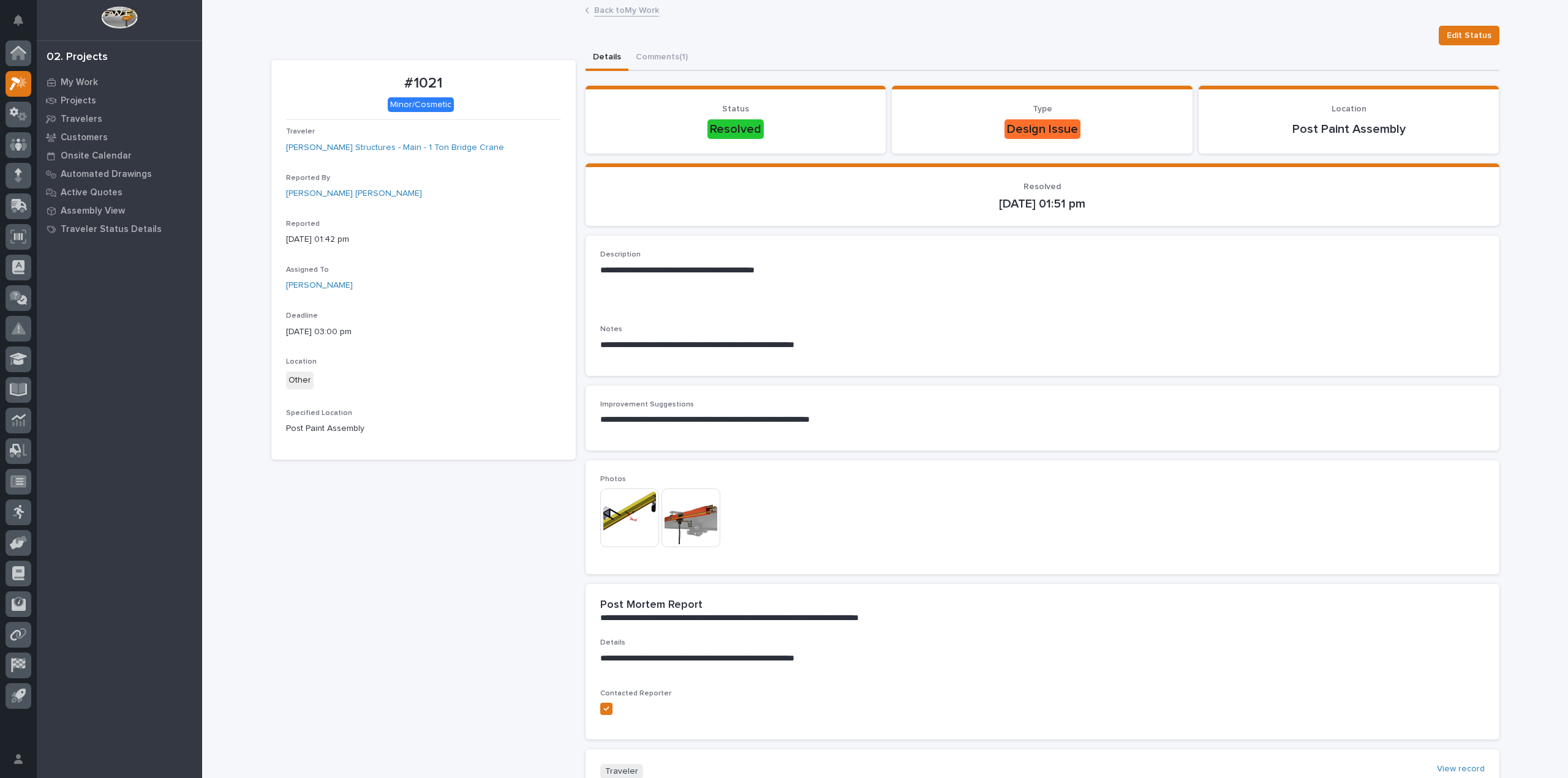
click at [644, 9] on link "Back to My Work" at bounding box center [627, 10] width 65 height 14
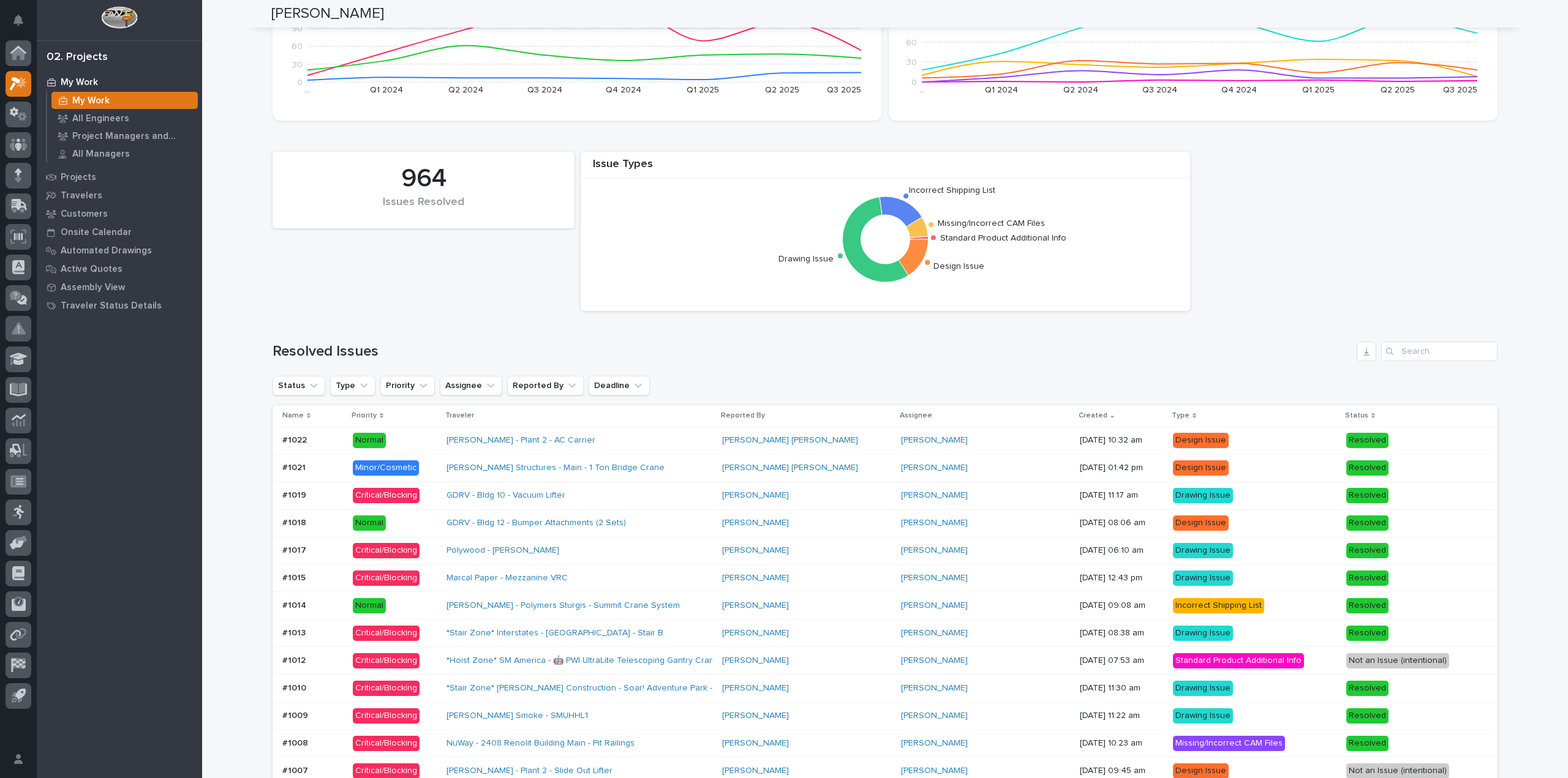
scroll to position [673, 0]
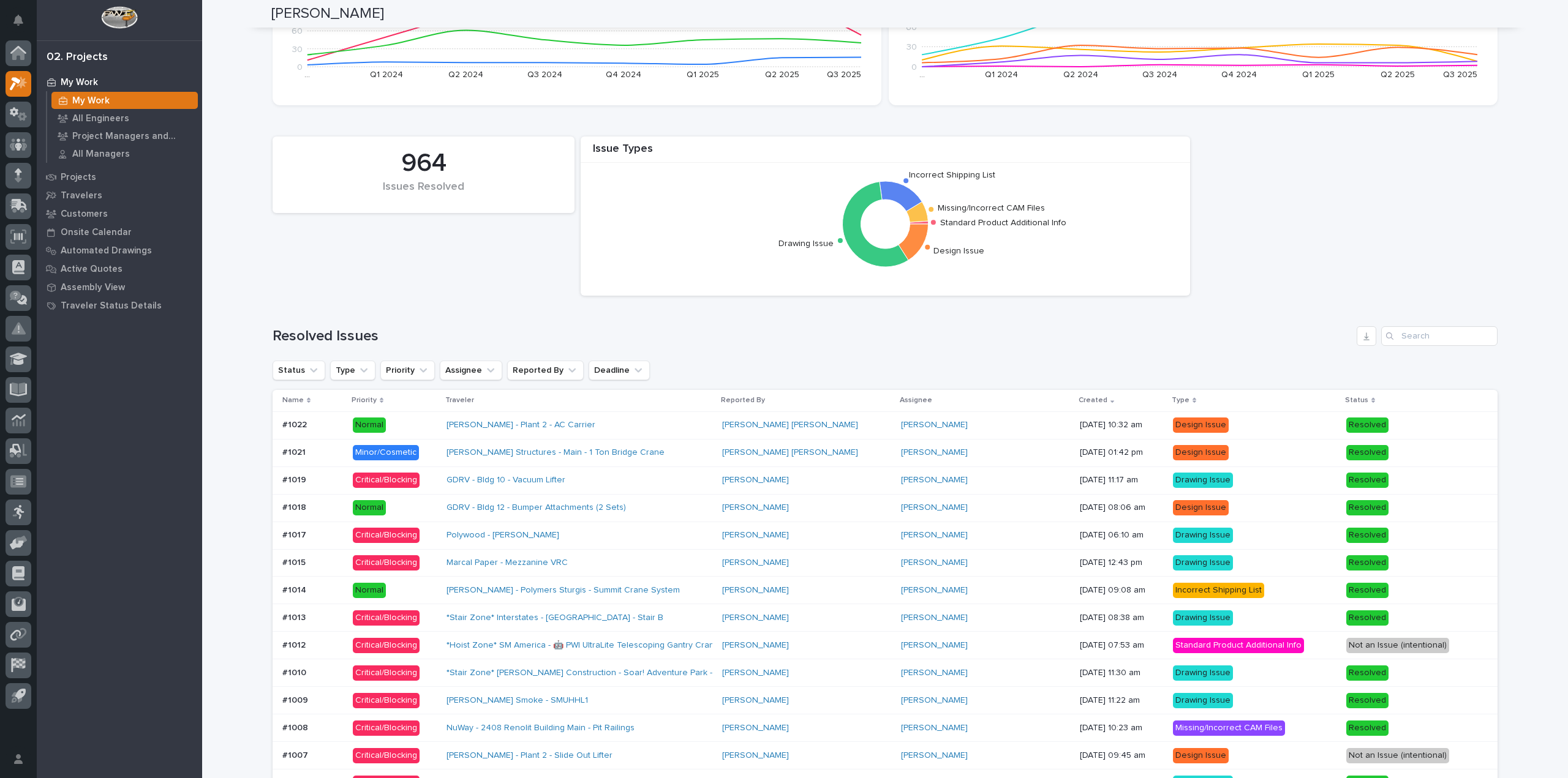
click at [321, 423] on p at bounding box center [312, 425] width 60 height 10
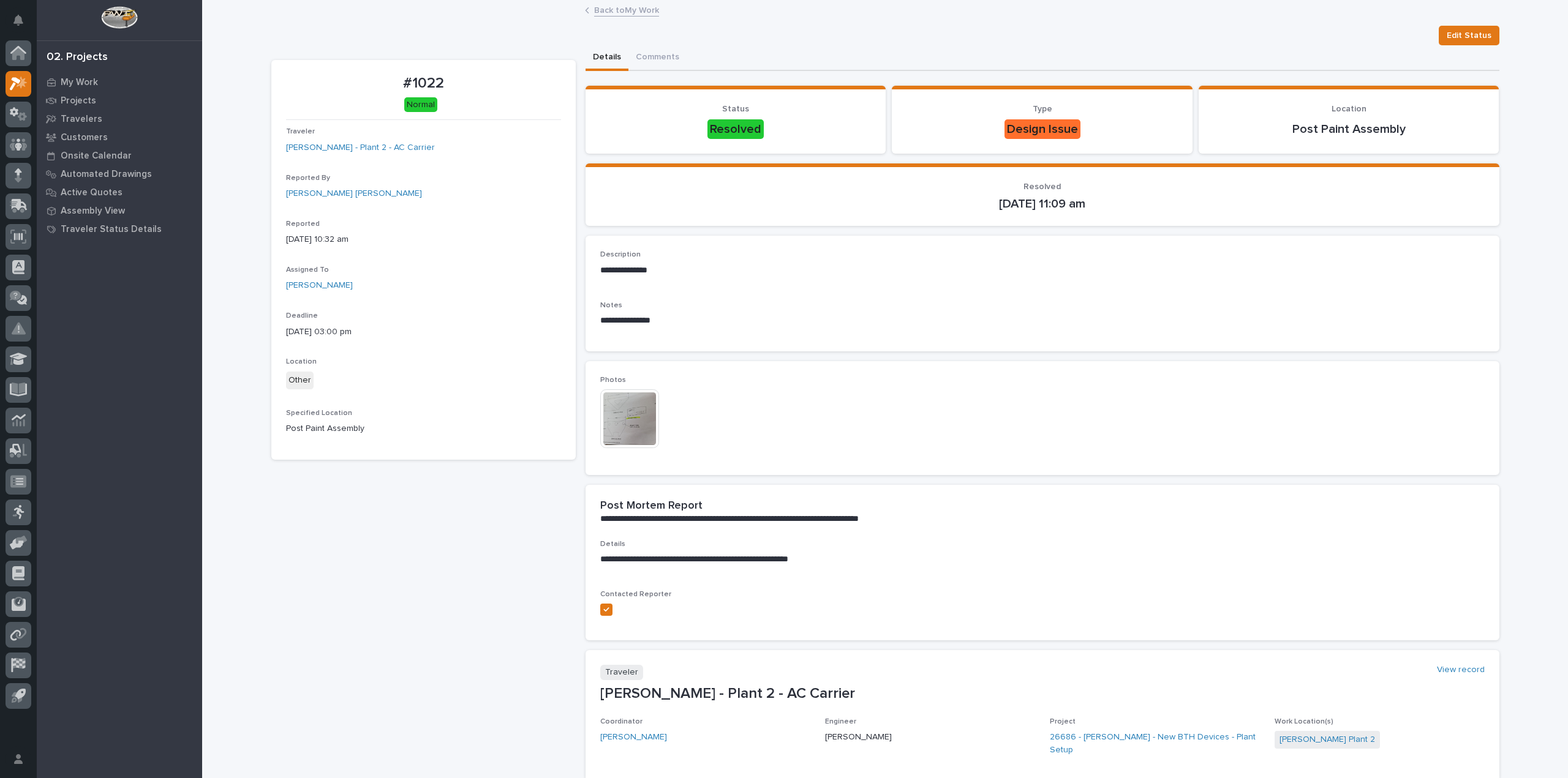
click at [632, 420] on img at bounding box center [629, 418] width 58 height 58
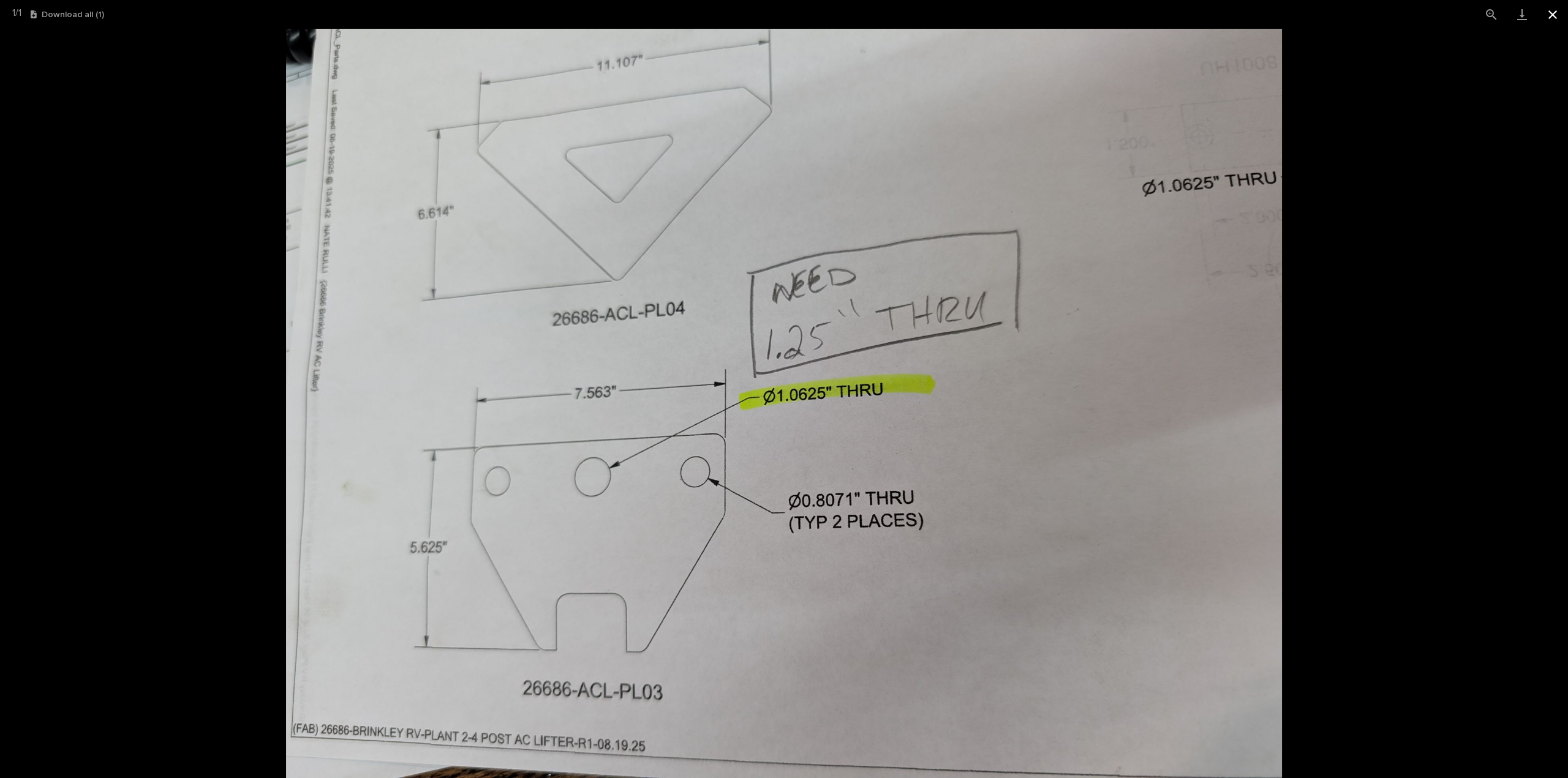
click at [1546, 4] on button "Close gallery" at bounding box center [1552, 14] width 31 height 29
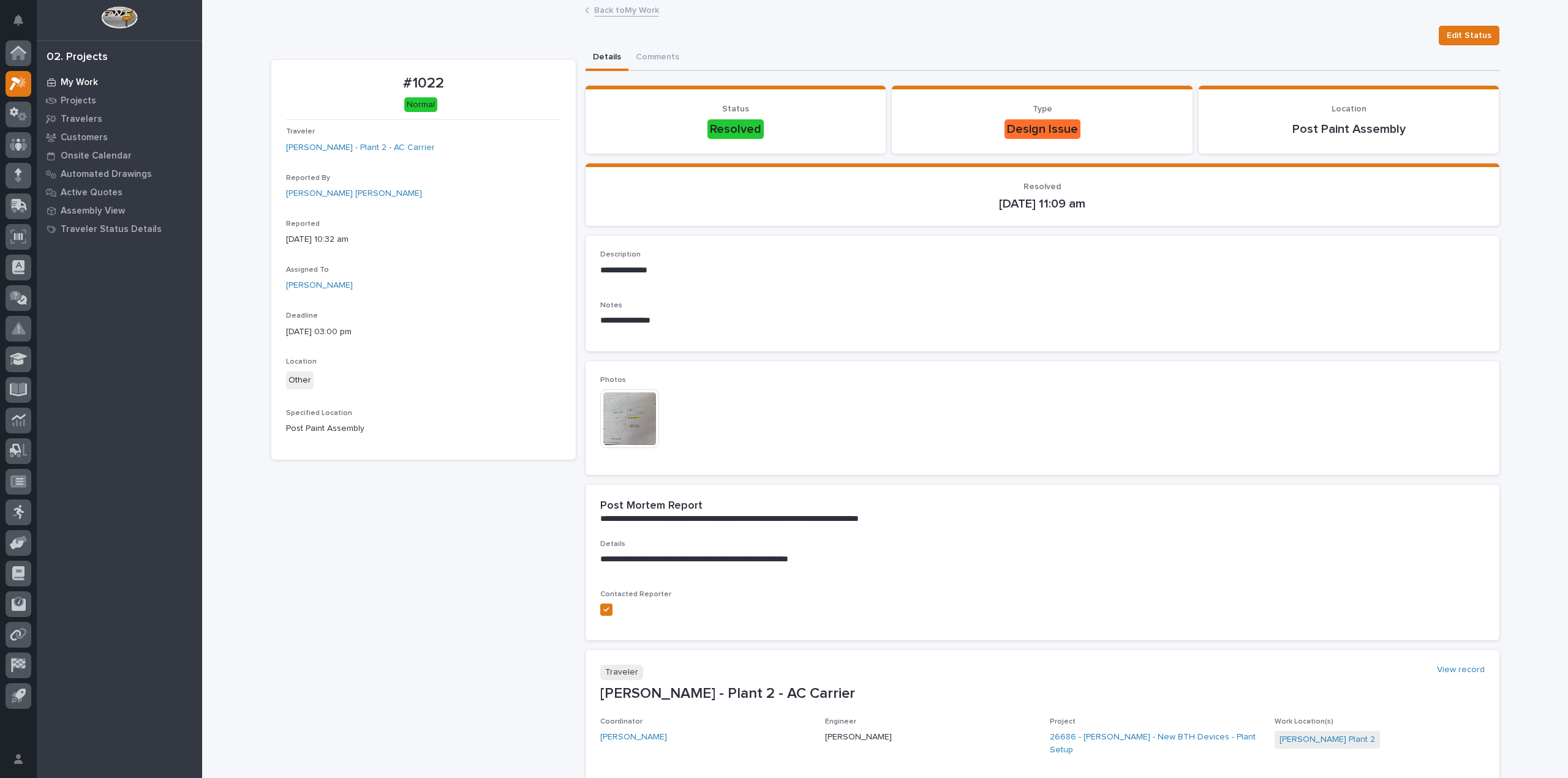
click at [65, 82] on p "My Work" at bounding box center [79, 82] width 38 height 11
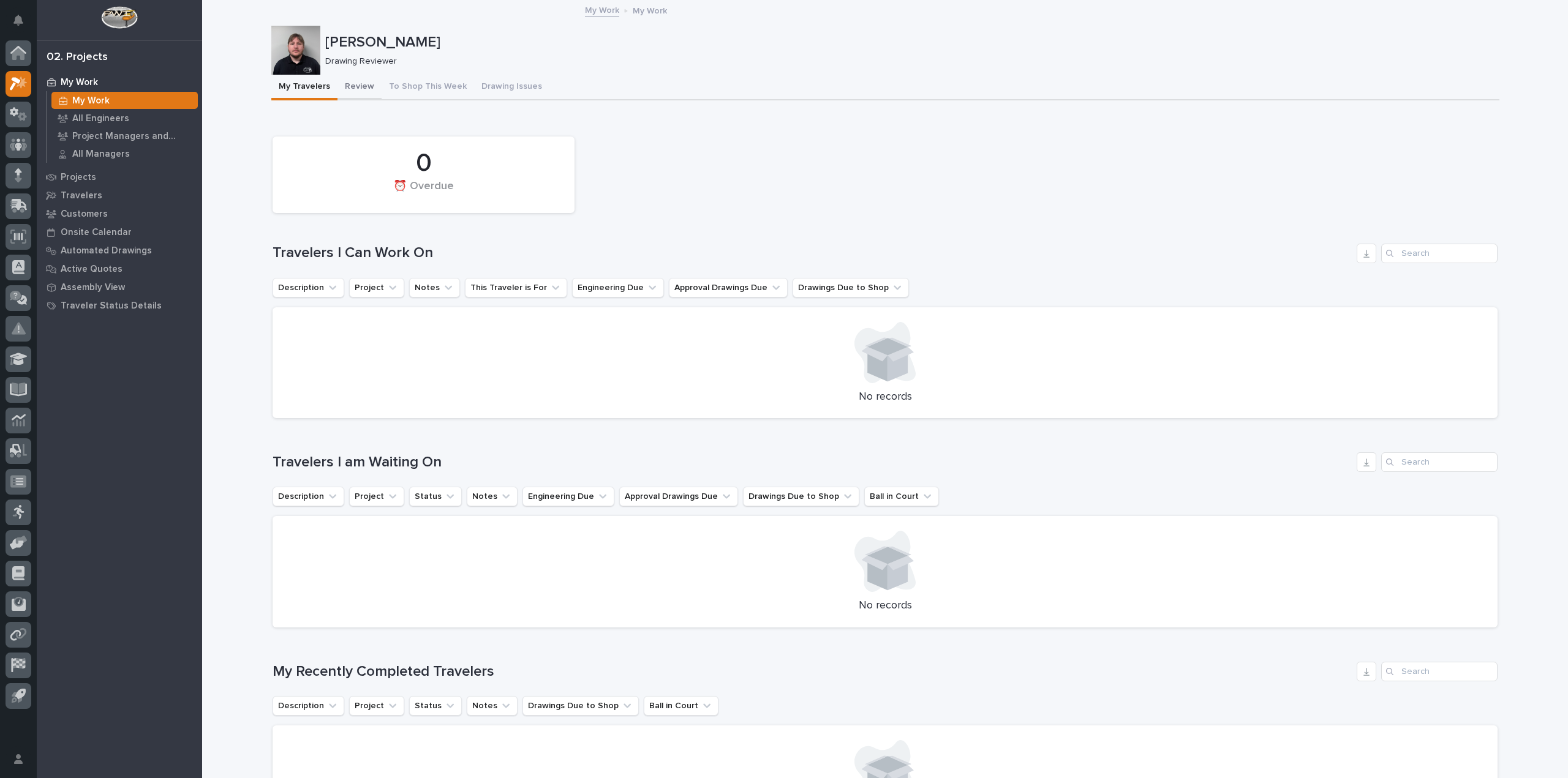
click at [359, 89] on button "Review" at bounding box center [359, 87] width 45 height 25
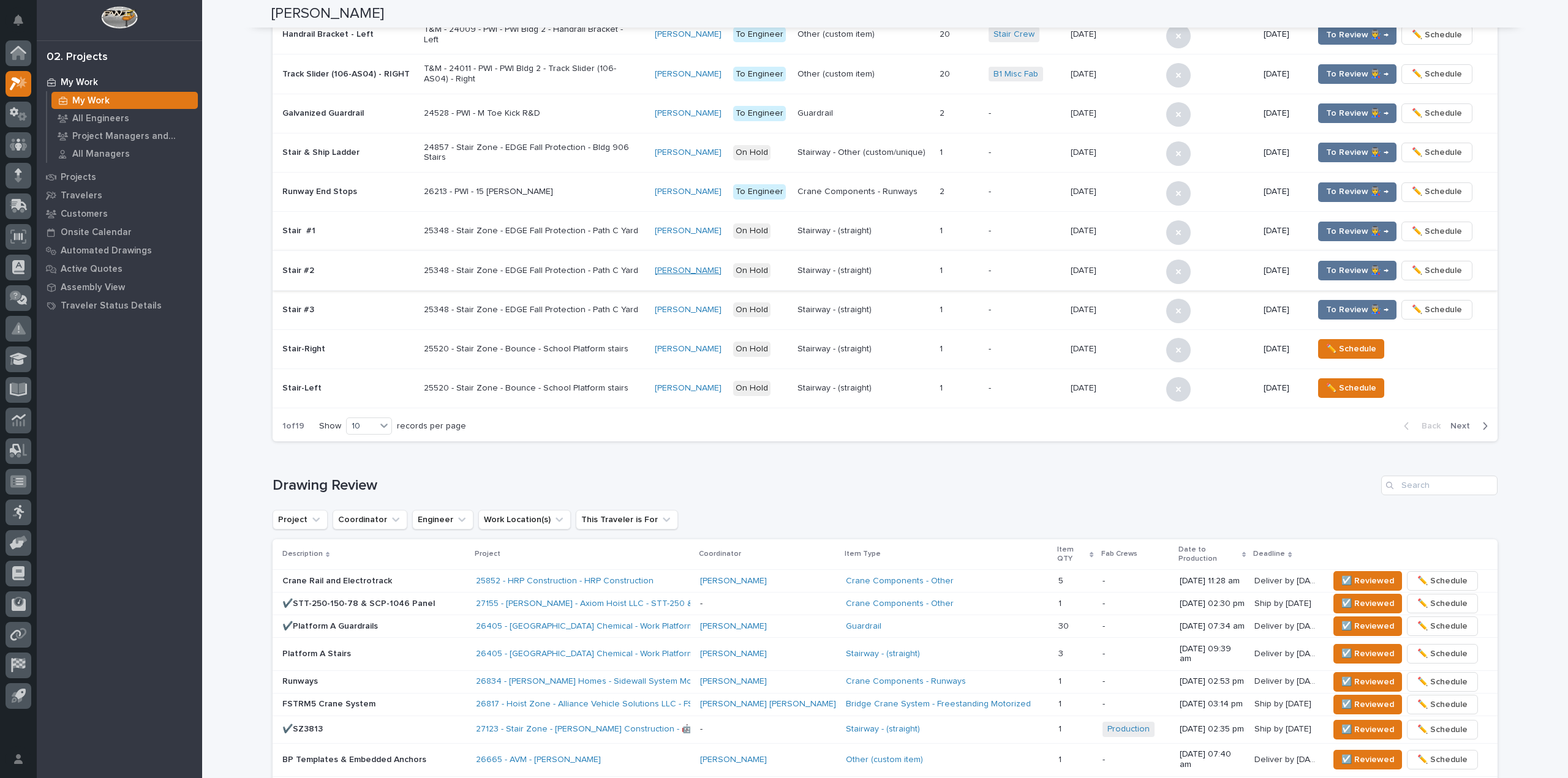
scroll to position [61, 0]
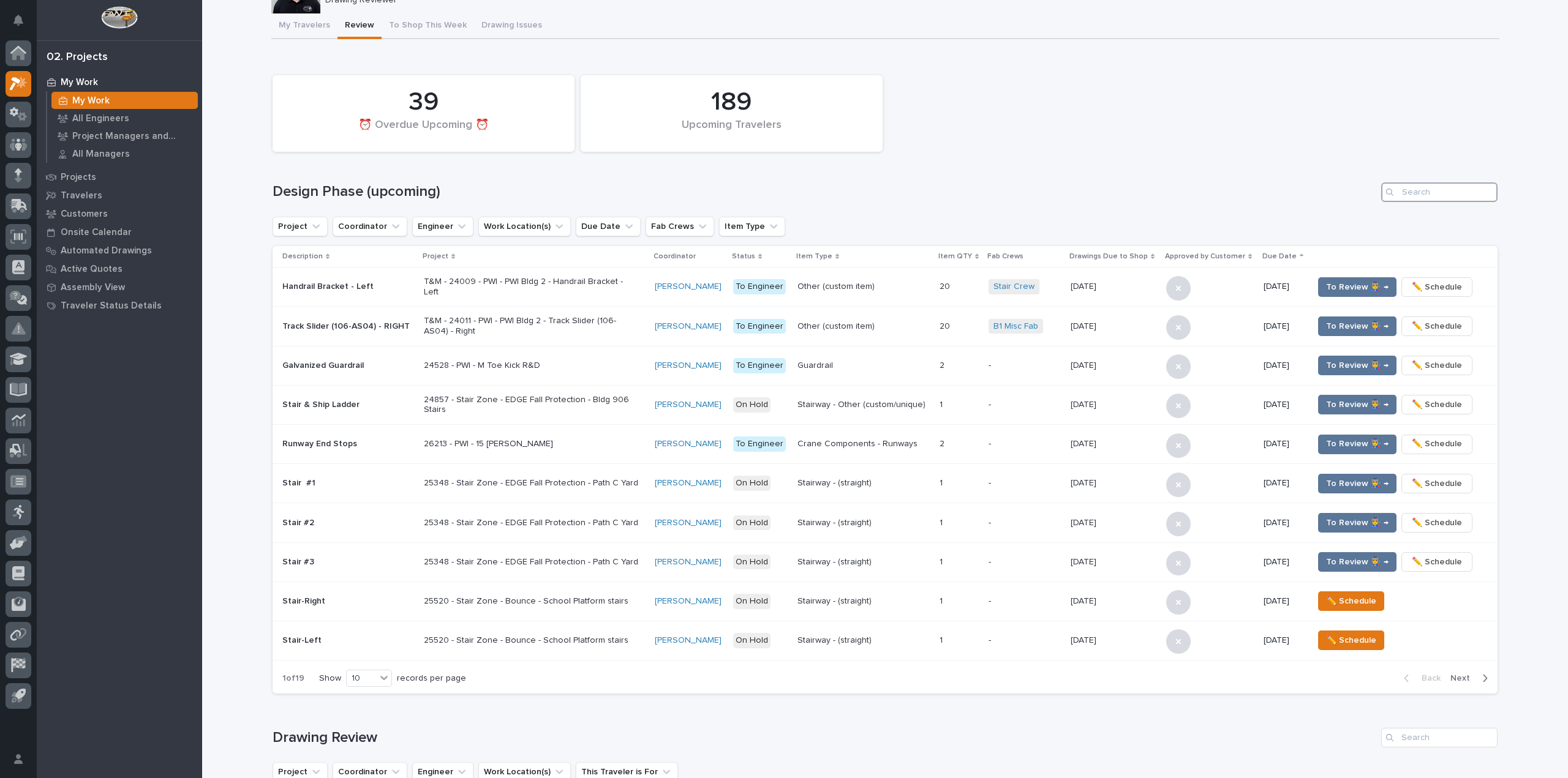
click at [1467, 198] on input "Search" at bounding box center [1439, 192] width 116 height 19
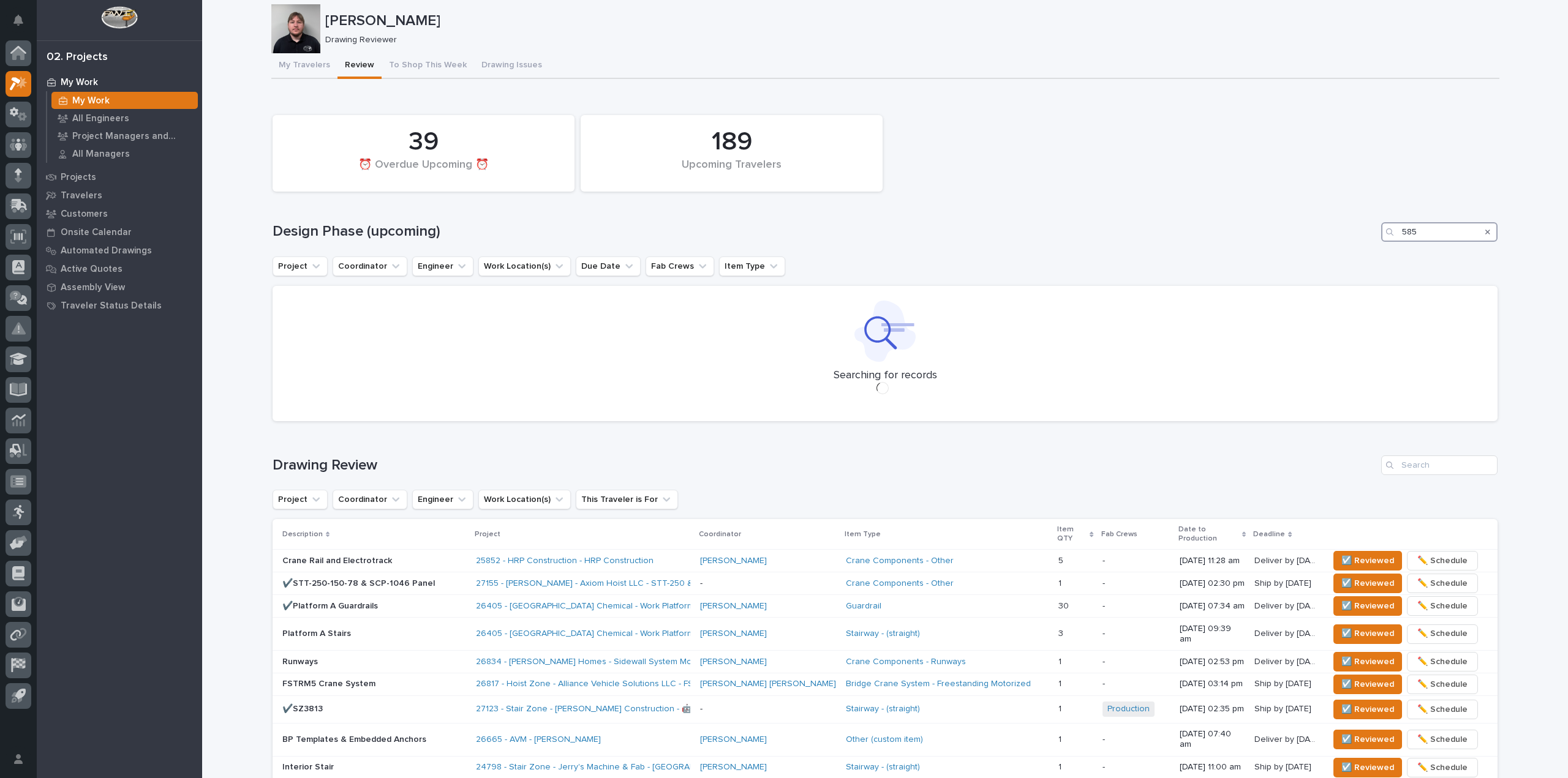
scroll to position [0, 0]
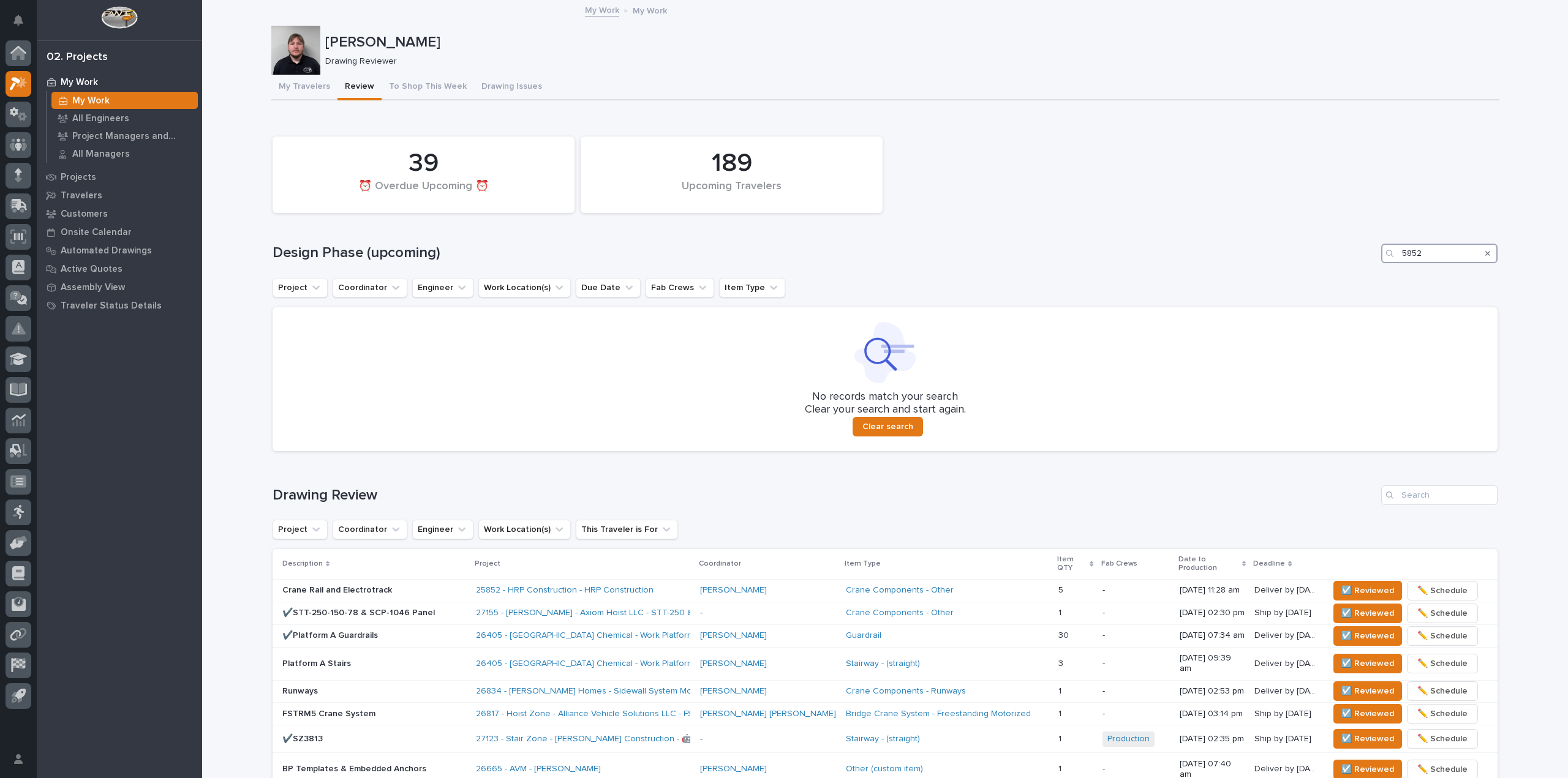
click at [1396, 258] on input "5852" at bounding box center [1439, 253] width 116 height 19
type input "25852"
drag, startPoint x: 1441, startPoint y: 258, endPoint x: 1383, endPoint y: 263, distance: 58.2
click at [1383, 263] on div "189 Upcoming Travelers 39 ⏰ Overdue Upcoming ⏰ Design Phase (upcoming) 25852 Pr…" at bounding box center [885, 290] width 1225 height 321
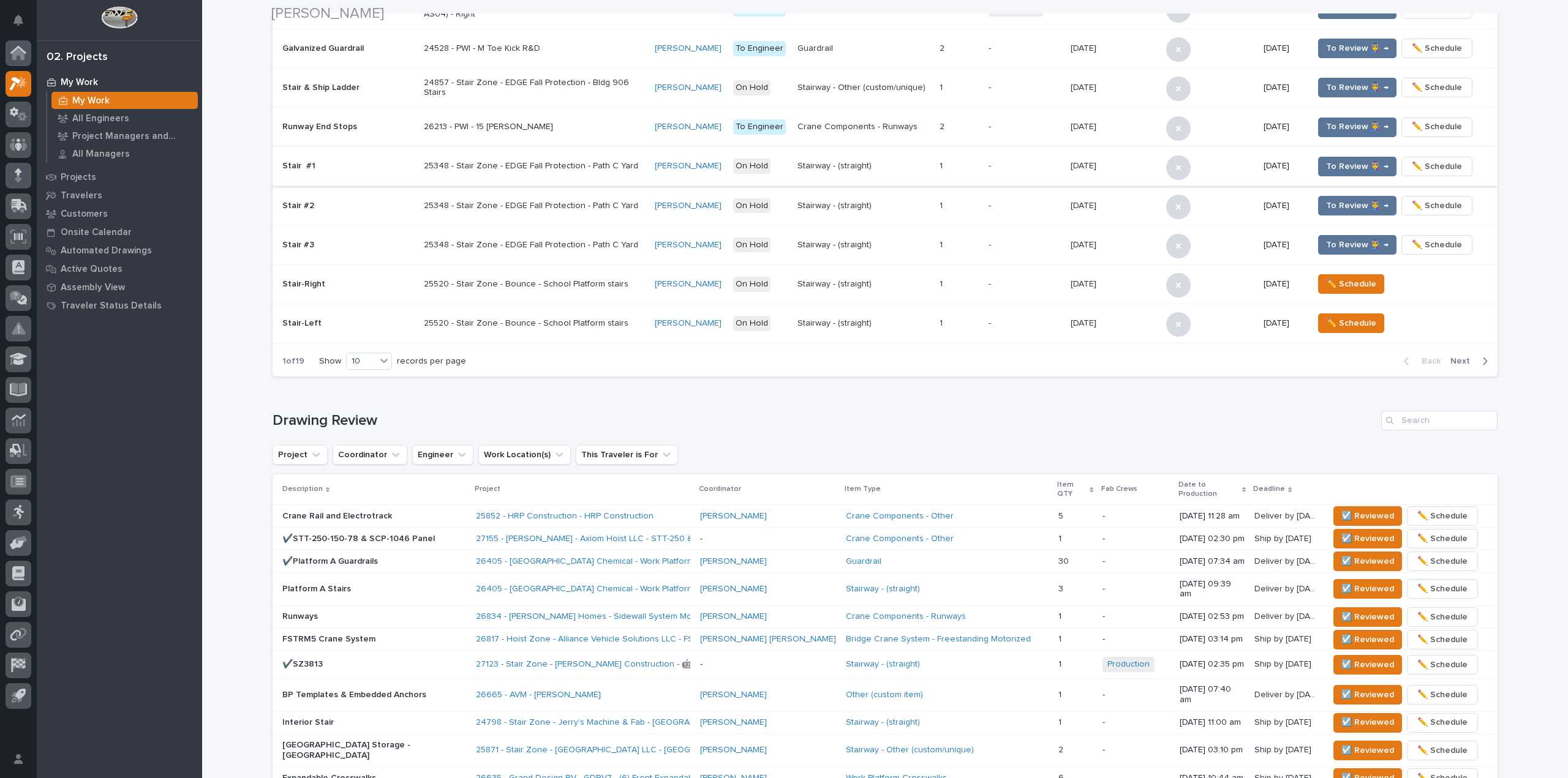
scroll to position [489, 0]
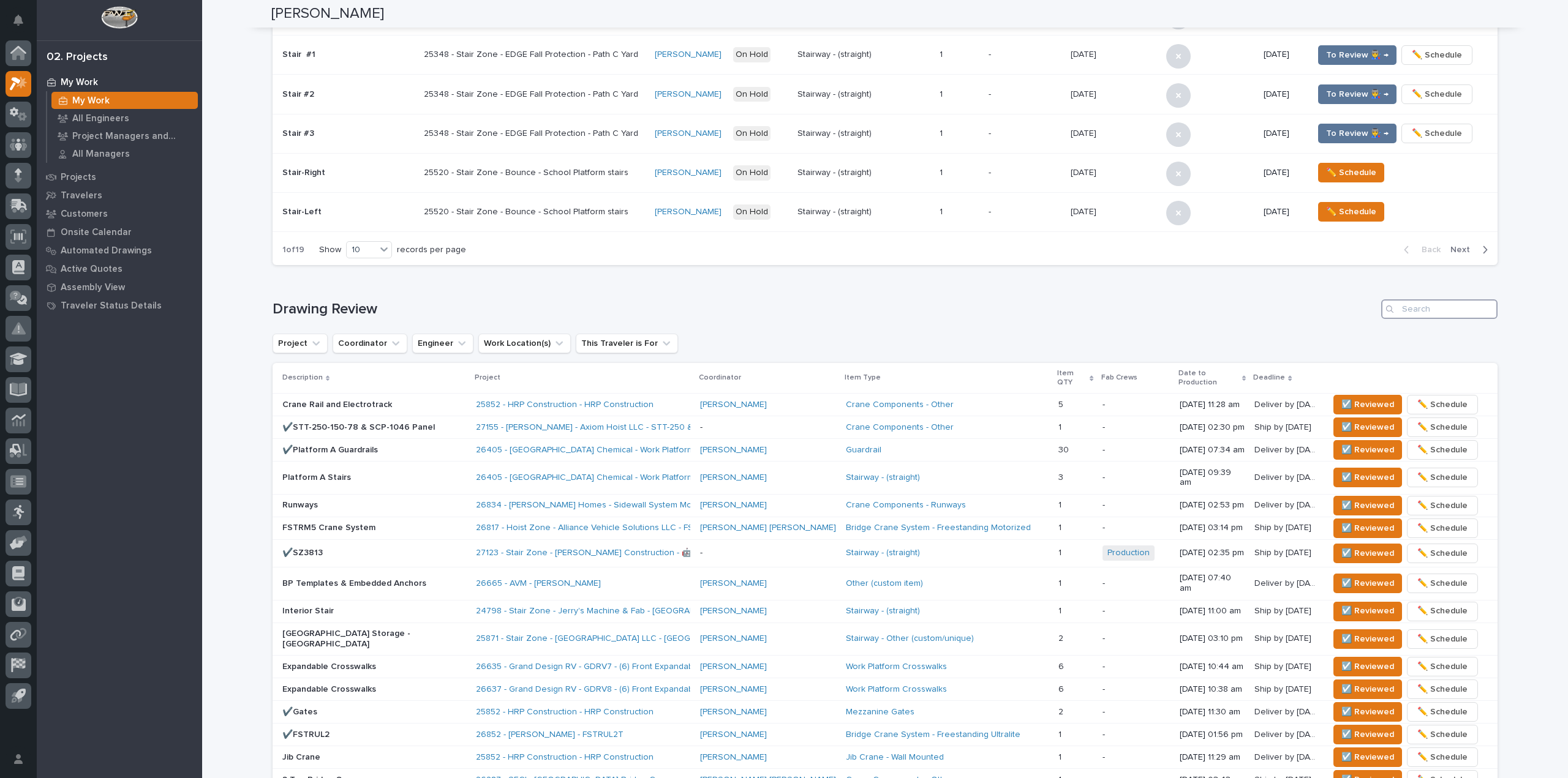
click at [1421, 306] on input "Search" at bounding box center [1439, 309] width 116 height 19
paste input "25852"
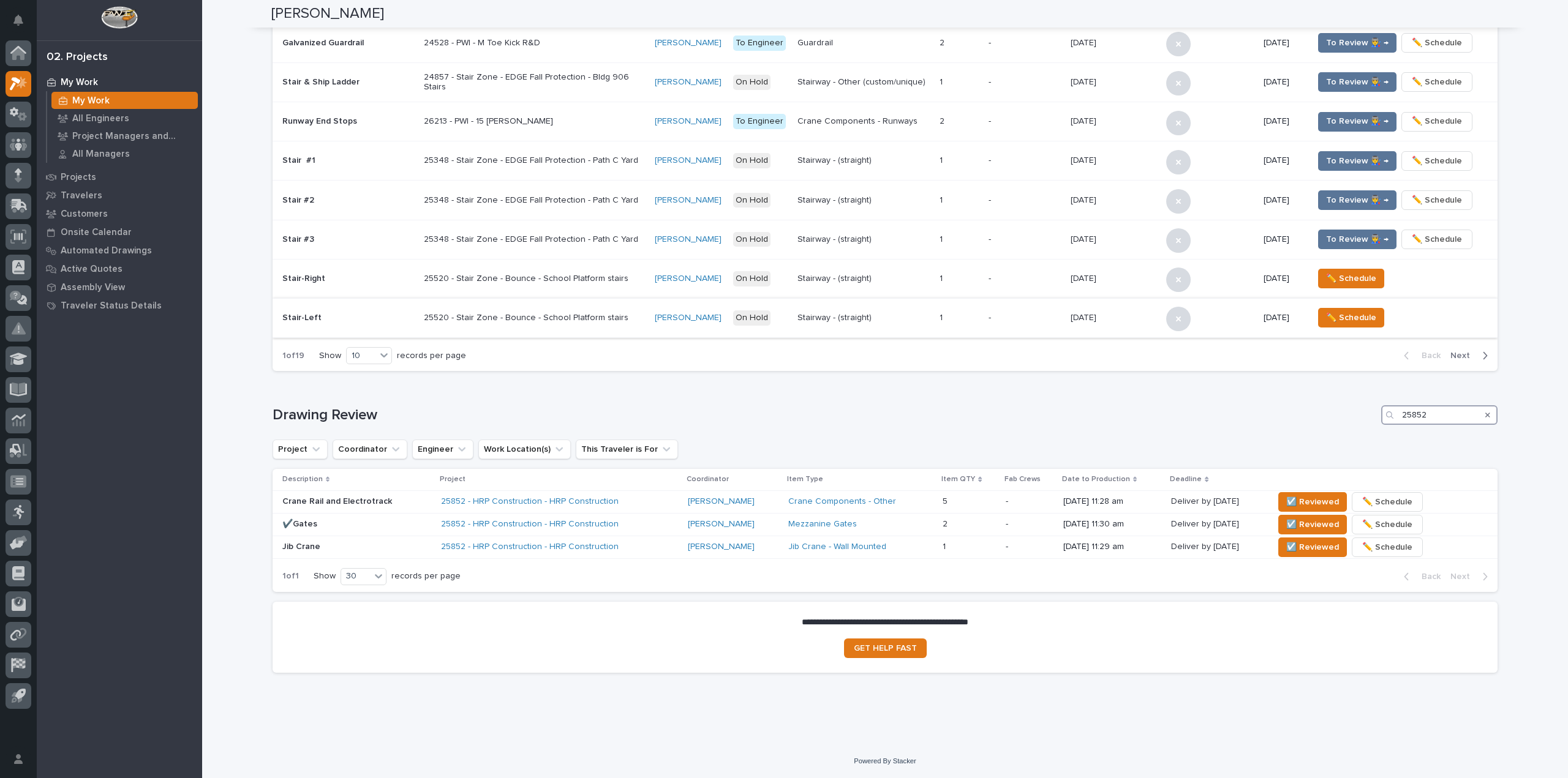
scroll to position [249, 0]
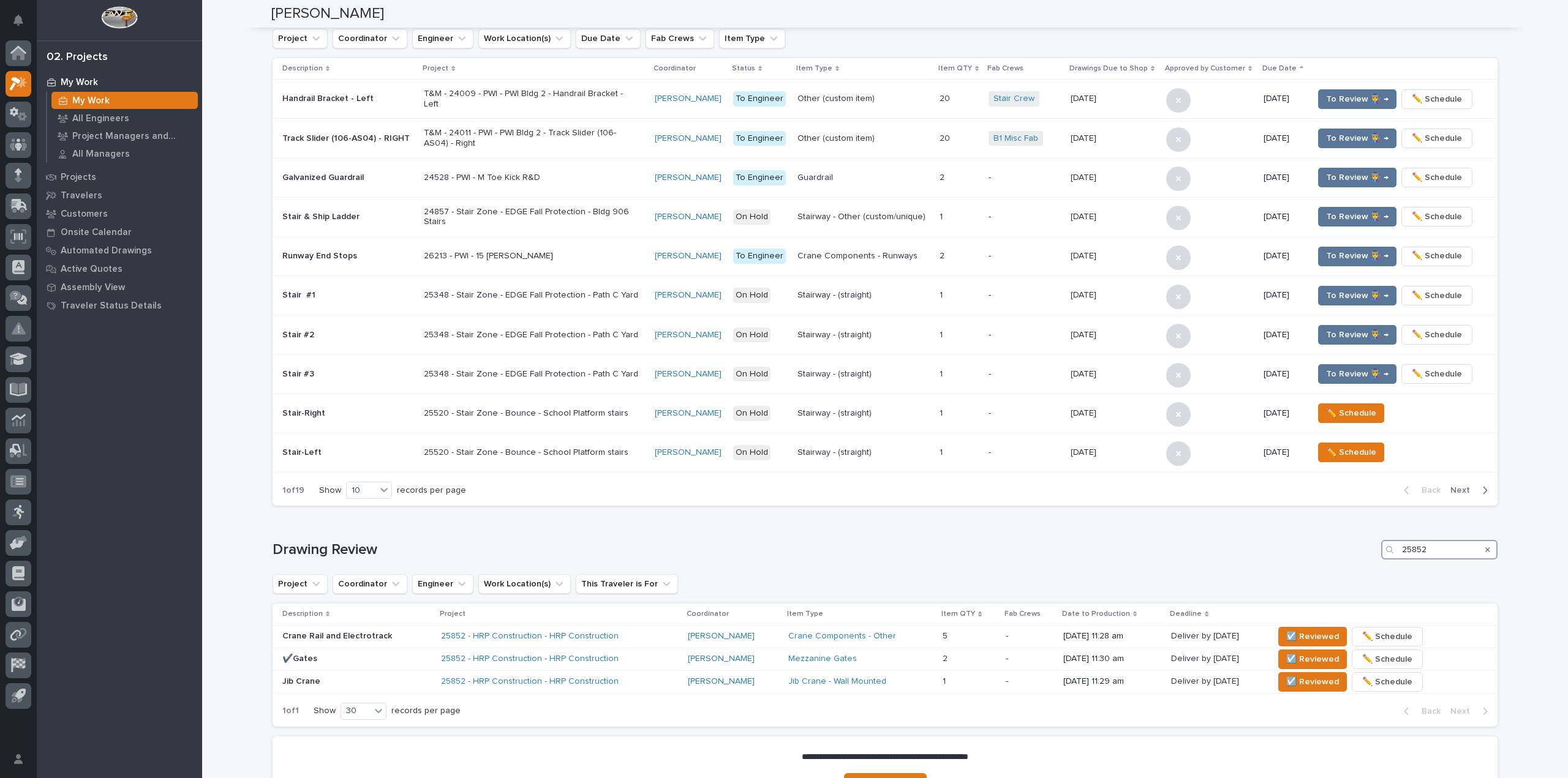
type input "25852"
click at [1485, 549] on icon "Search" at bounding box center [1488, 550] width 5 height 5
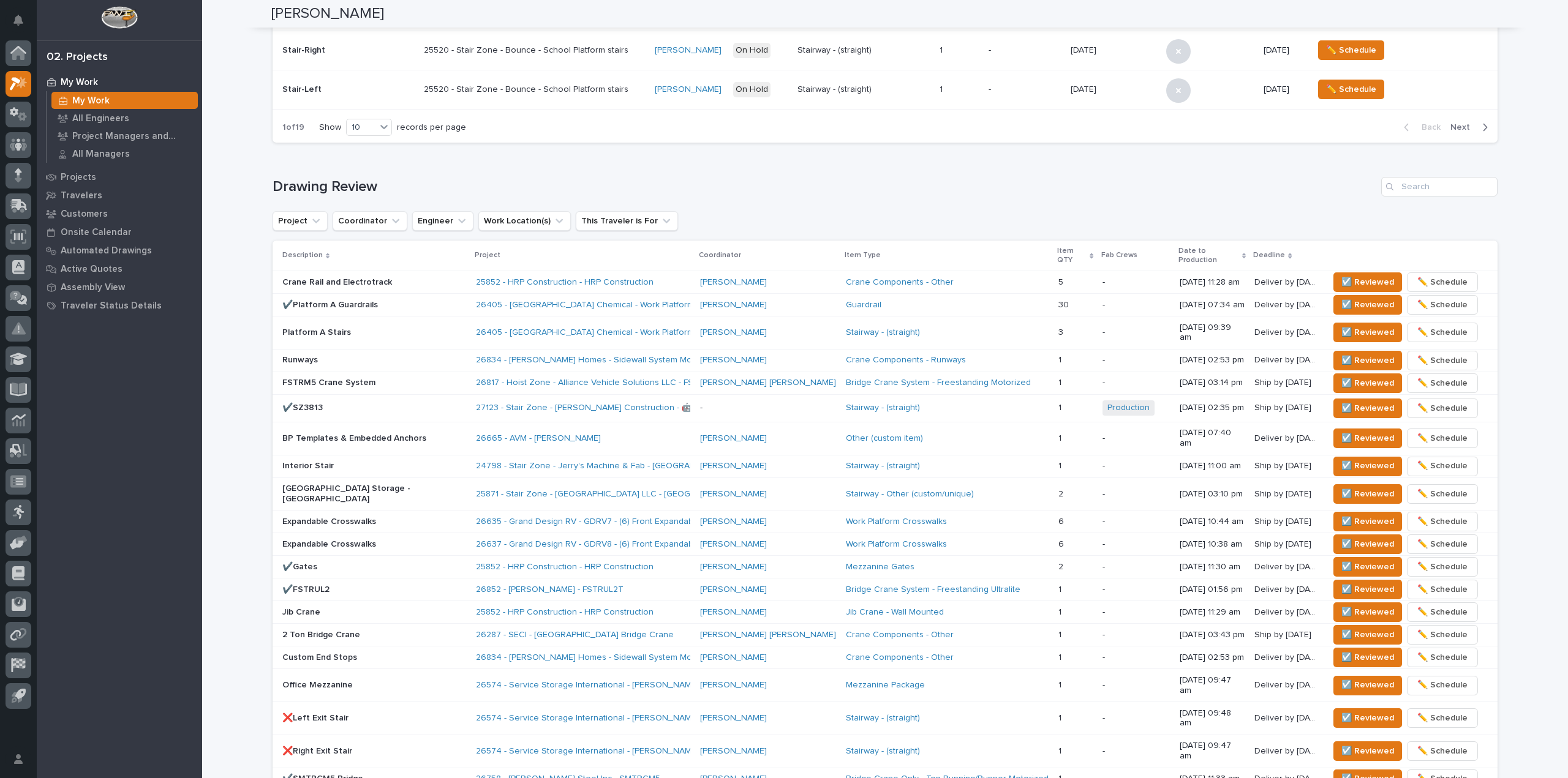
scroll to position [600, 0]
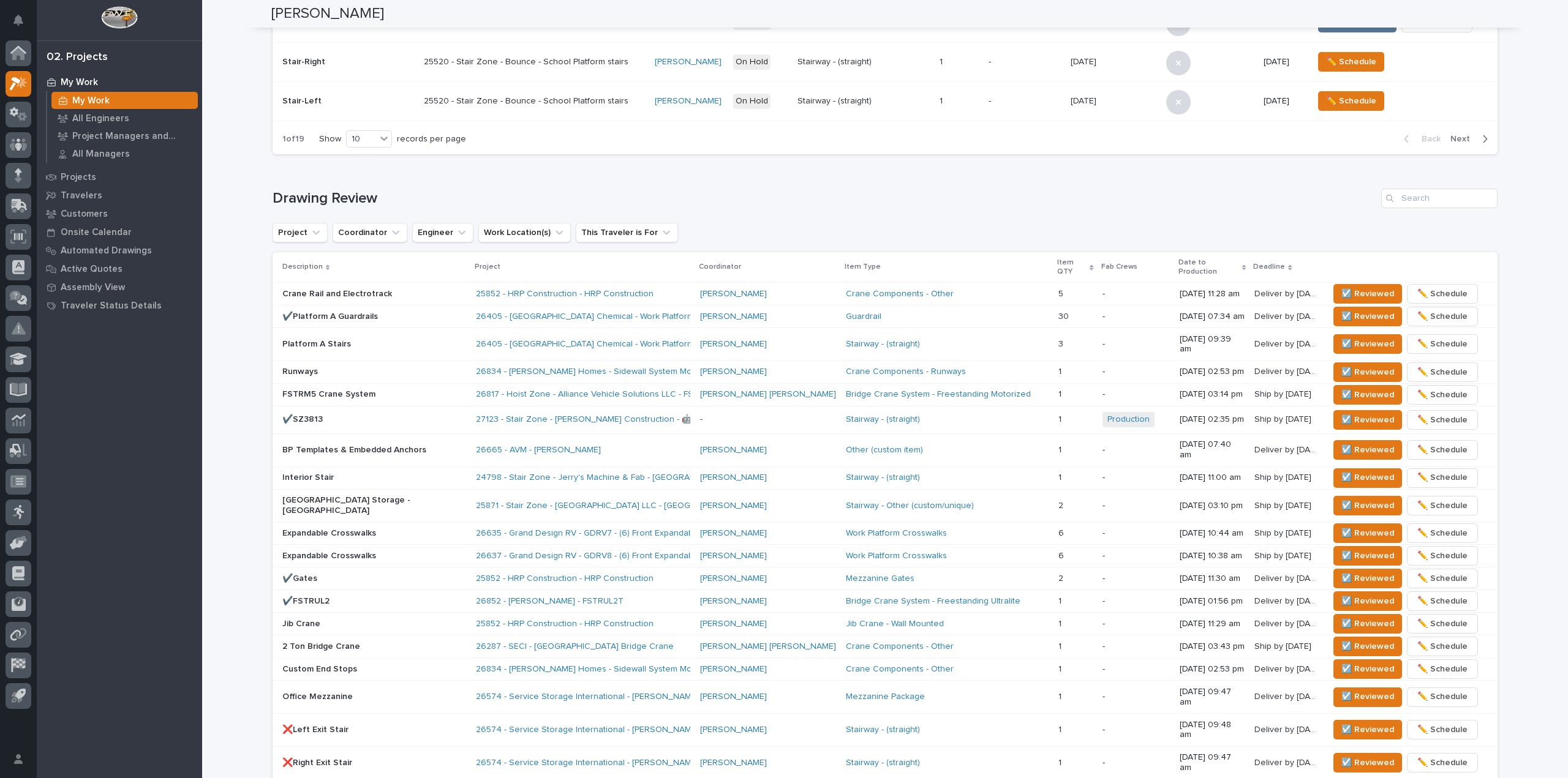
click at [216, 122] on div "**********" at bounding box center [885, 228] width 1366 height 1655
click at [1354, 289] on span "☑️ Reviewed" at bounding box center [1367, 293] width 52 height 15
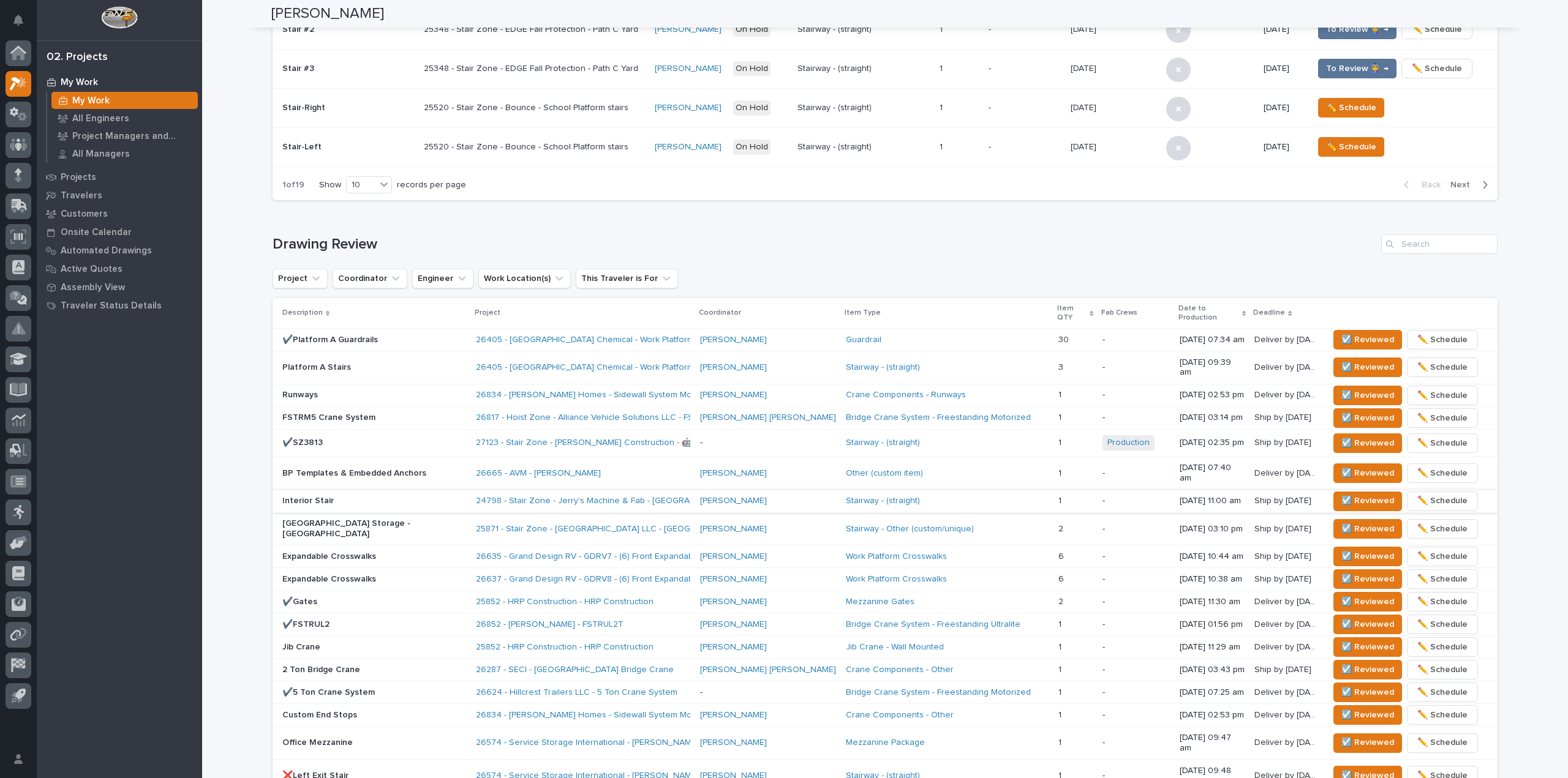
scroll to position [536, 0]
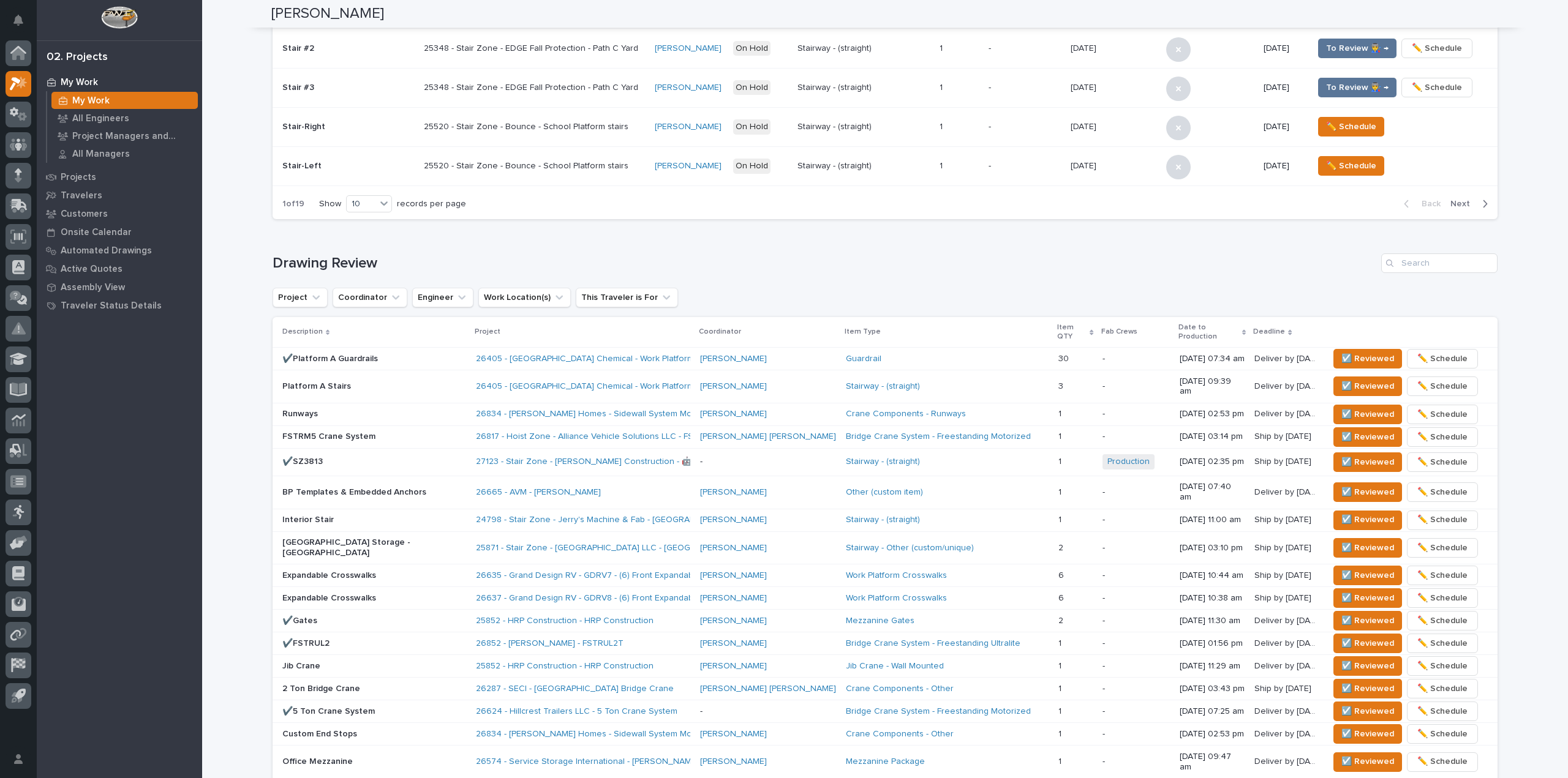
click at [363, 381] on p "Platform A Stairs" at bounding box center [374, 386] width 184 height 10
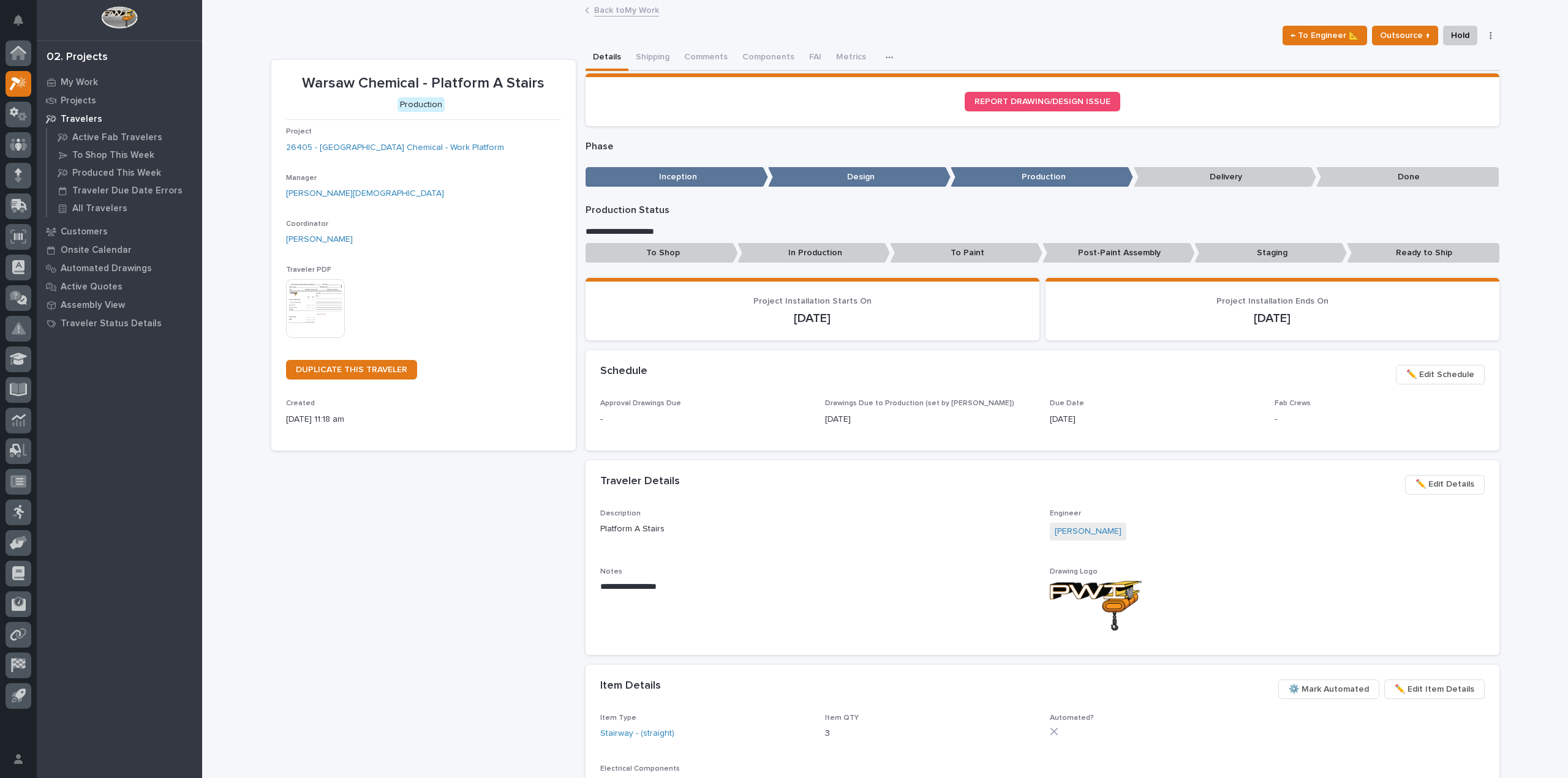
click at [320, 314] on img at bounding box center [315, 308] width 58 height 58
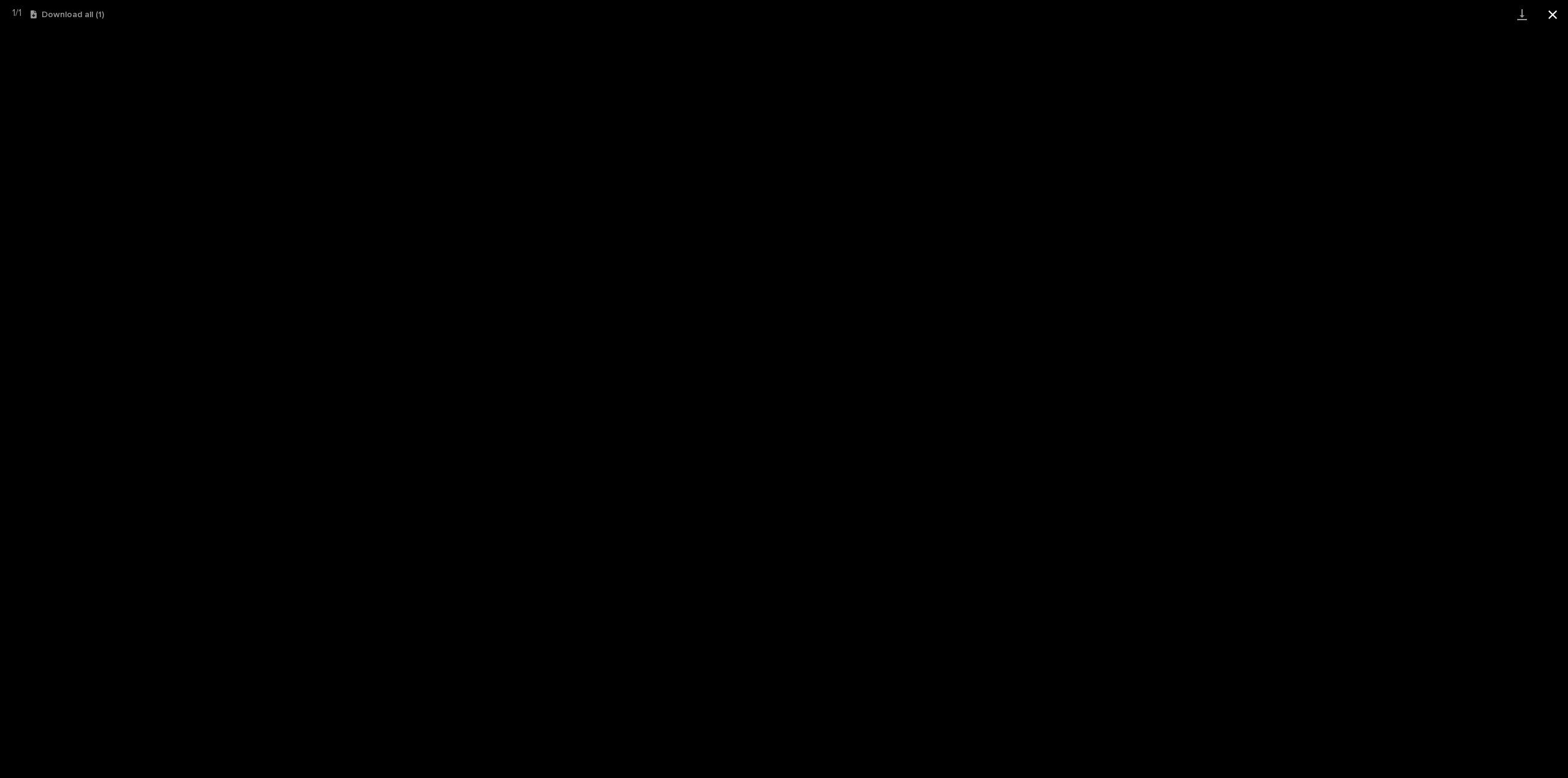
click at [1557, 15] on button "Close gallery" at bounding box center [1552, 14] width 31 height 29
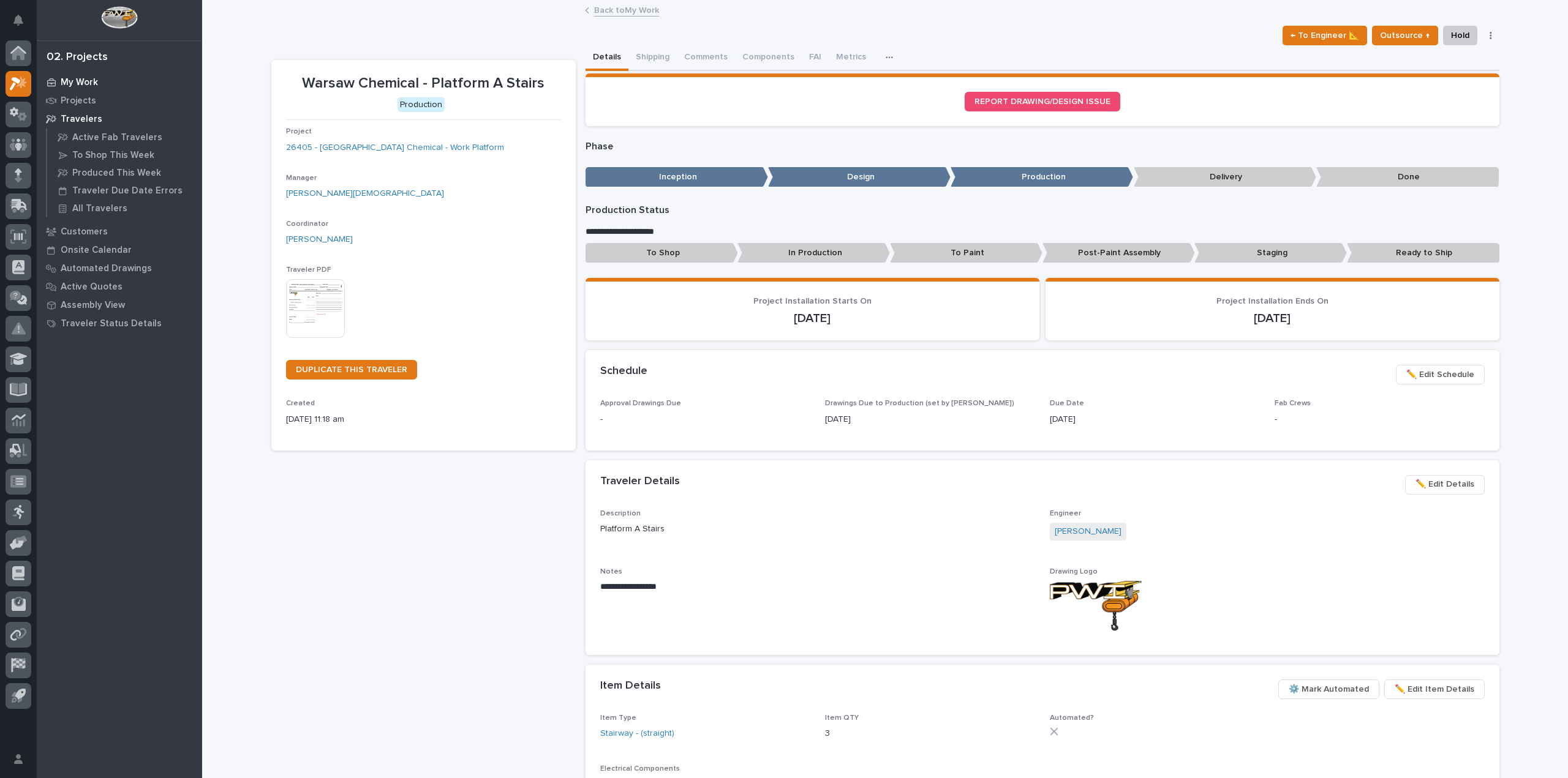
click at [87, 75] on div "My Work" at bounding box center [120, 82] width 159 height 17
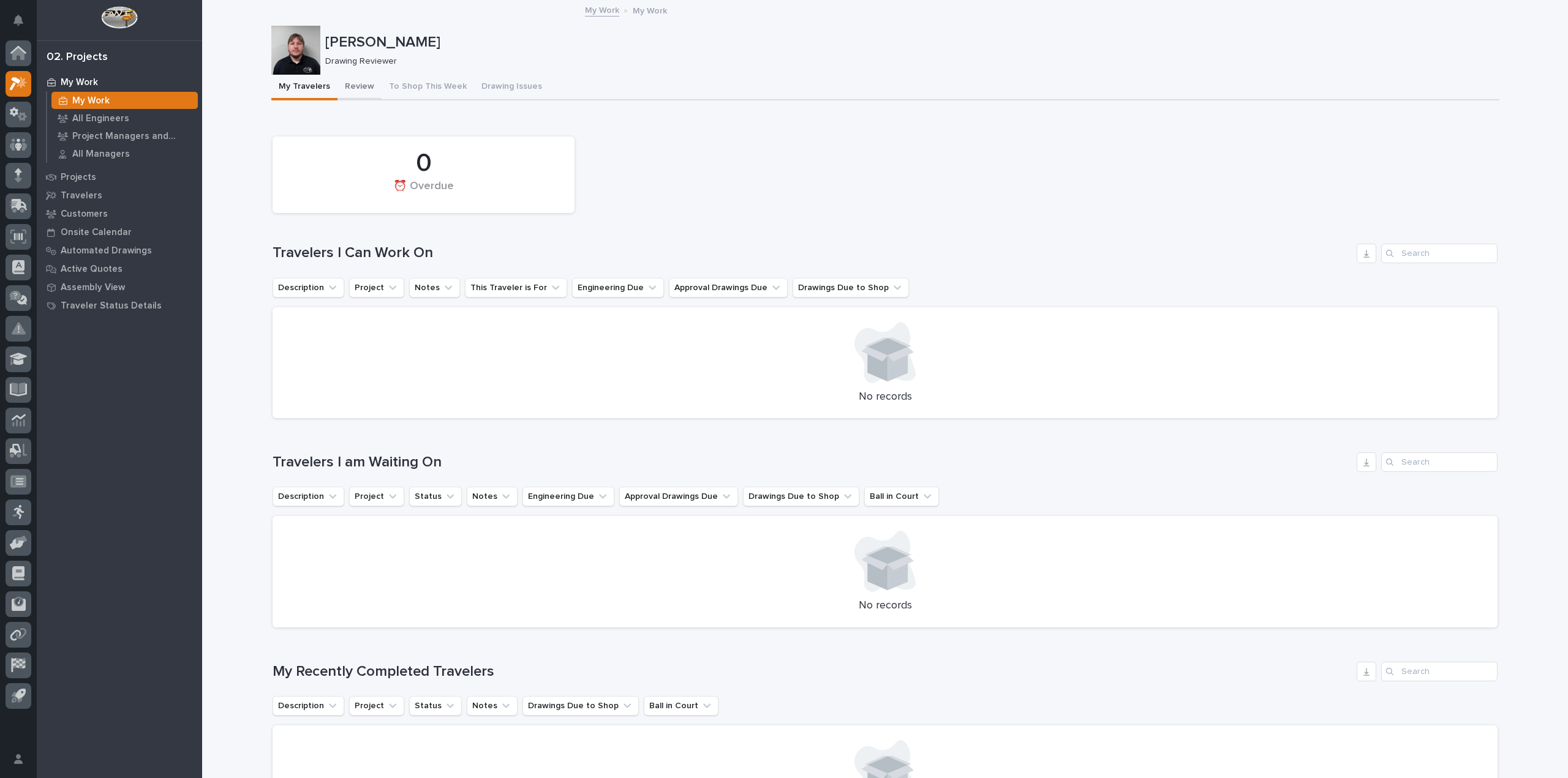
click at [338, 89] on button "Review" at bounding box center [359, 87] width 45 height 25
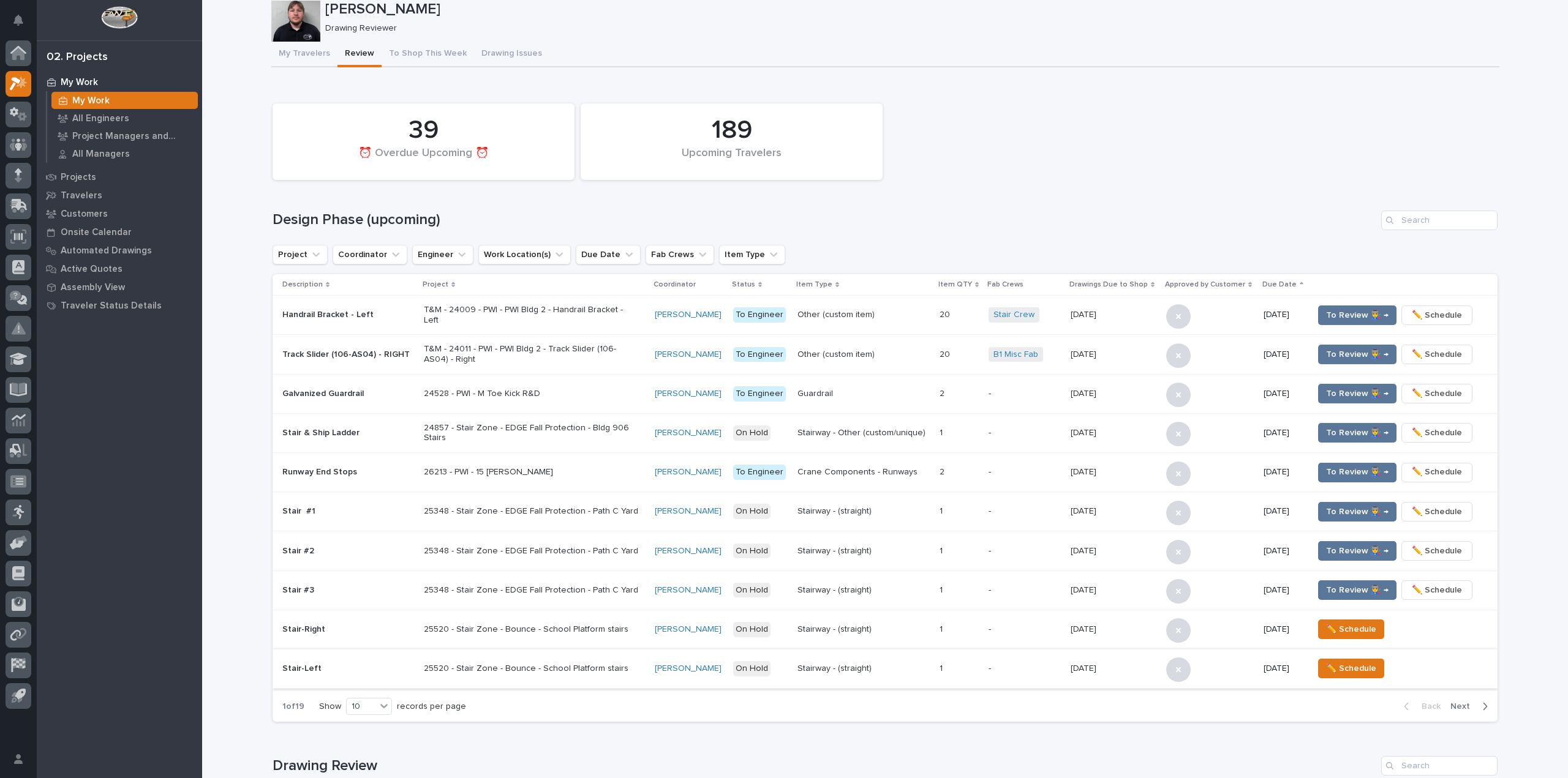
scroll to position [489, 0]
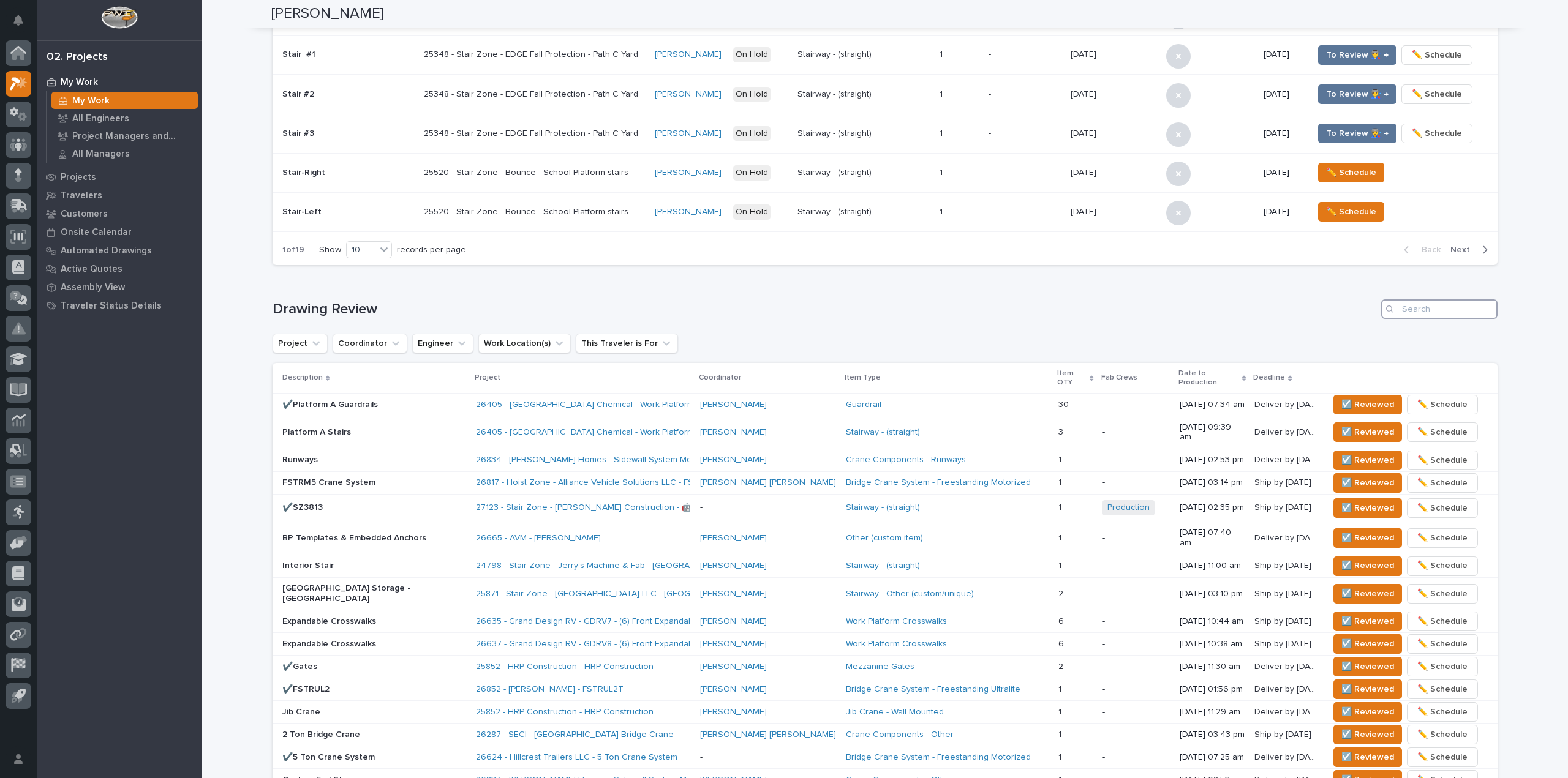
click at [1420, 311] on input "Search" at bounding box center [1439, 309] width 116 height 19
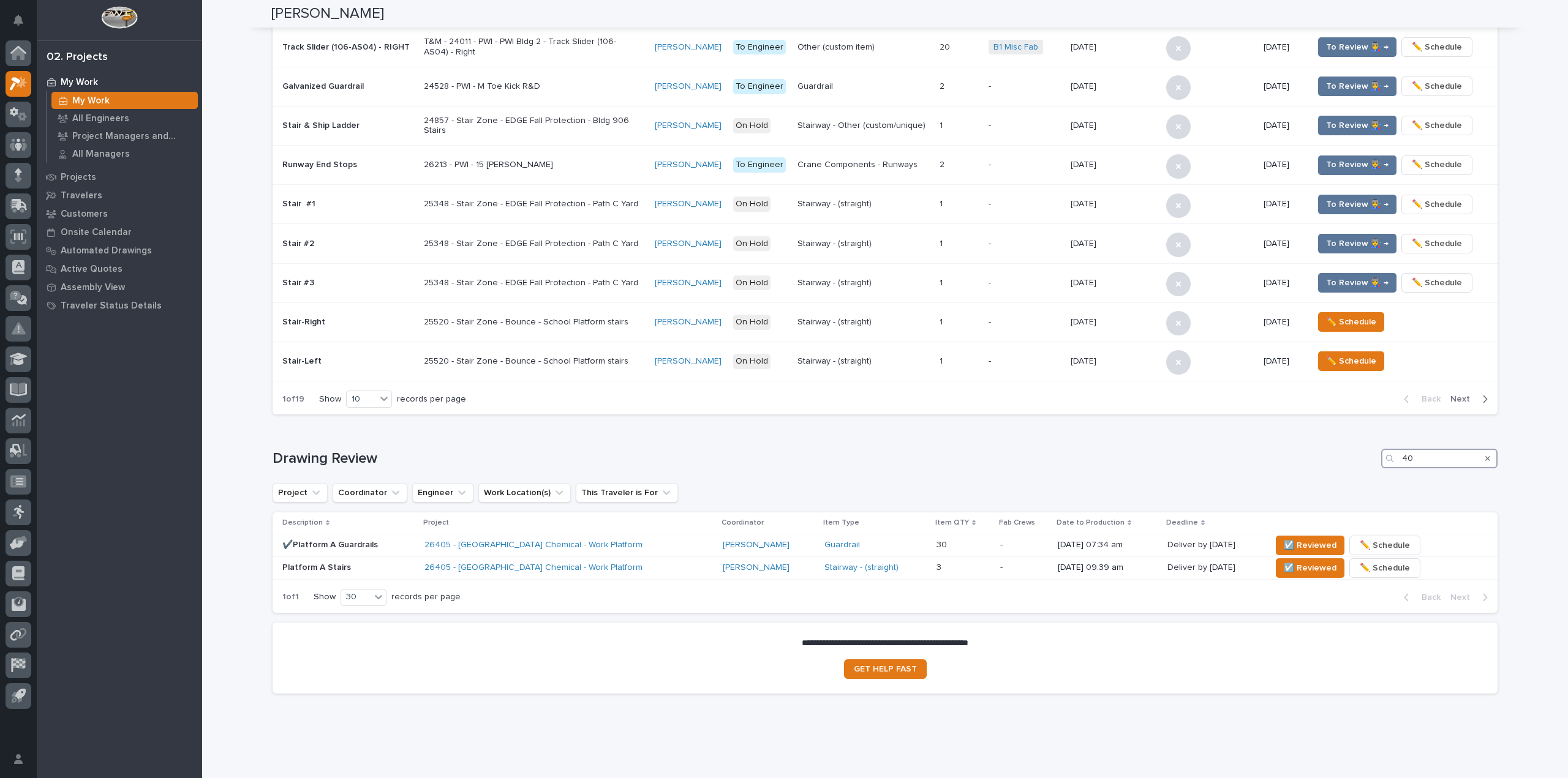
type input "405"
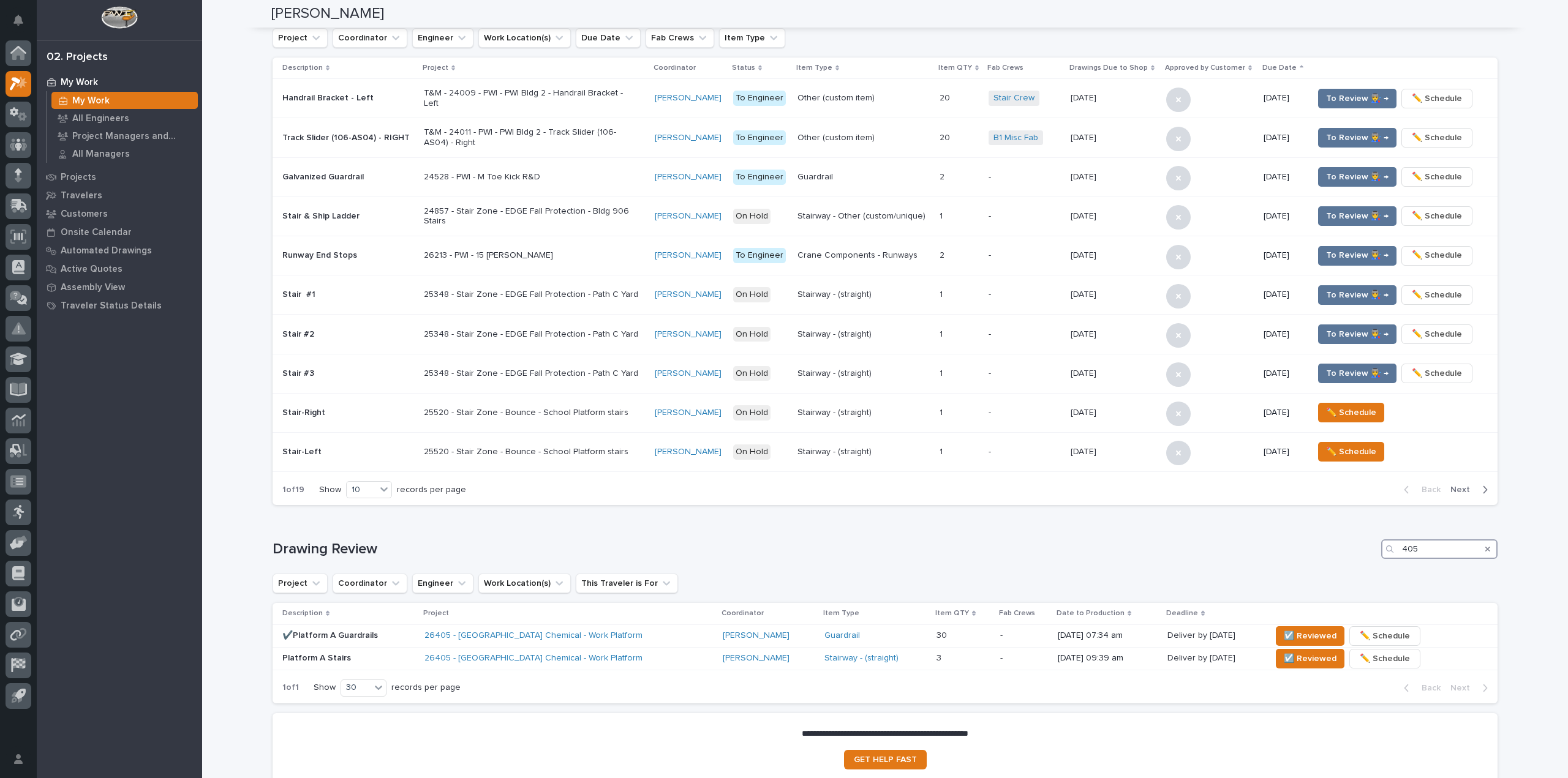
drag, startPoint x: 1445, startPoint y: 549, endPoint x: 1363, endPoint y: 545, distance: 82.1
click at [1363, 545] on div "Drawing Review 405" at bounding box center [885, 549] width 1225 height 19
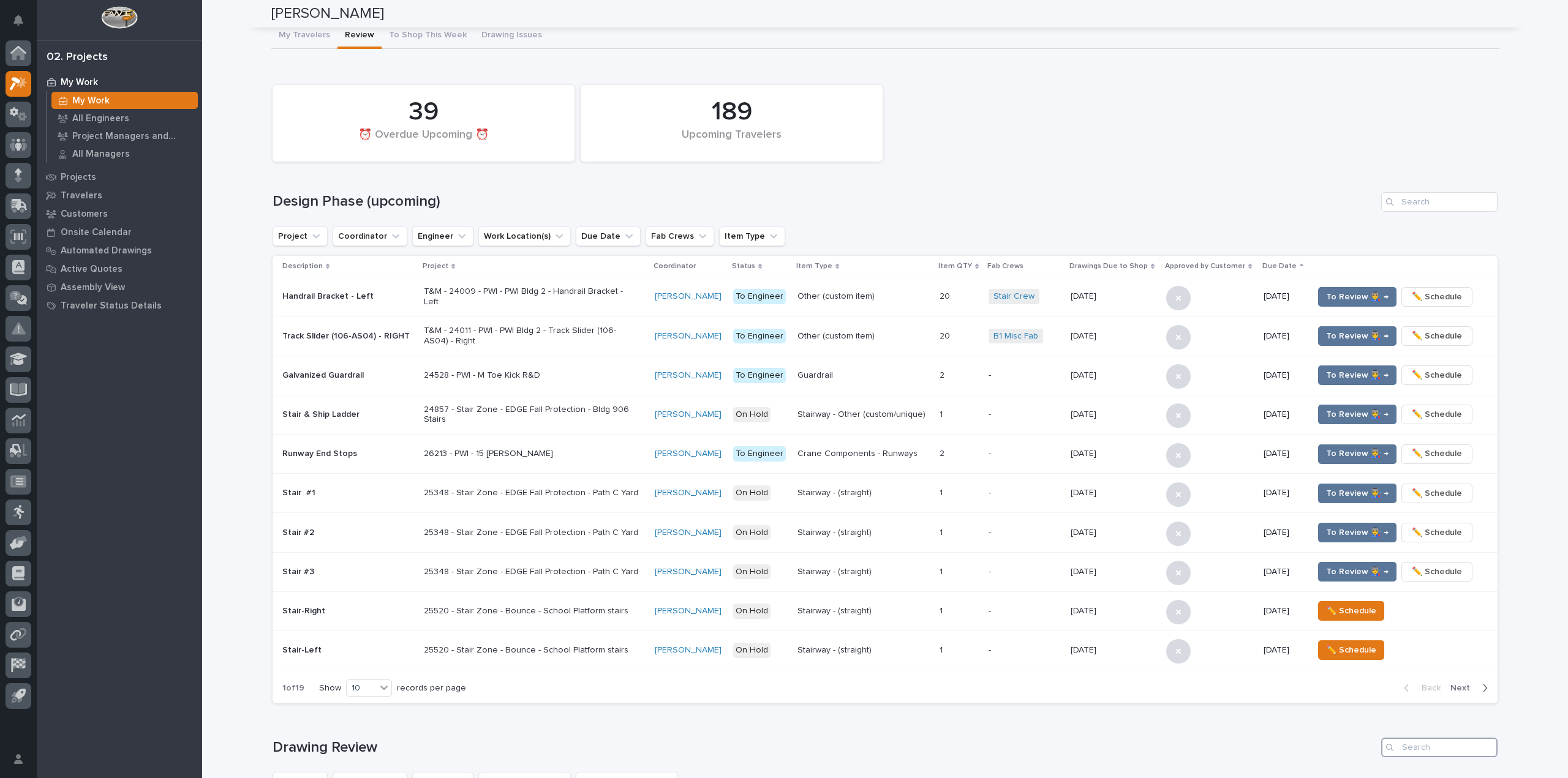
scroll to position [0, 0]
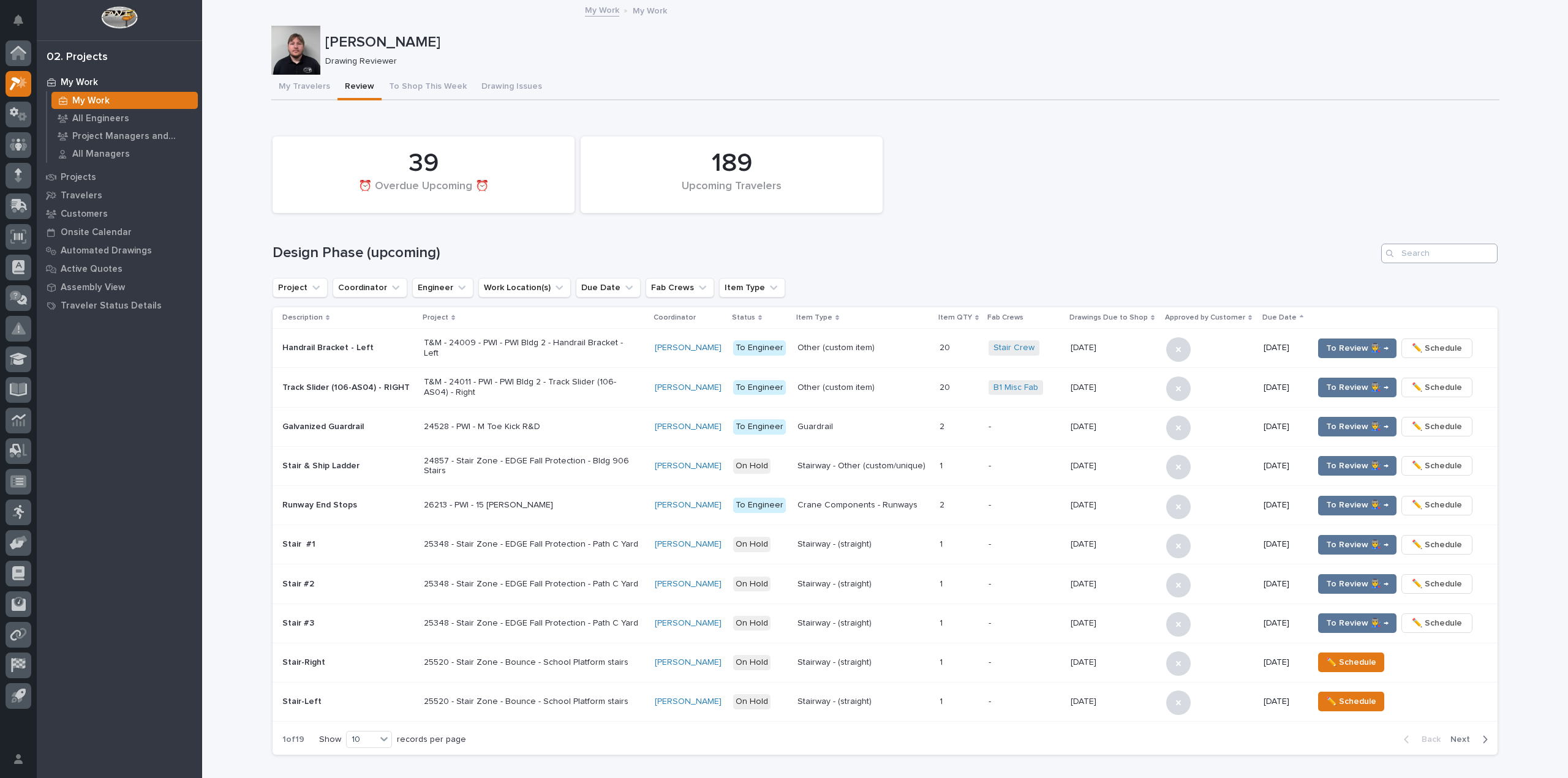
drag, startPoint x: 1440, startPoint y: 239, endPoint x: 1434, endPoint y: 254, distance: 16.2
click at [1440, 242] on div "189 Upcoming Travelers 39 ⏰ Overdue Upcoming ⏰ Design Phase (upcoming) Project …" at bounding box center [885, 442] width 1225 height 624
click at [1434, 256] on input "Search" at bounding box center [1439, 253] width 116 height 19
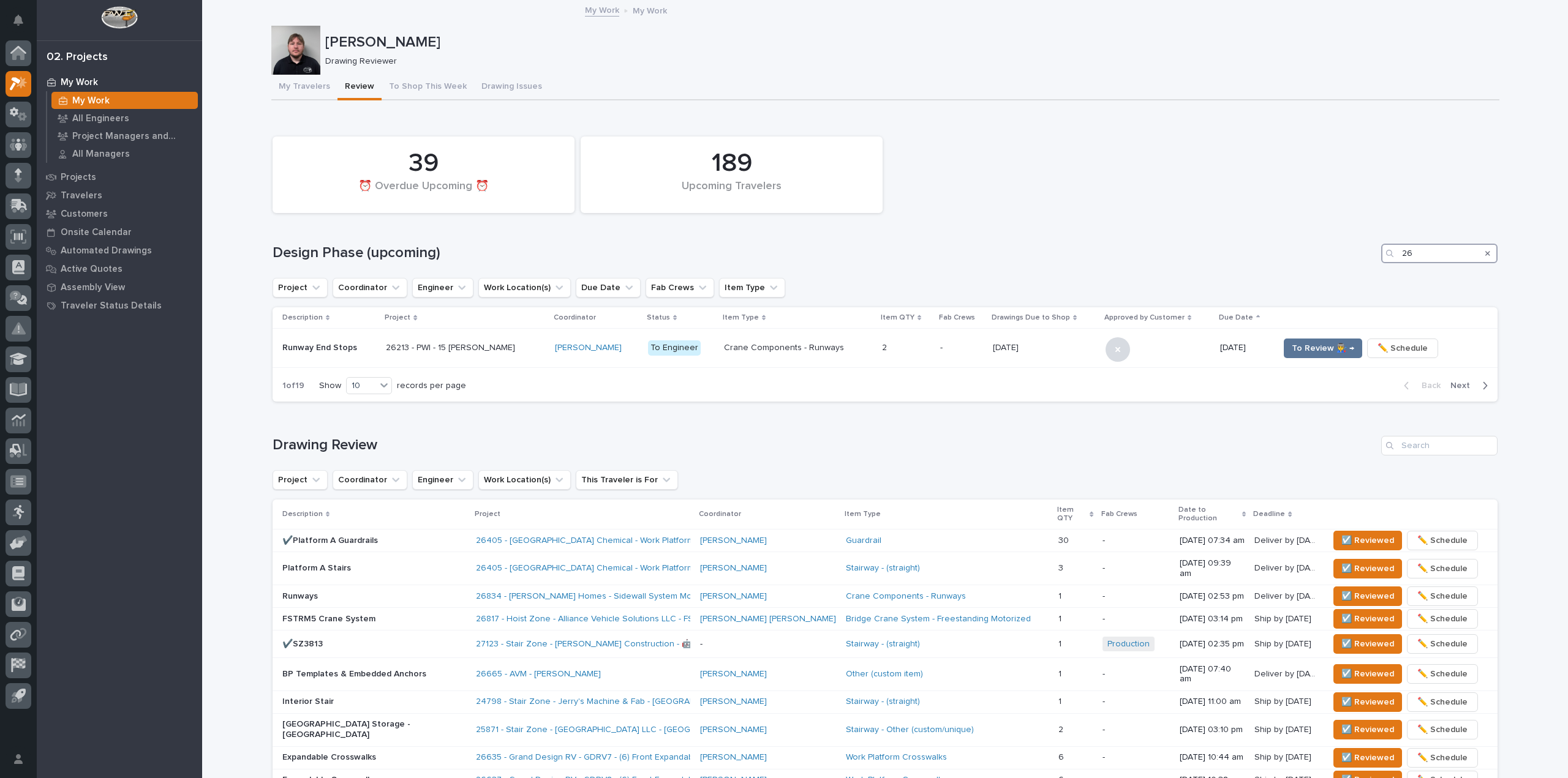
paste input "405"
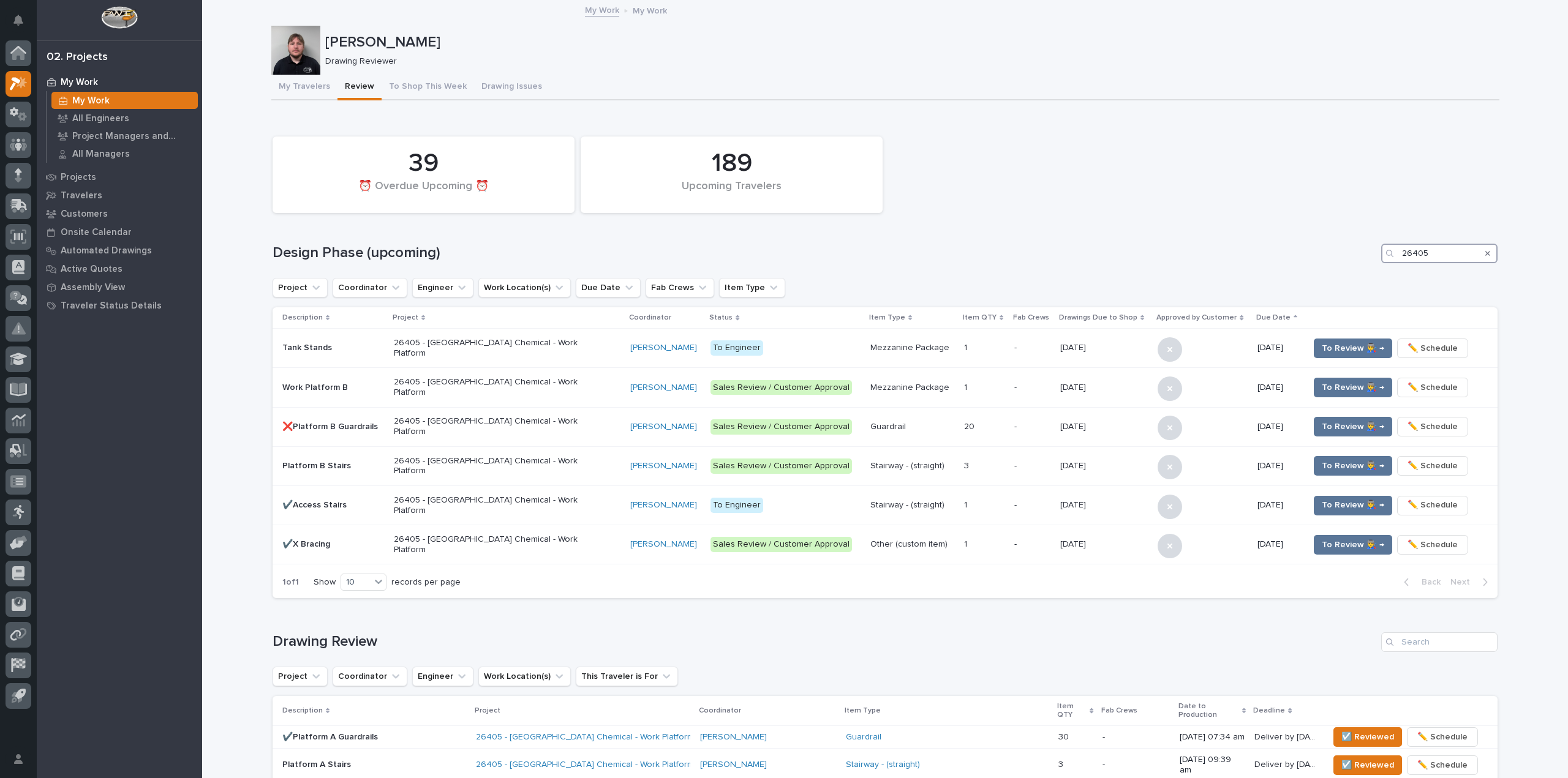
type input "26405"
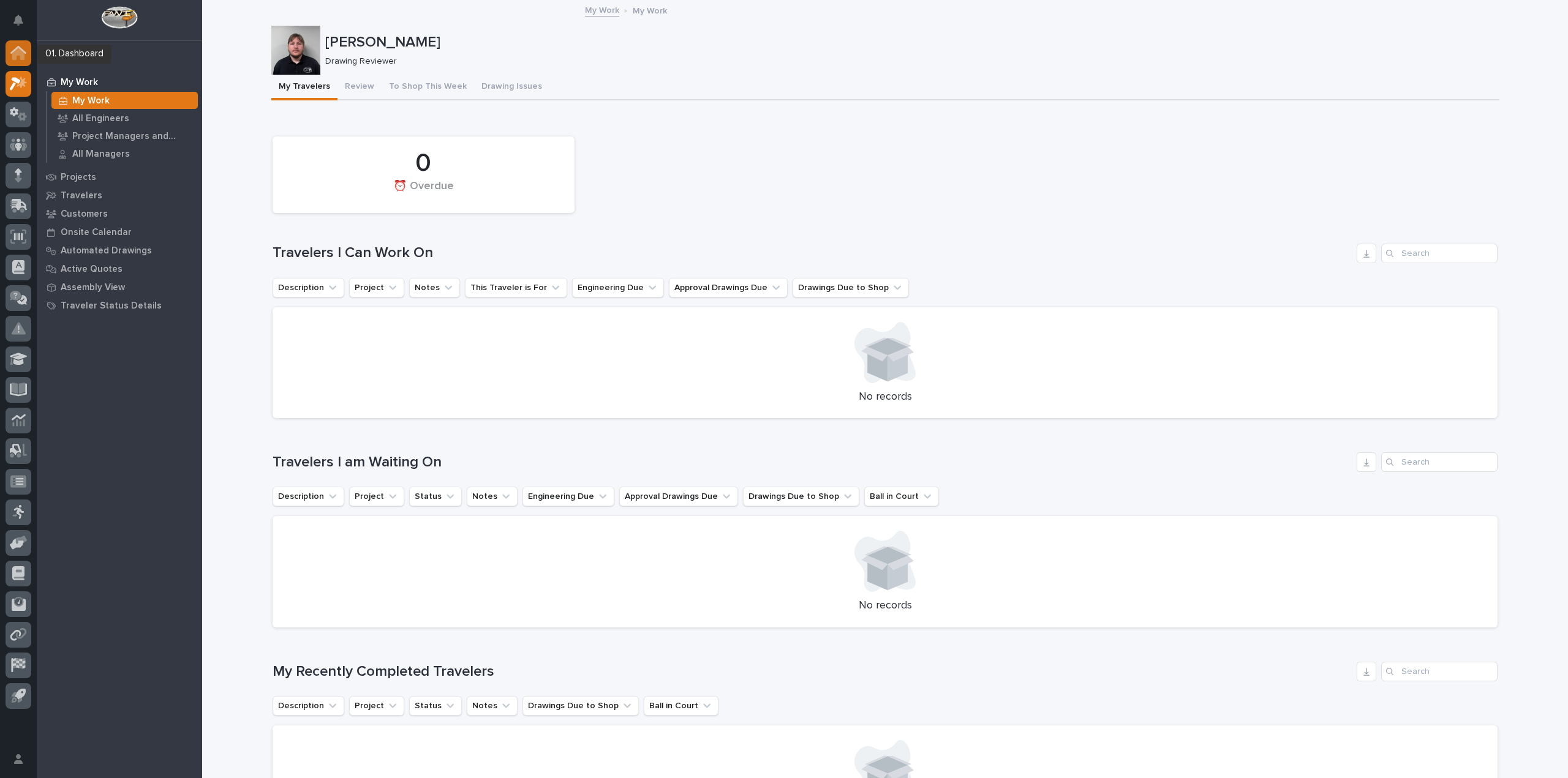
click at [18, 43] on div at bounding box center [17, 52] width 25 height 25
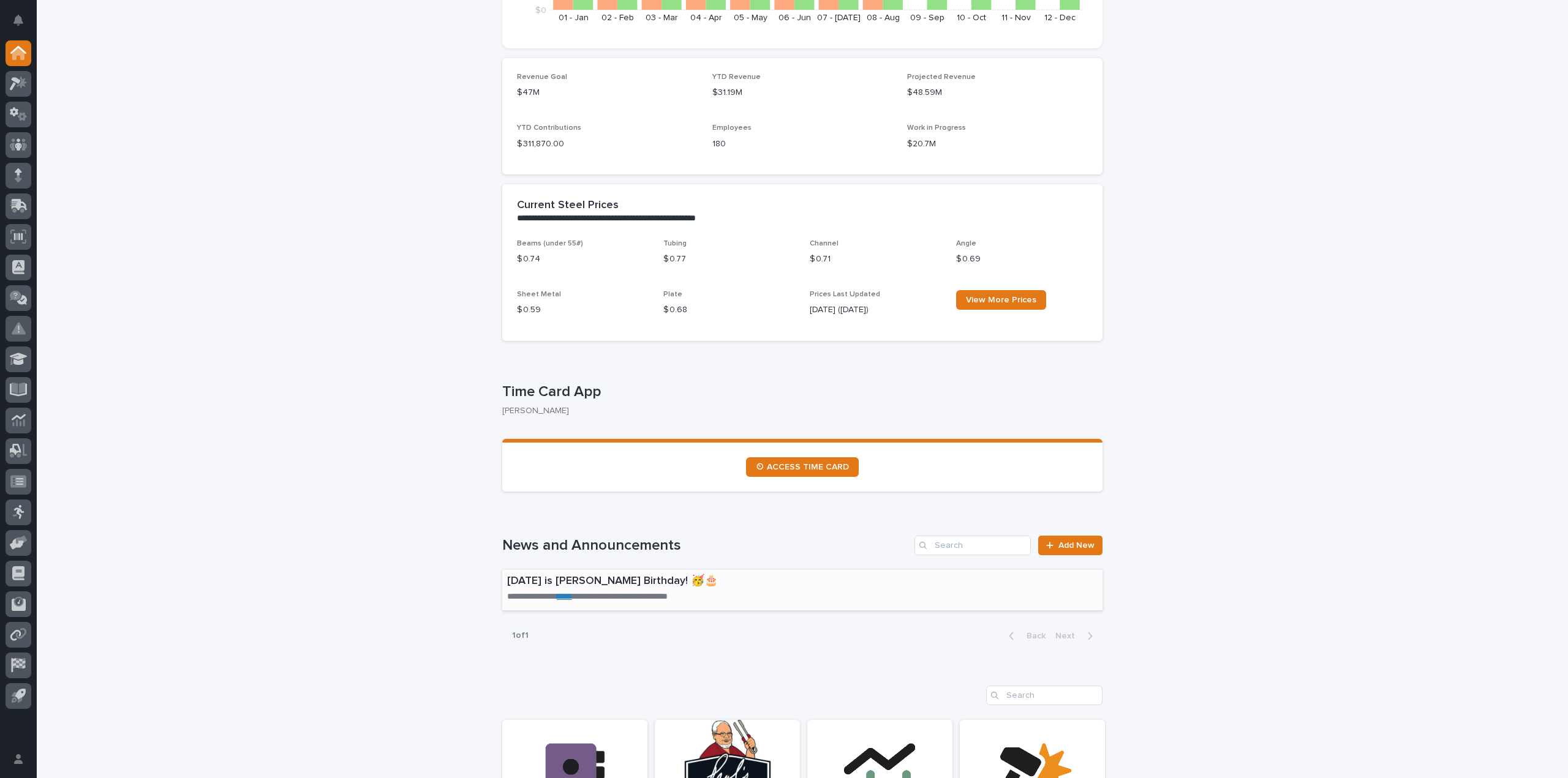
scroll to position [551, 0]
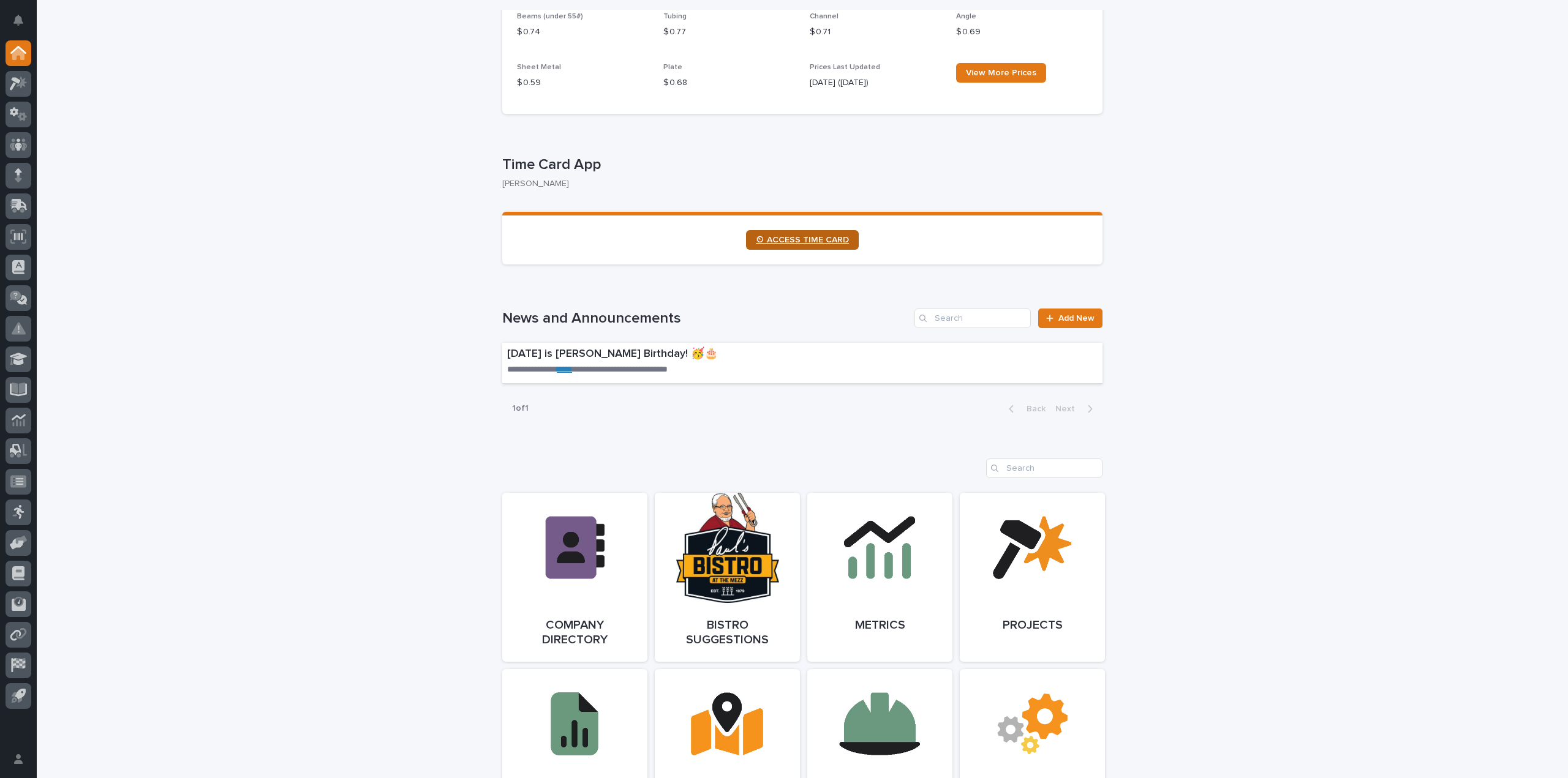
click at [831, 242] on span "⏲ ACCESS TIME CARD" at bounding box center [802, 240] width 93 height 9
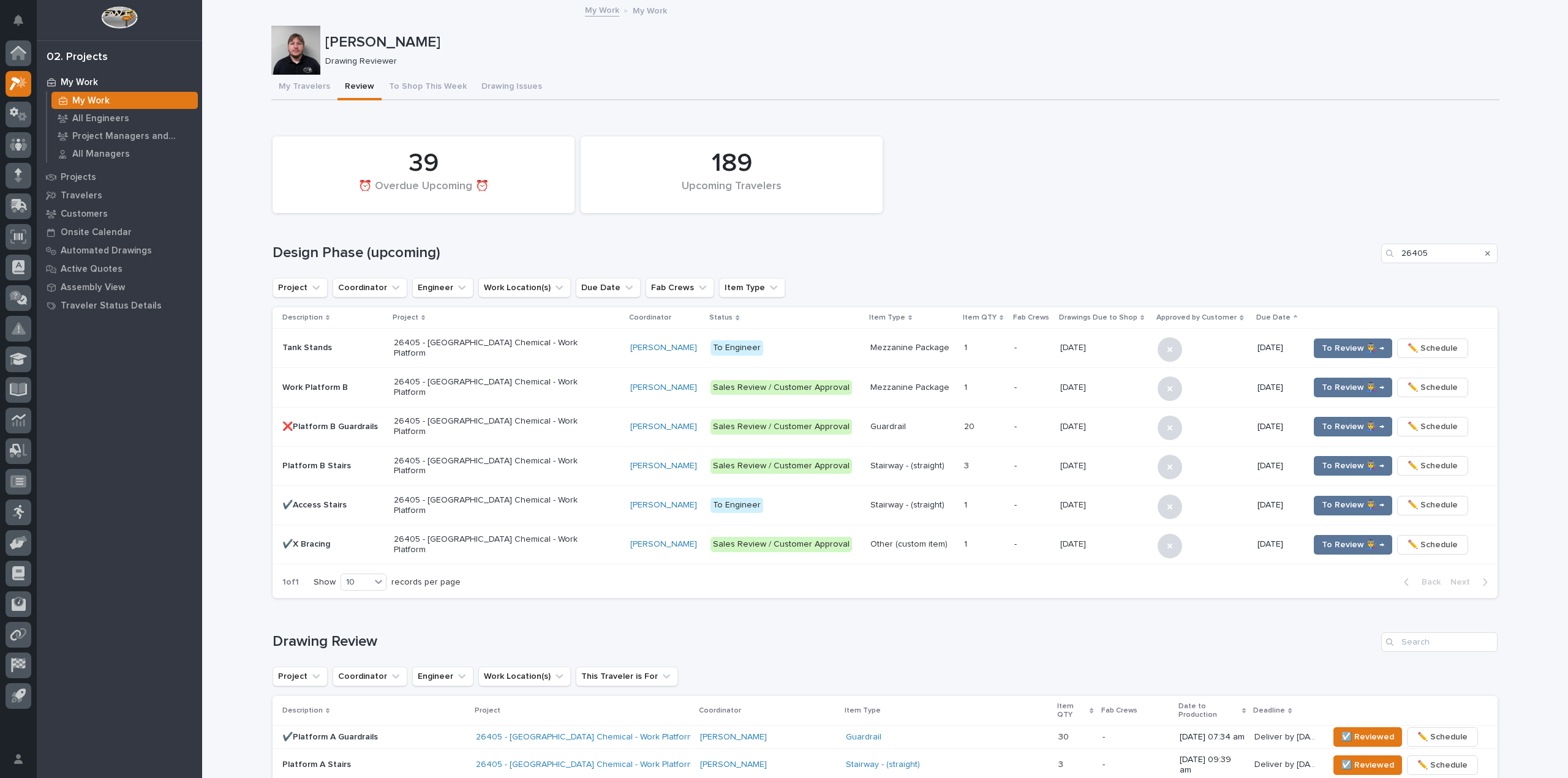
click at [227, 622] on div "**********" at bounding box center [885, 749] width 1366 height 1498
